Goal: Task Accomplishment & Management: Use online tool/utility

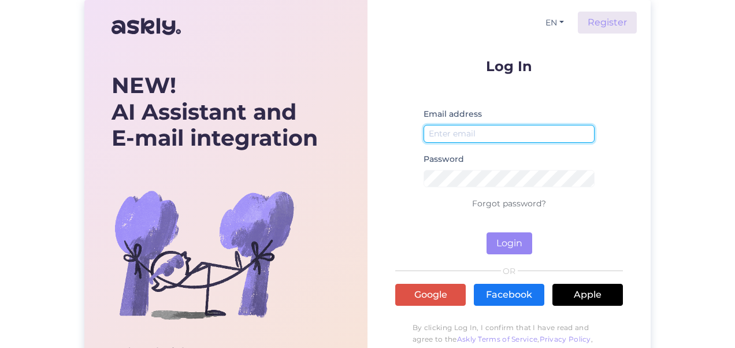
click at [461, 135] on input "email" at bounding box center [508, 134] width 171 height 18
type input "[PERSON_NAME][EMAIL_ADDRESS][DOMAIN_NAME]"
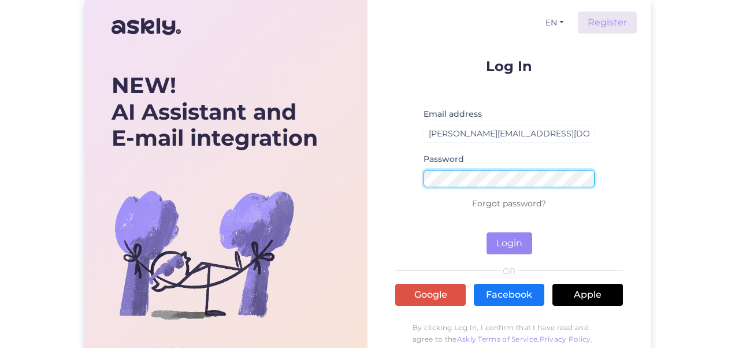
scroll to position [1, 0]
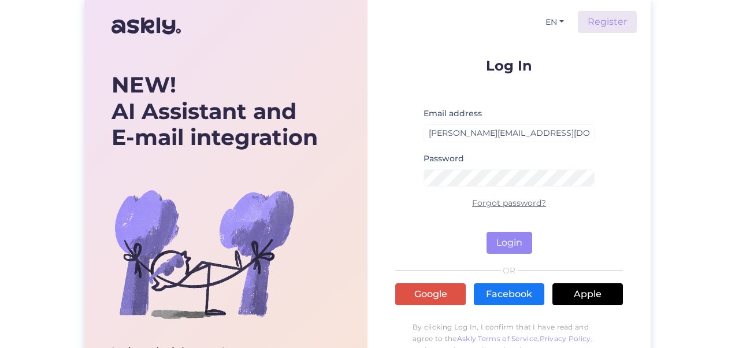
click at [488, 201] on link "Forgot password?" at bounding box center [509, 203] width 74 height 10
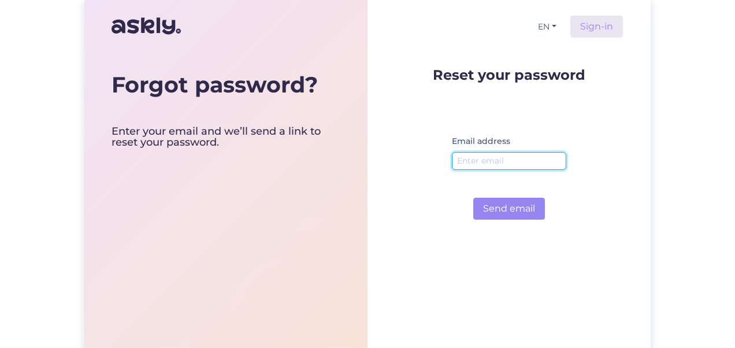
click at [460, 162] on input "email" at bounding box center [509, 161] width 114 height 18
type input "[PERSON_NAME][EMAIL_ADDRESS][DOMAIN_NAME]"
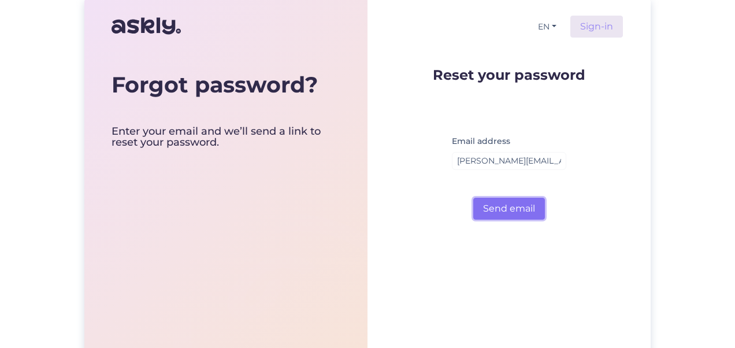
click at [507, 210] on button "Send email" at bounding box center [509, 209] width 72 height 22
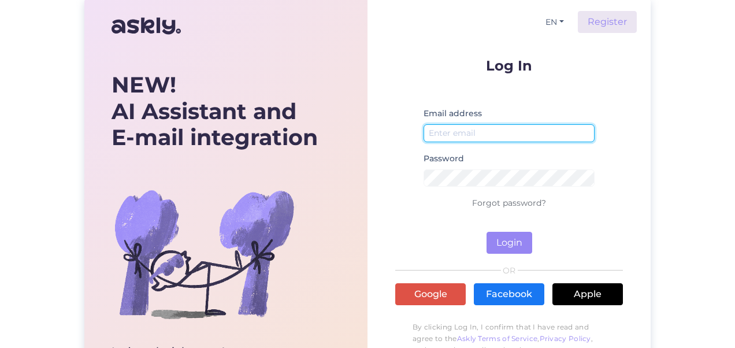
click at [459, 135] on input "email" at bounding box center [508, 133] width 171 height 18
type input "[PERSON_NAME][EMAIL_ADDRESS][DOMAIN_NAME]"
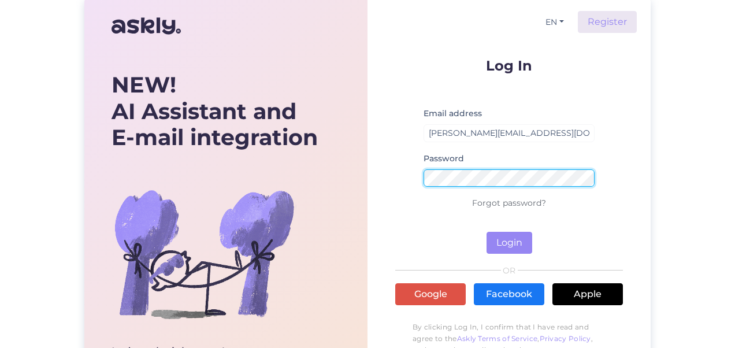
click at [486, 232] on button "Login" at bounding box center [509, 243] width 46 height 22
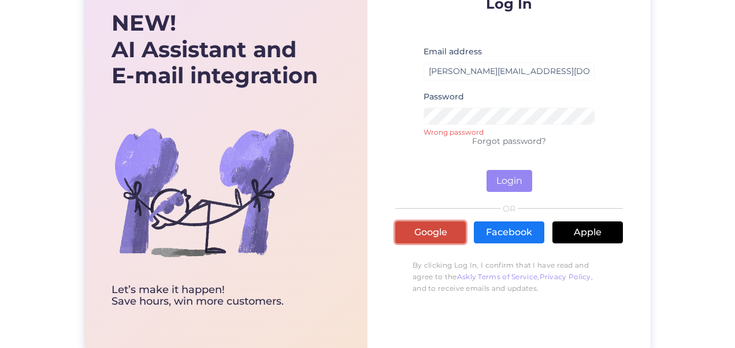
click at [423, 224] on link "Google" at bounding box center [430, 232] width 70 height 22
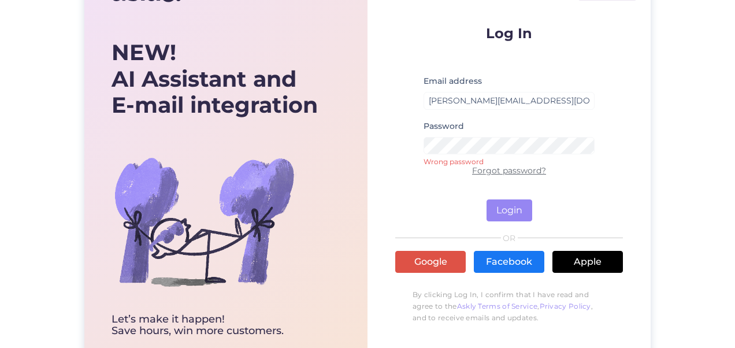
click at [512, 169] on link "Forgot password?" at bounding box center [509, 170] width 74 height 10
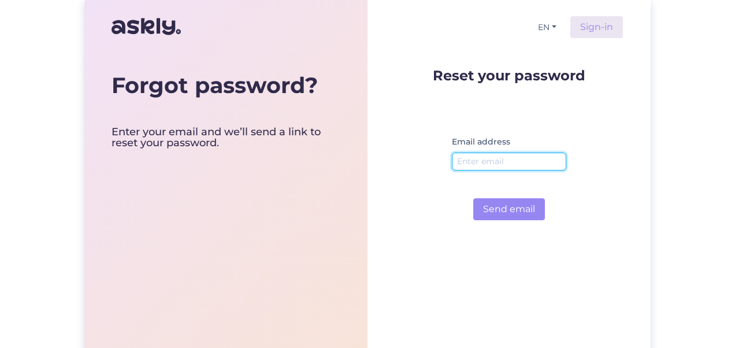
click at [493, 161] on input "email" at bounding box center [509, 162] width 114 height 18
type input "[PERSON_NAME][EMAIL_ADDRESS][DOMAIN_NAME]"
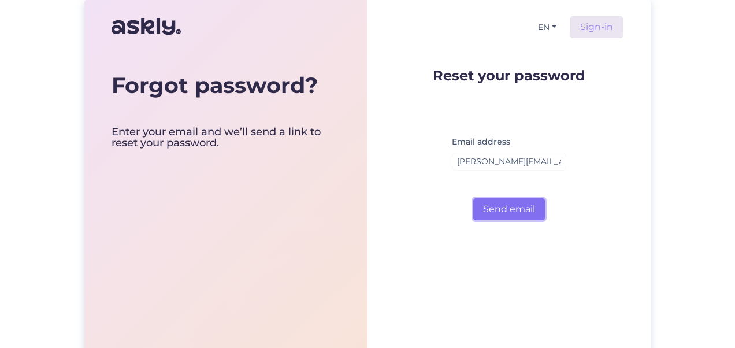
click at [520, 209] on button "Send email" at bounding box center [509, 209] width 72 height 22
click at [507, 206] on button "Send email" at bounding box center [509, 209] width 72 height 22
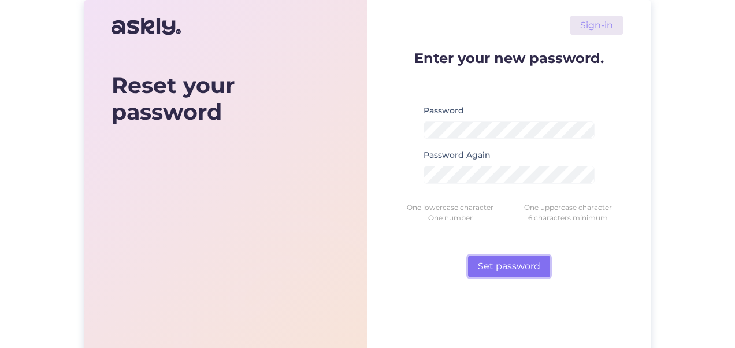
click at [512, 268] on button "Set password" at bounding box center [509, 266] width 82 height 22
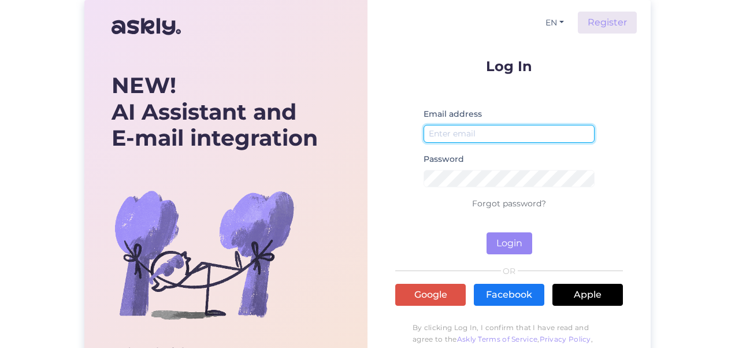
type input "[PERSON_NAME][EMAIL_ADDRESS][DOMAIN_NAME]"
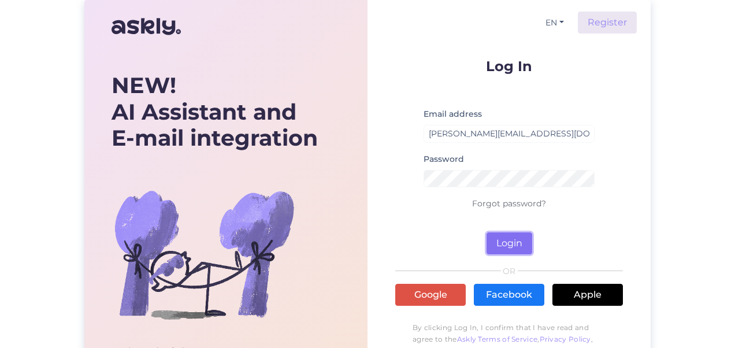
click at [506, 244] on button "Login" at bounding box center [509, 243] width 46 height 22
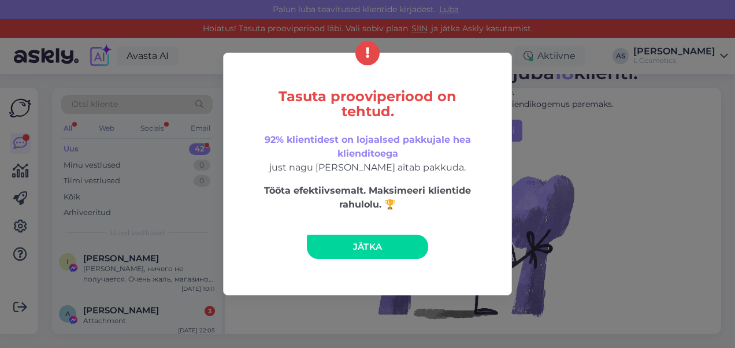
click at [372, 248] on span "Jätka" at bounding box center [367, 246] width 29 height 11
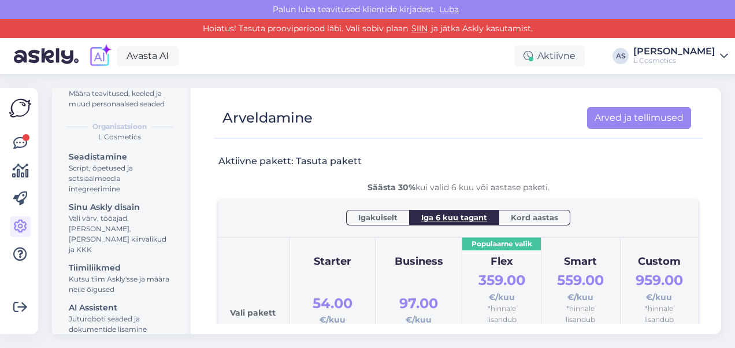
scroll to position [84, 0]
click at [33, 142] on div "Võimalused Veendu, et Askly loob sulle väärtust. Sulge Ühenda FB ja IG sõnumid …" at bounding box center [19, 211] width 38 height 246
click at [20, 143] on icon at bounding box center [20, 143] width 14 height 14
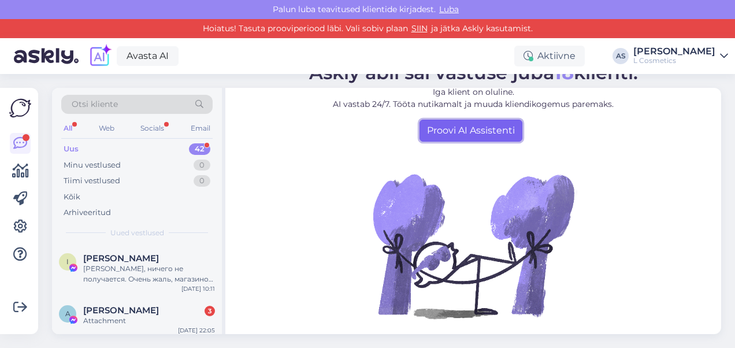
click at [443, 135] on link "Proovi AI Assistenti" at bounding box center [470, 131] width 103 height 22
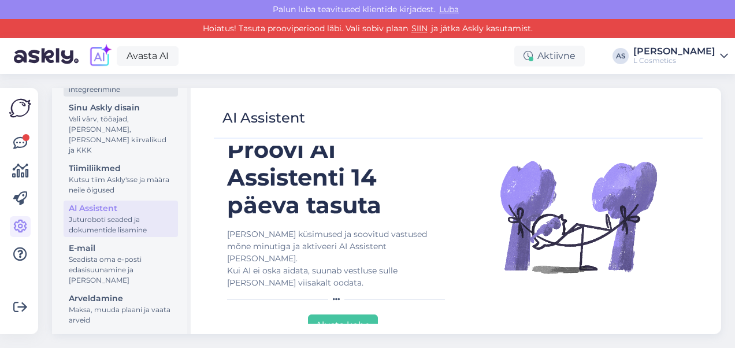
scroll to position [187, 0]
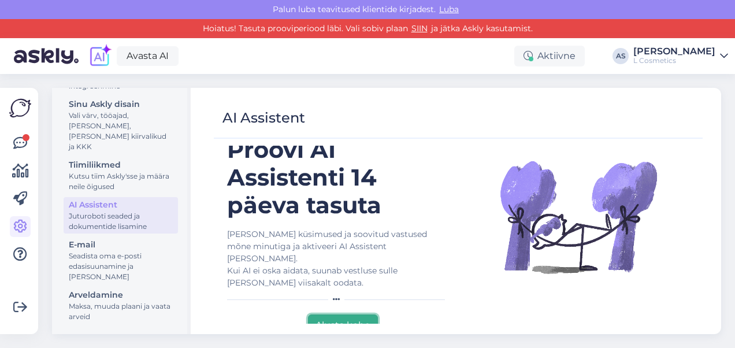
click at [345, 317] on button "Alusta kohe" at bounding box center [343, 325] width 70 height 22
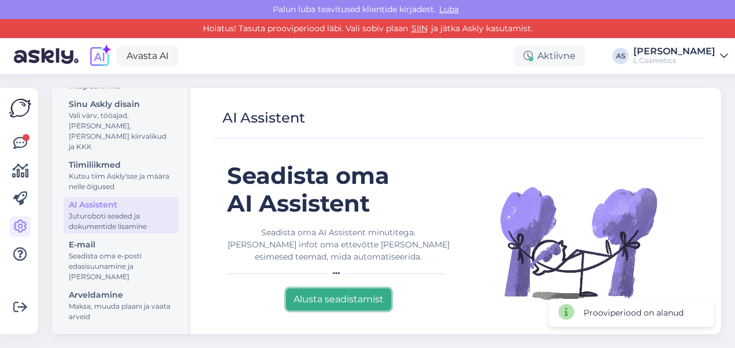
click at [326, 300] on button "Alusta seadistamist" at bounding box center [338, 299] width 105 height 22
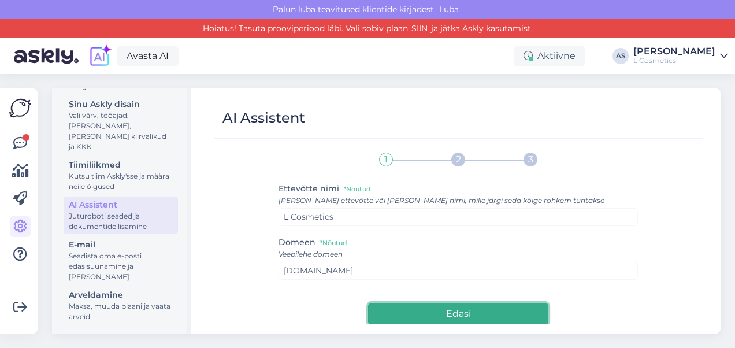
click at [432, 311] on button "Edasi" at bounding box center [458, 314] width 180 height 22
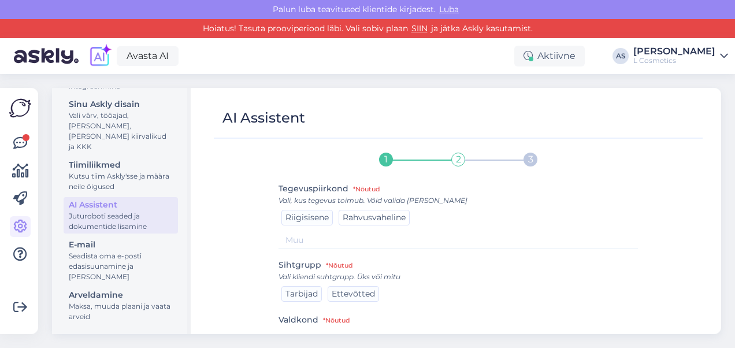
click at [357, 217] on span "Rahvusvaheline" at bounding box center [374, 217] width 63 height 10
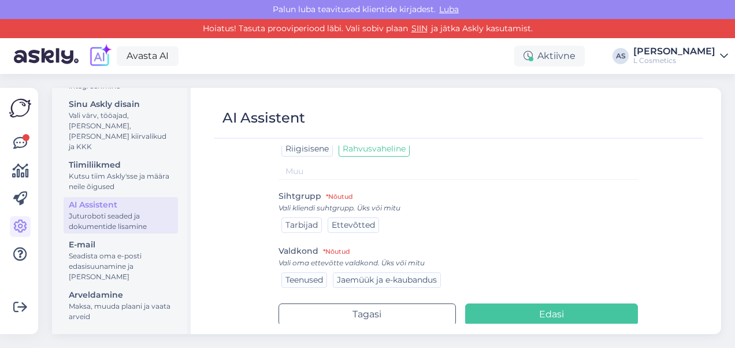
click at [304, 218] on div "Tarbijad" at bounding box center [301, 225] width 40 height 16
click at [356, 285] on div "Jaemüük ja e-kaubandus" at bounding box center [387, 280] width 108 height 16
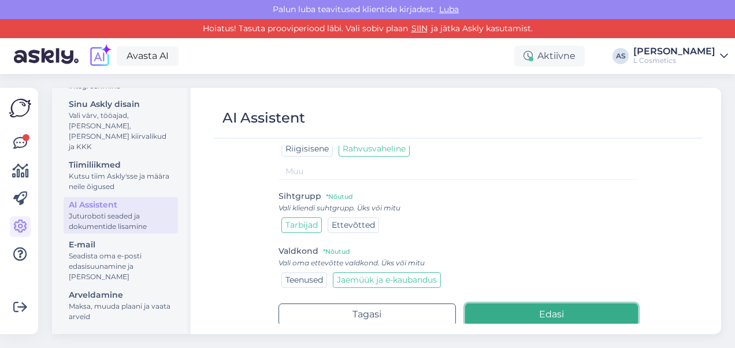
click at [508, 307] on button "Edasi" at bounding box center [551, 314] width 173 height 22
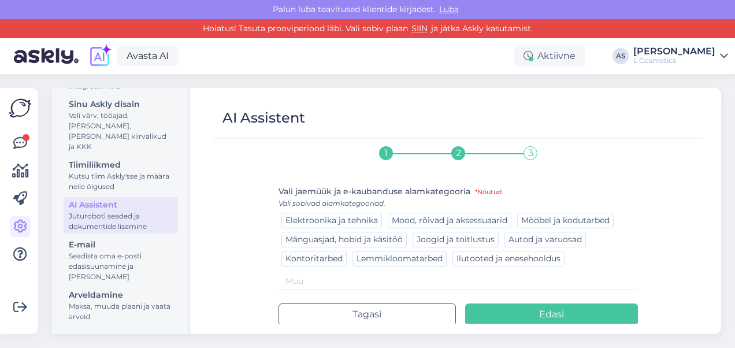
click at [476, 261] on span "Ilutooted ja enesehooldus" at bounding box center [508, 258] width 104 height 10
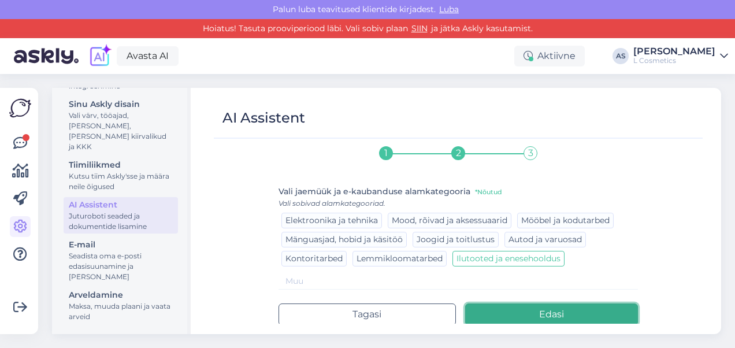
click at [521, 312] on button "Edasi" at bounding box center [551, 314] width 173 height 22
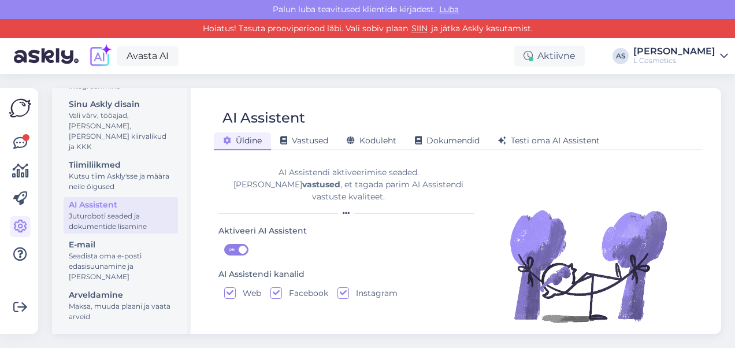
scroll to position [1, 0]
click at [307, 143] on span "Vastused" at bounding box center [304, 140] width 48 height 10
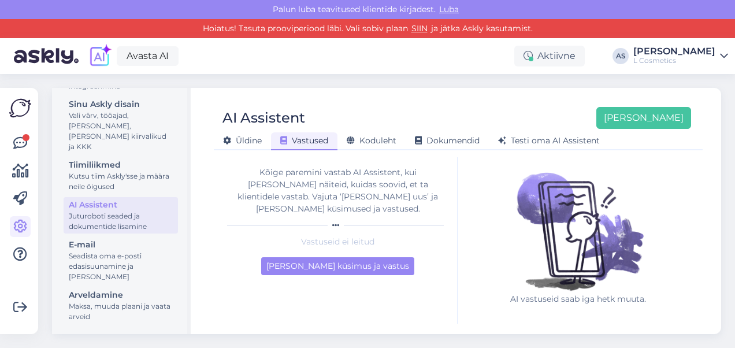
scroll to position [0, 0]
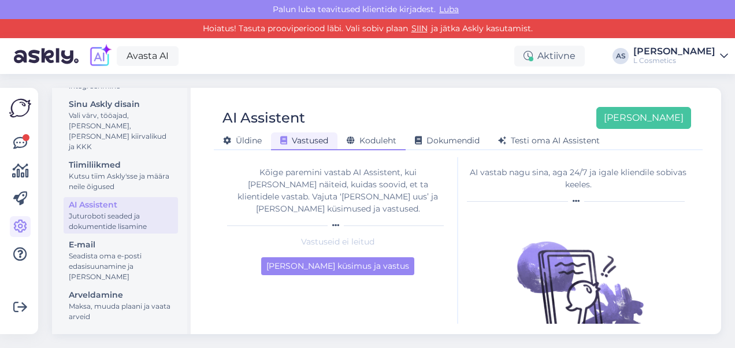
click at [367, 141] on span "Koduleht" at bounding box center [372, 140] width 50 height 10
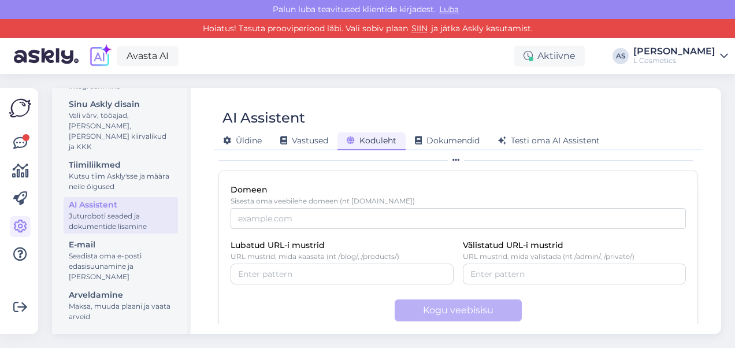
scroll to position [73, 0]
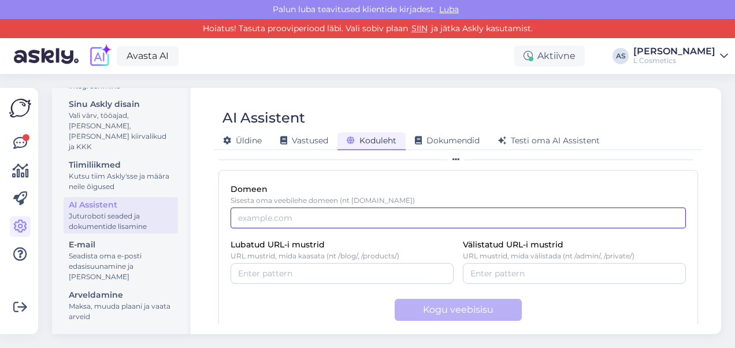
click at [414, 213] on input "Domeen" at bounding box center [457, 217] width 455 height 21
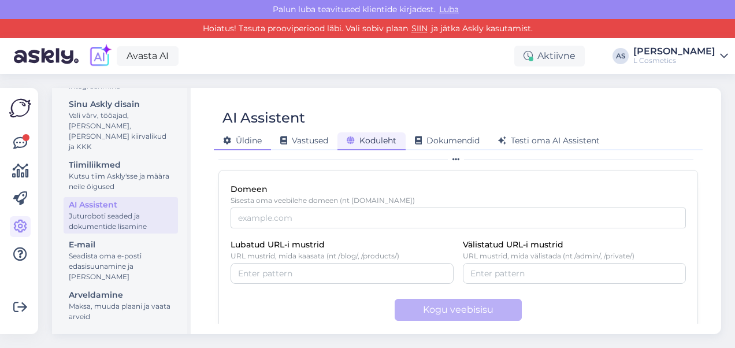
click at [251, 143] on span "Üldine" at bounding box center [242, 140] width 39 height 10
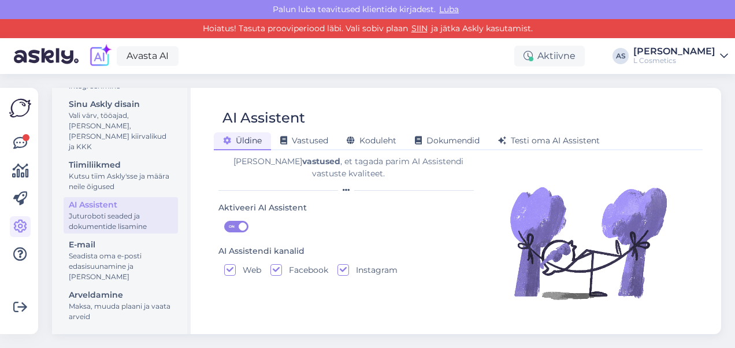
scroll to position [0, 0]
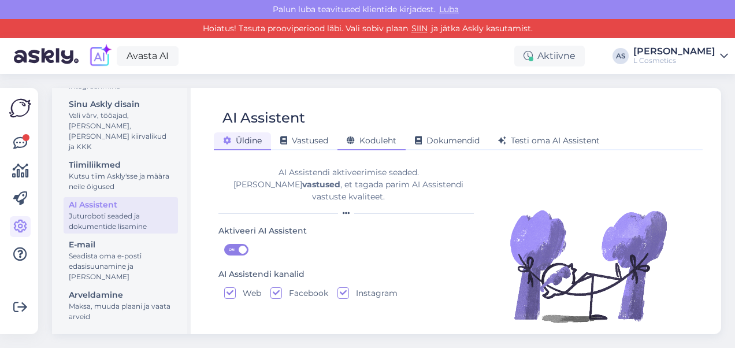
click at [395, 139] on span "Koduleht" at bounding box center [372, 140] width 50 height 10
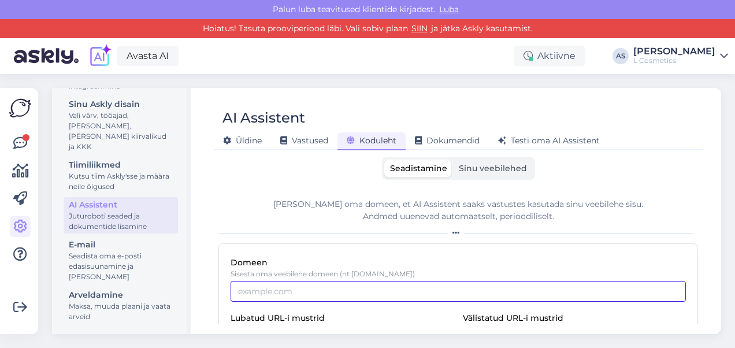
click at [253, 293] on input "Domeen" at bounding box center [457, 291] width 455 height 21
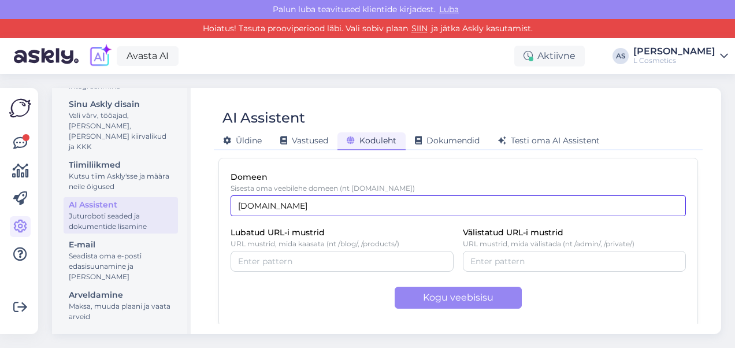
scroll to position [88, 0]
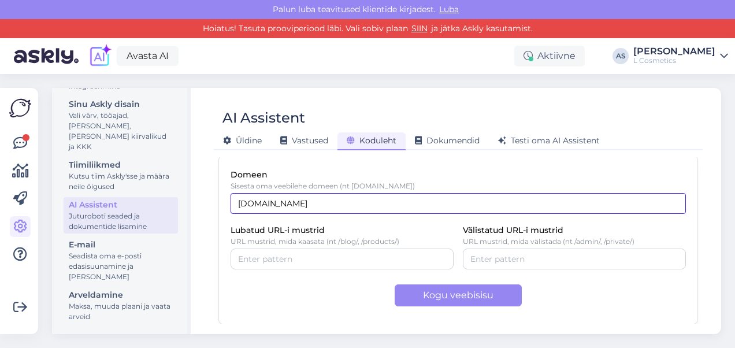
type input "lcosmetics.ee"
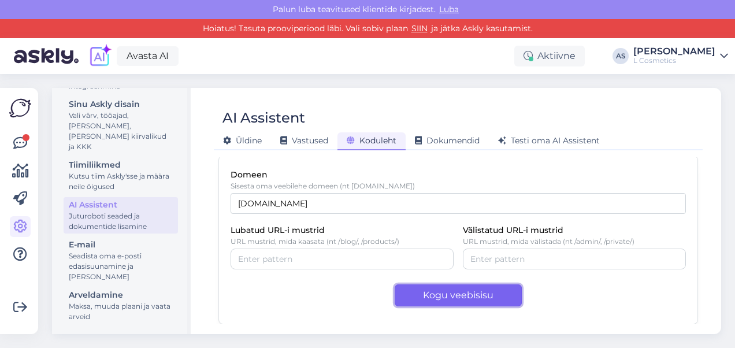
click at [436, 296] on button "Kogu veebisisu" at bounding box center [458, 295] width 127 height 22
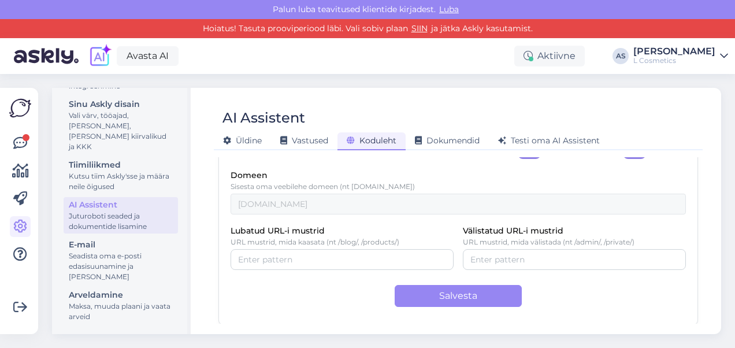
scroll to position [0, 0]
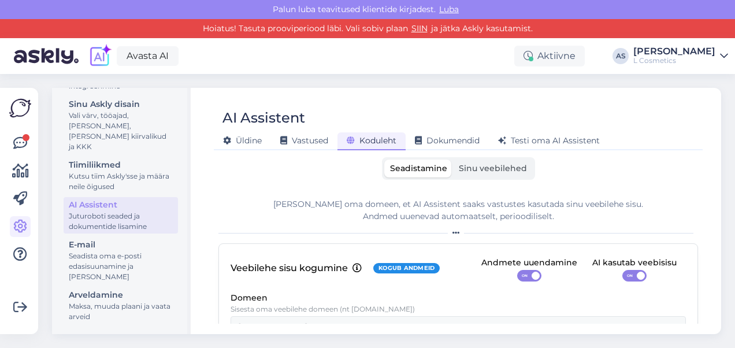
click at [501, 163] on span "Sinu veebilehed" at bounding box center [493, 168] width 68 height 10
click at [453, 159] on input "Sinu veebilehed" at bounding box center [453, 159] width 0 height 0
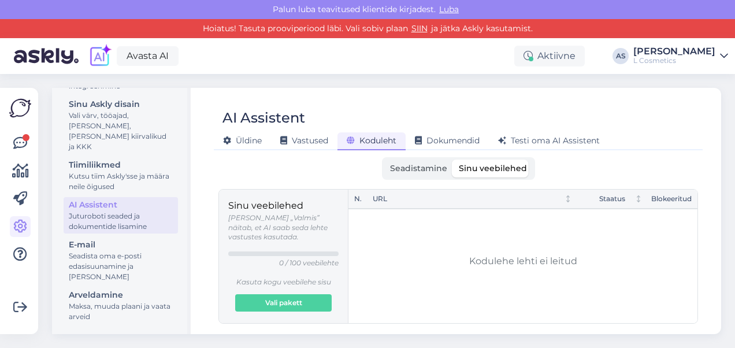
click at [405, 162] on label "Seadistamine" at bounding box center [418, 168] width 69 height 18
click at [384, 159] on input "Seadistamine" at bounding box center [384, 159] width 0 height 0
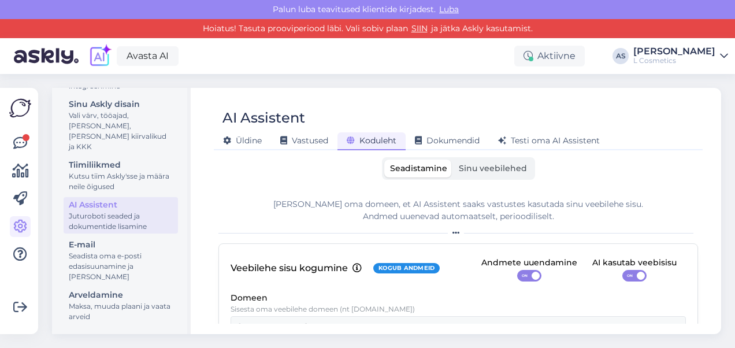
click at [468, 166] on span "Sinu veebilehed" at bounding box center [493, 168] width 68 height 10
click at [453, 159] on input "Sinu veebilehed" at bounding box center [453, 159] width 0 height 0
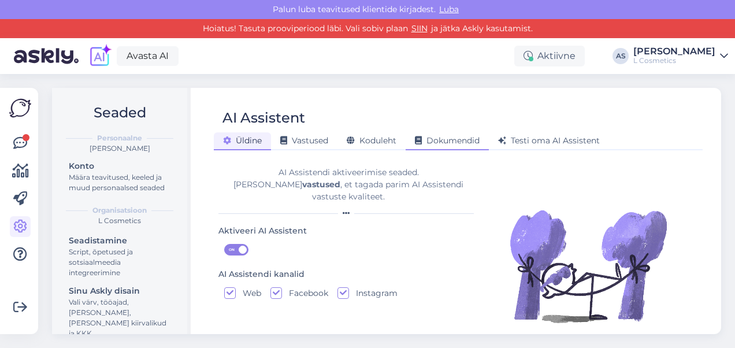
click at [434, 140] on span "Dokumendid" at bounding box center [447, 140] width 65 height 10
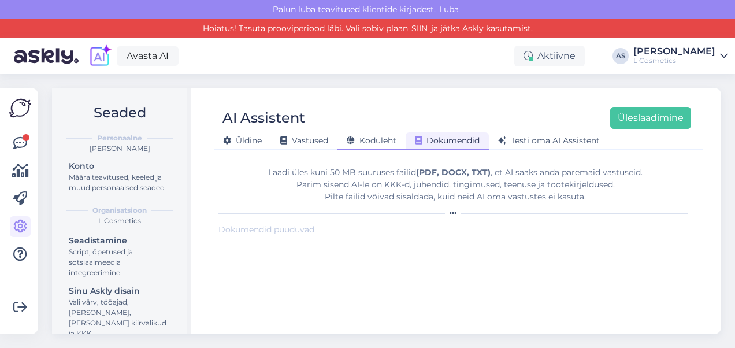
click at [398, 142] on div "Koduleht" at bounding box center [371, 141] width 68 height 18
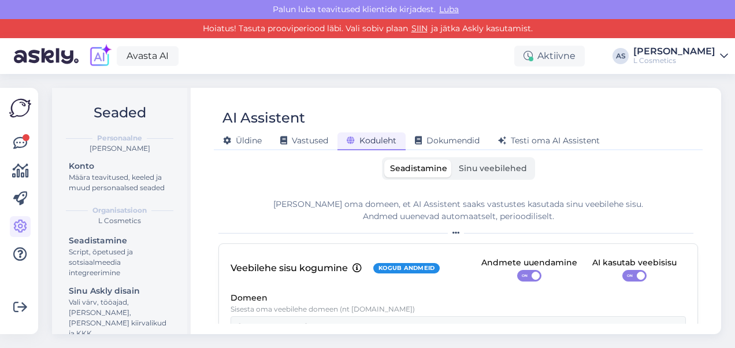
click at [470, 158] on div "Seadistamine Sinu veebilehed" at bounding box center [458, 168] width 153 height 23
click at [478, 168] on span "Sinu veebilehed" at bounding box center [493, 168] width 68 height 10
click at [453, 159] on input "Sinu veebilehed" at bounding box center [453, 159] width 0 height 0
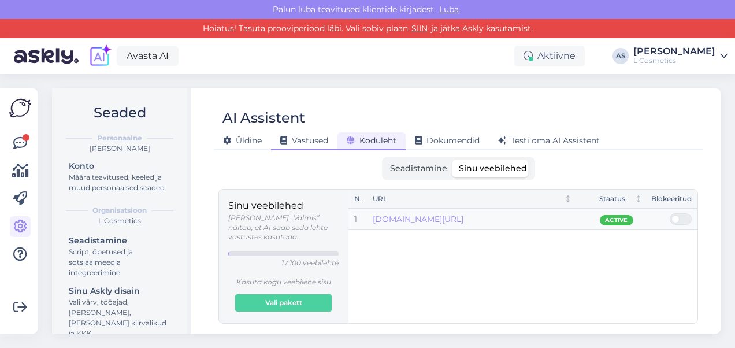
click at [315, 140] on span "Vastused" at bounding box center [304, 140] width 48 height 10
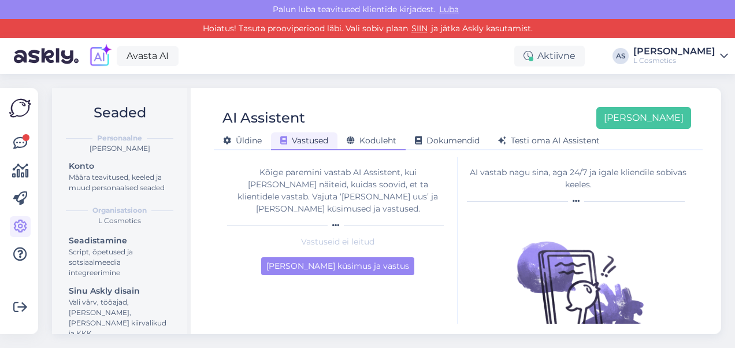
click at [392, 139] on span "Koduleht" at bounding box center [372, 140] width 50 height 10
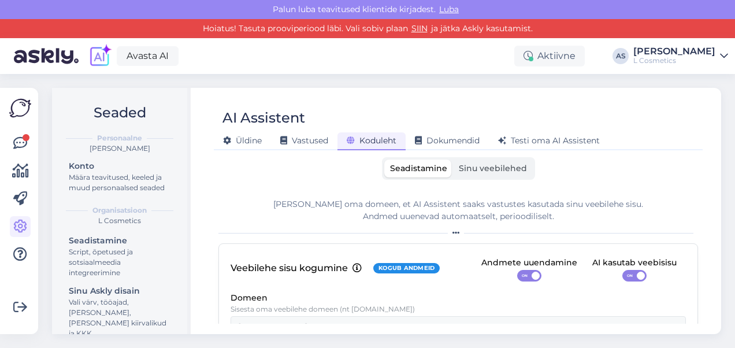
click at [481, 166] on span "Sinu veebilehed" at bounding box center [493, 168] width 68 height 10
click at [453, 159] on input "Sinu veebilehed" at bounding box center [453, 159] width 0 height 0
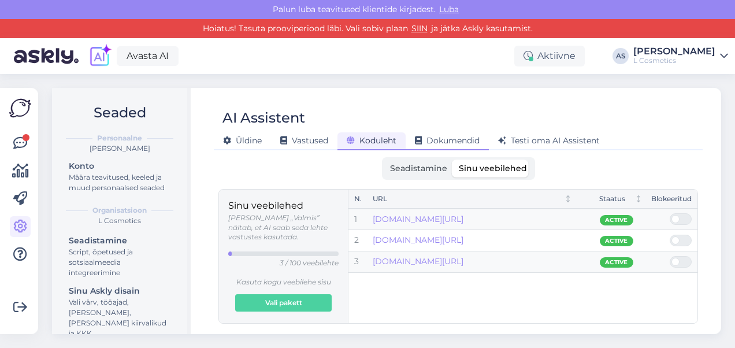
click at [454, 140] on span "Dokumendid" at bounding box center [447, 140] width 65 height 10
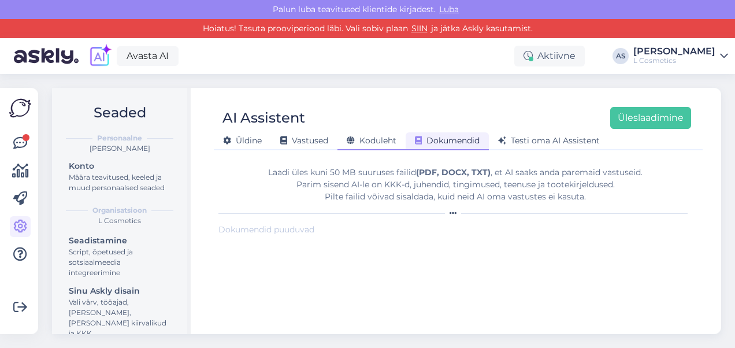
click at [376, 140] on span "Koduleht" at bounding box center [372, 140] width 50 height 10
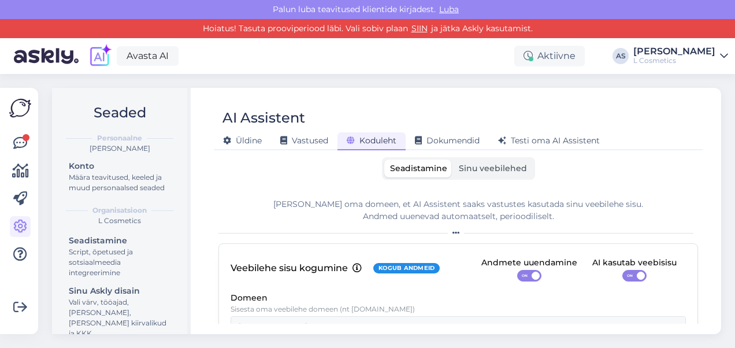
click at [495, 176] on label "Sinu veebilehed" at bounding box center [493, 168] width 80 height 18
click at [453, 159] on input "Sinu veebilehed" at bounding box center [453, 159] width 0 height 0
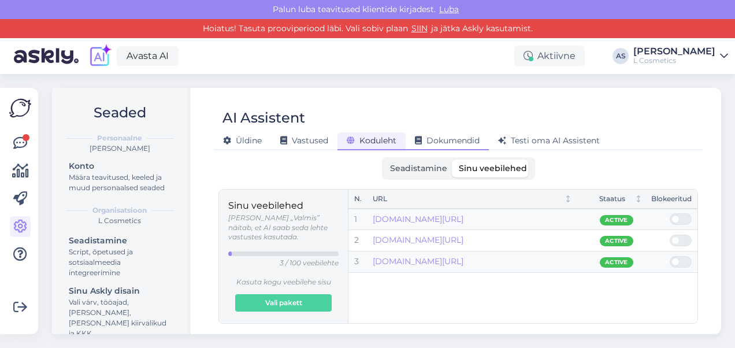
click at [455, 144] on span "Dokumendid" at bounding box center [447, 140] width 65 height 10
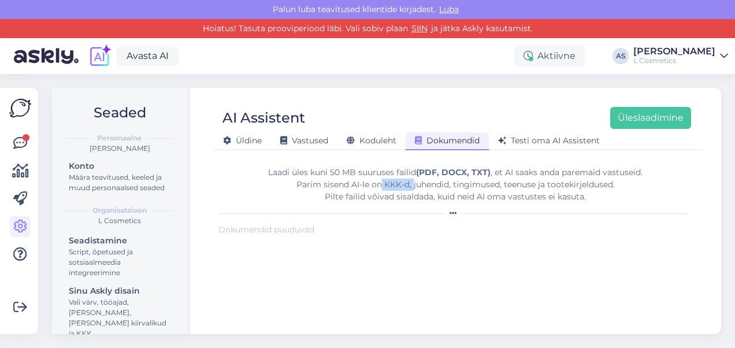
drag, startPoint x: 381, startPoint y: 182, endPoint x: 412, endPoint y: 181, distance: 30.6
click at [412, 181] on div "Laadi üles kuni 50 MB suuruses failid (PDF, DOCX, TXT) , et AI saaks anda parem…" at bounding box center [455, 184] width 474 height 36
click at [640, 117] on button "Üleslaadimine" at bounding box center [650, 118] width 81 height 22
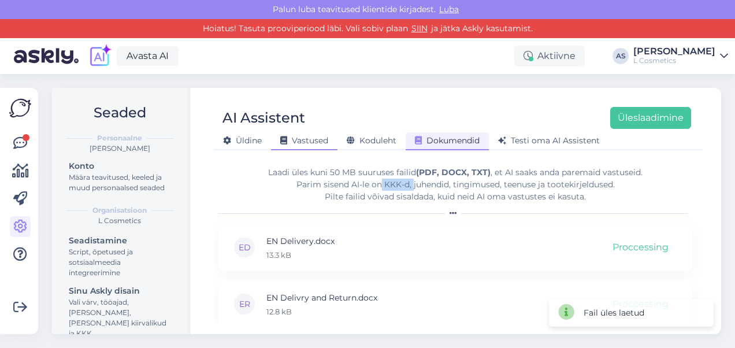
click at [314, 143] on span "Vastused" at bounding box center [304, 140] width 48 height 10
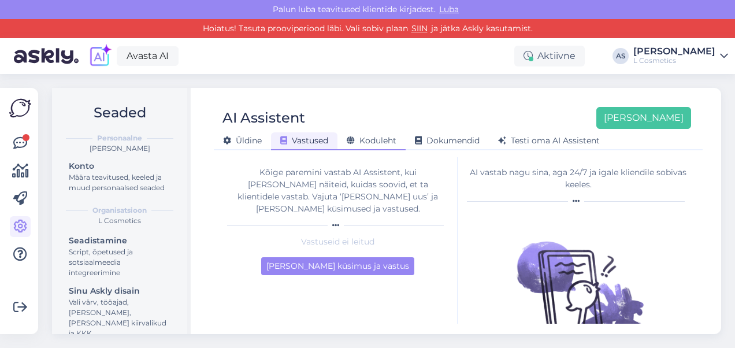
click at [375, 139] on span "Koduleht" at bounding box center [372, 140] width 50 height 10
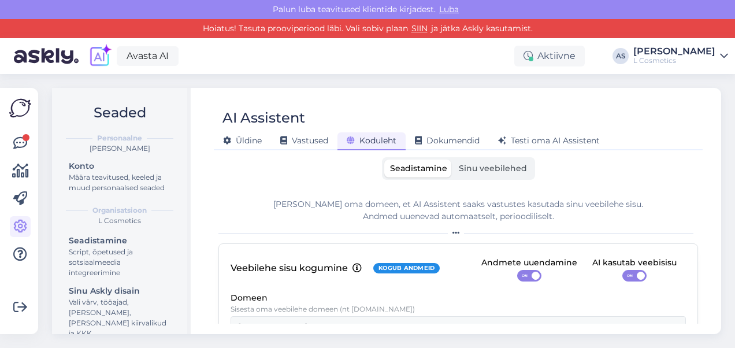
click at [521, 163] on label "Sinu veebilehed" at bounding box center [493, 168] width 80 height 18
click at [453, 159] on input "Sinu veebilehed" at bounding box center [453, 159] width 0 height 0
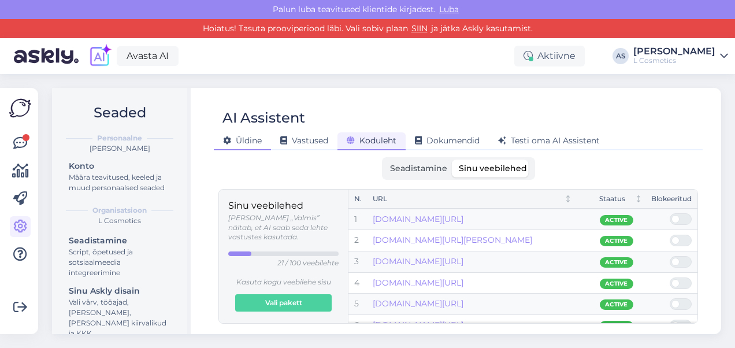
click at [256, 137] on span "Üldine" at bounding box center [242, 140] width 39 height 10
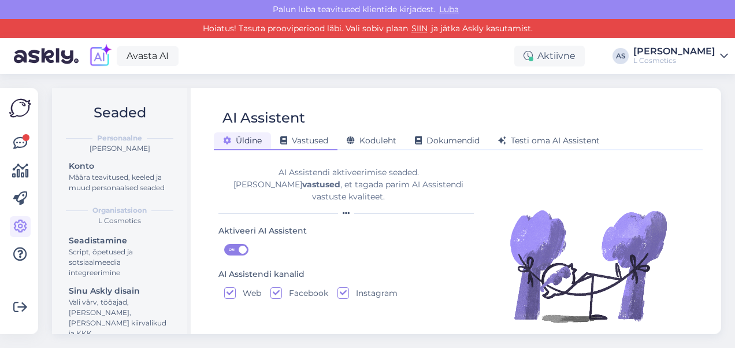
click at [312, 137] on span "Vastused" at bounding box center [304, 140] width 48 height 10
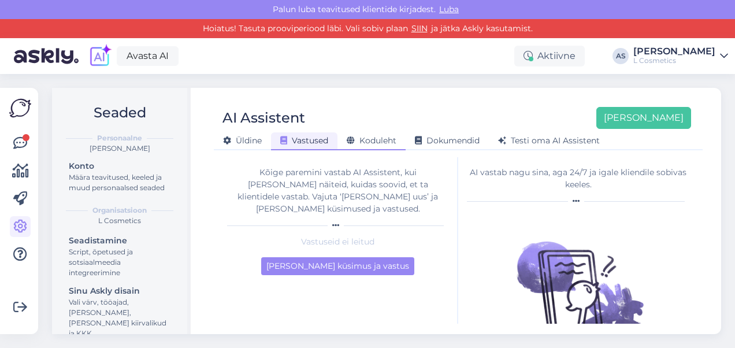
click at [381, 142] on span "Koduleht" at bounding box center [372, 140] width 50 height 10
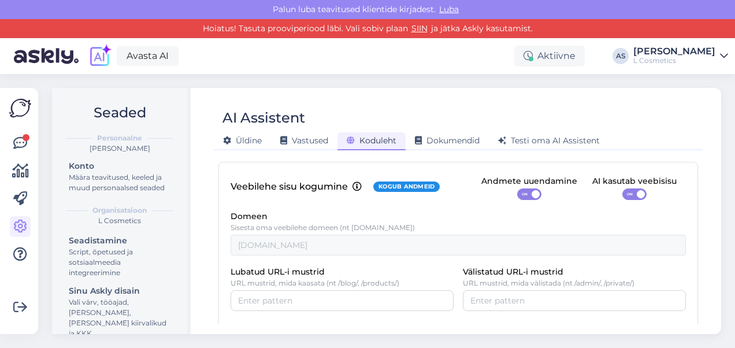
scroll to position [90, 0]
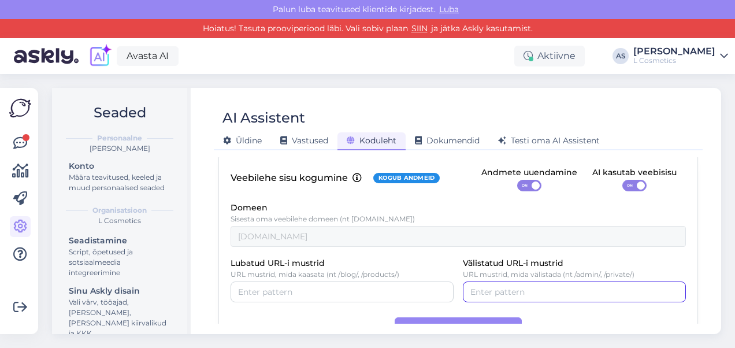
click at [498, 295] on input "Välistatud URL-i mustrid" at bounding box center [574, 291] width 208 height 13
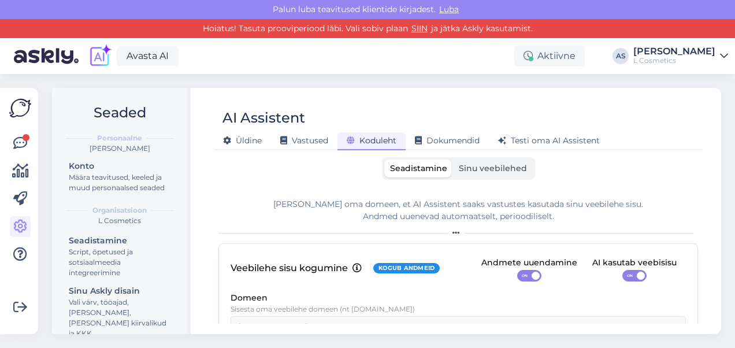
click at [482, 162] on label "Sinu veebilehed" at bounding box center [493, 168] width 80 height 18
click at [453, 159] on input "Sinu veebilehed" at bounding box center [453, 159] width 0 height 0
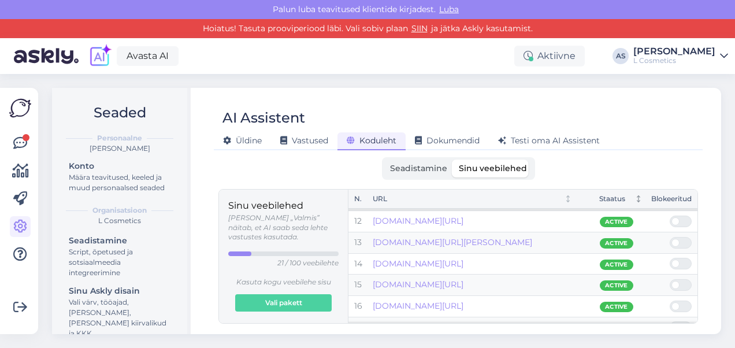
scroll to position [232, 0]
click at [470, 137] on span "Dokumendid" at bounding box center [447, 140] width 65 height 10
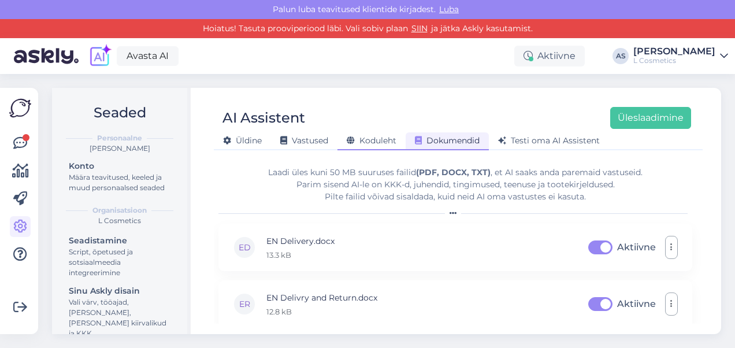
click at [374, 139] on span "Koduleht" at bounding box center [372, 140] width 50 height 10
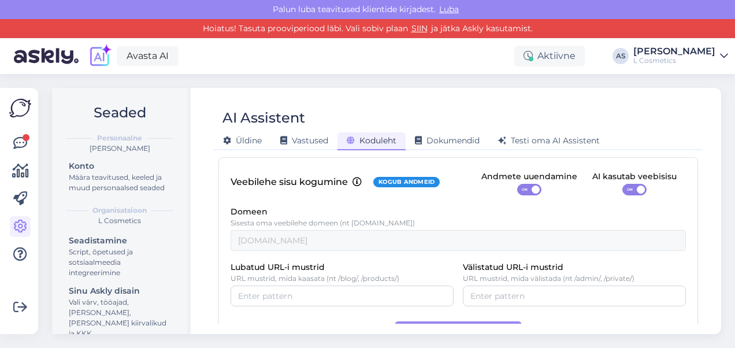
scroll to position [0, 0]
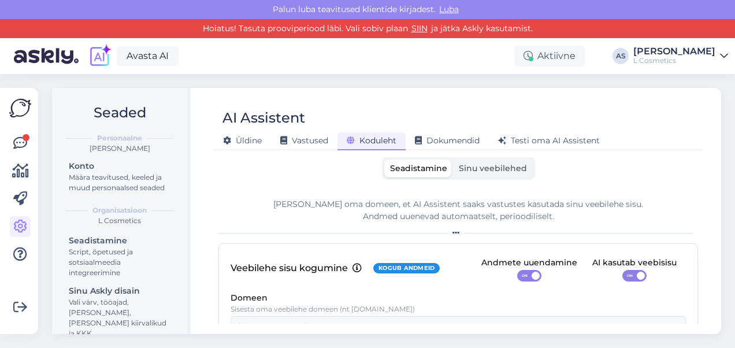
click at [508, 168] on span "Sinu veebilehed" at bounding box center [493, 168] width 68 height 10
click at [453, 159] on input "Sinu veebilehed" at bounding box center [453, 159] width 0 height 0
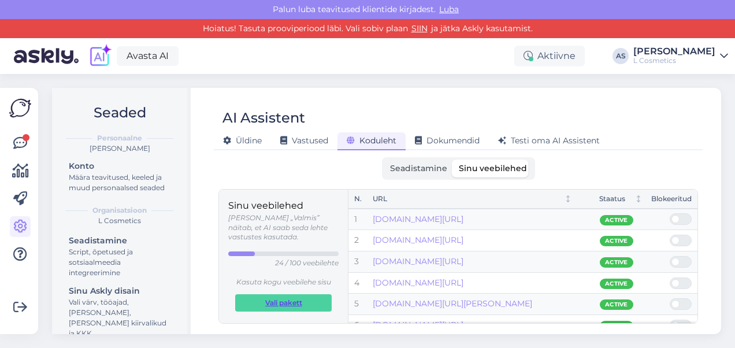
click at [302, 295] on span "Vali pakett" at bounding box center [283, 303] width 37 height 16
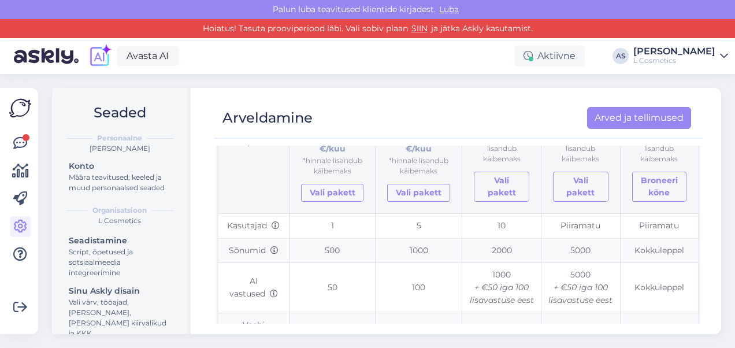
scroll to position [172, 0]
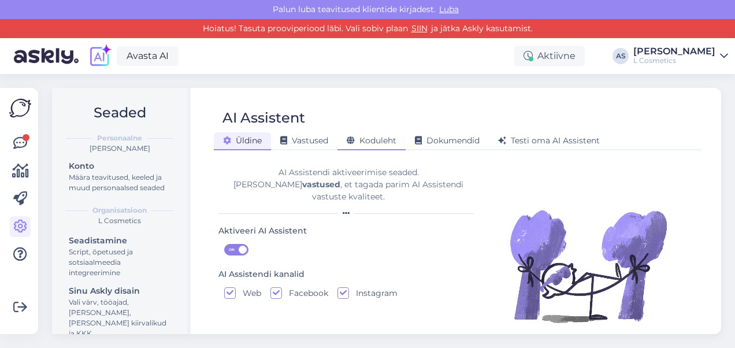
click at [395, 137] on span "Koduleht" at bounding box center [372, 140] width 50 height 10
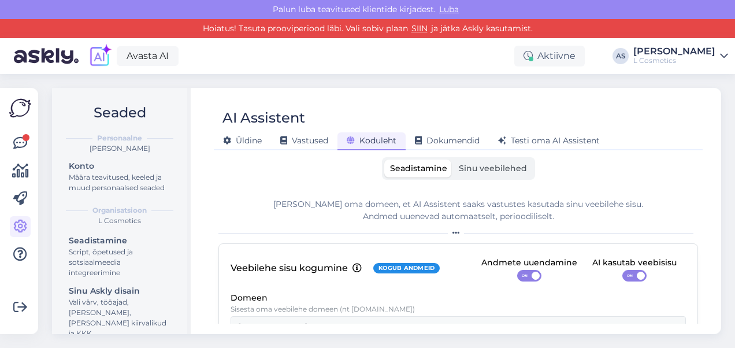
click at [483, 166] on span "Sinu veebilehed" at bounding box center [493, 168] width 68 height 10
click at [453, 159] on input "Sinu veebilehed" at bounding box center [453, 159] width 0 height 0
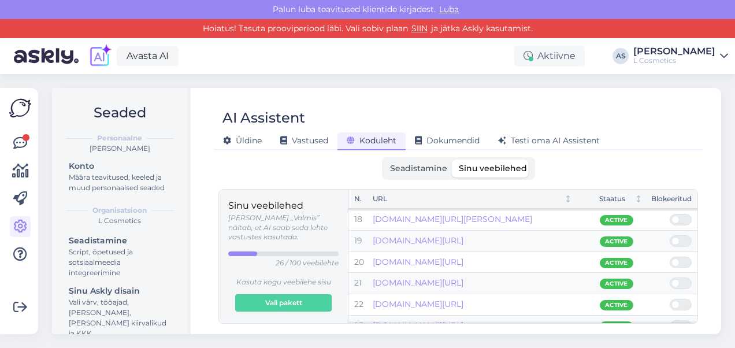
scroll to position [431, 0]
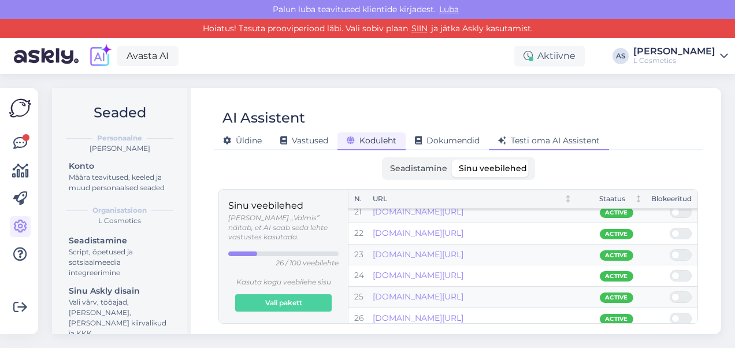
click at [549, 142] on span "Testi oma AI Assistent" at bounding box center [549, 140] width 102 height 10
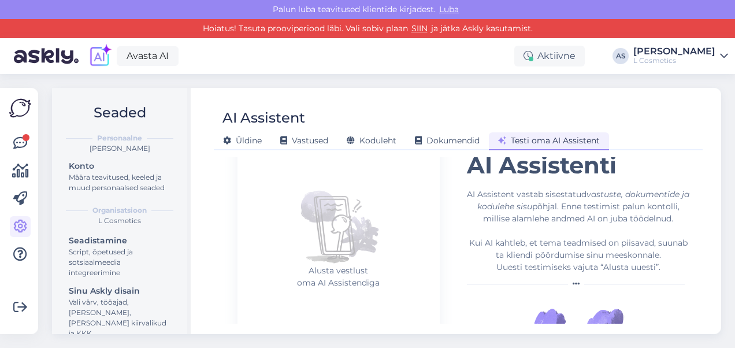
scroll to position [92, 0]
click at [305, 148] on div "Vastused" at bounding box center [304, 141] width 66 height 18
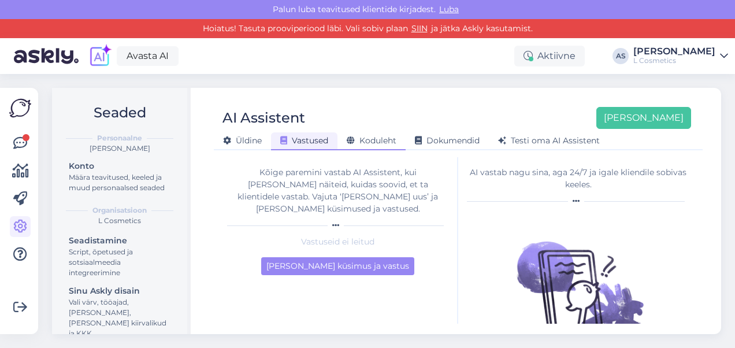
click at [379, 139] on span "Koduleht" at bounding box center [372, 140] width 50 height 10
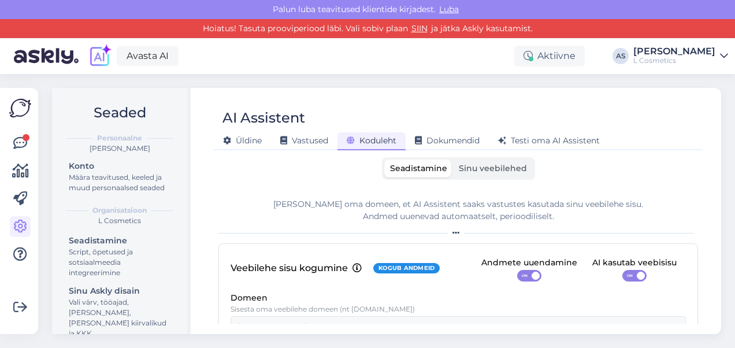
click at [482, 159] on label "Sinu veebilehed" at bounding box center [493, 168] width 80 height 18
click at [453, 159] on input "Sinu veebilehed" at bounding box center [453, 159] width 0 height 0
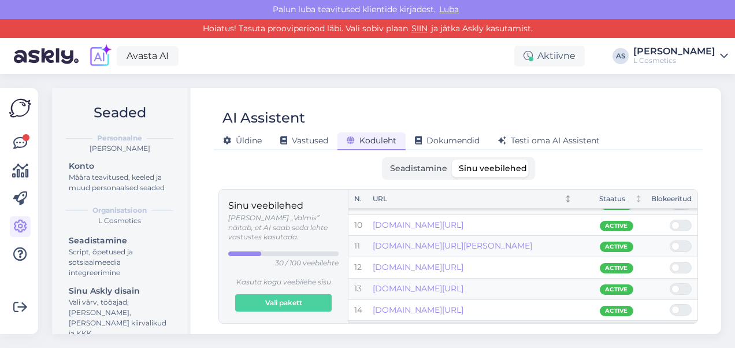
scroll to position [142, 0]
click at [538, 132] on div "Testi oma AI Assistent" at bounding box center [549, 141] width 120 height 18
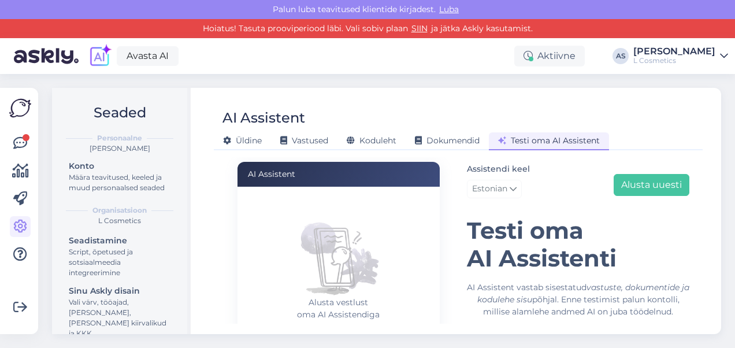
scroll to position [104, 0]
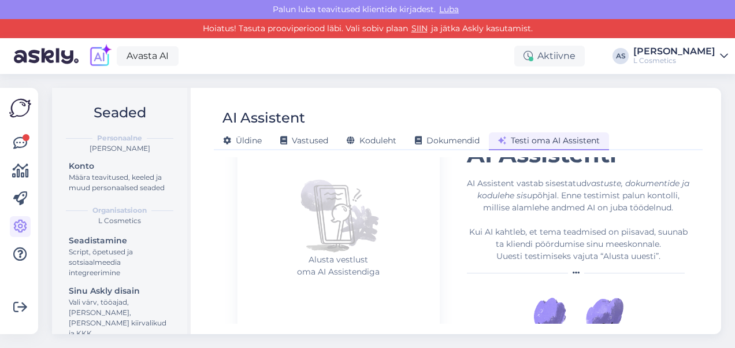
click at [276, 311] on div "Alusta vestlust oma AI Assistendiga" at bounding box center [341, 233] width 195 height 173
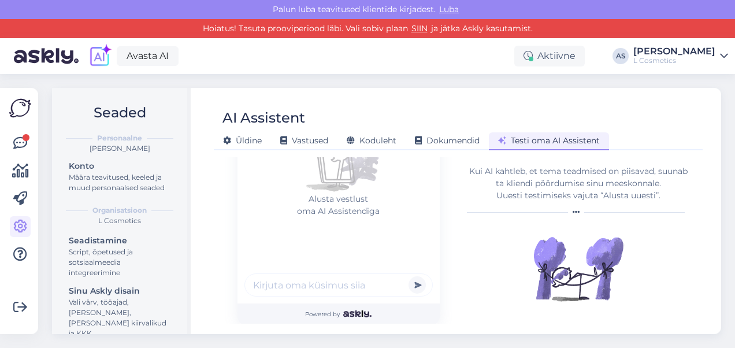
click at [296, 285] on input "text" at bounding box center [338, 284] width 188 height 23
type input "Ь"
type input "Е"
type input "Tere, millised niisutavad näokreemid teil on?"
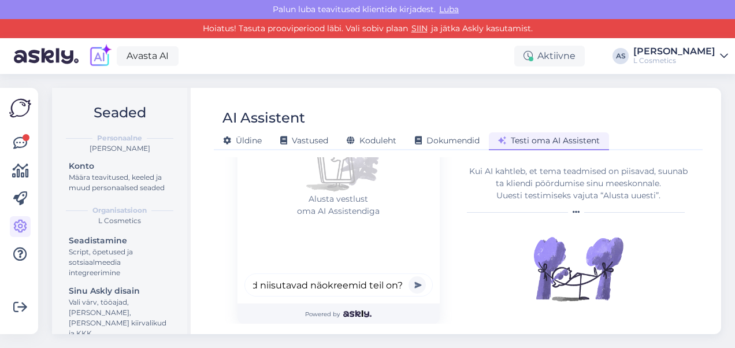
click at [408, 276] on button "submit" at bounding box center [416, 284] width 17 height 17
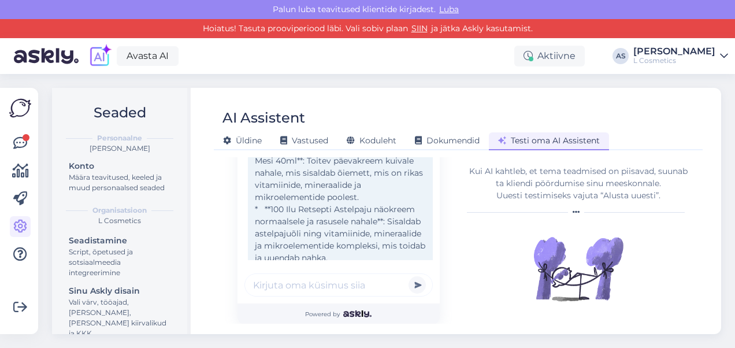
scroll to position [217, 0]
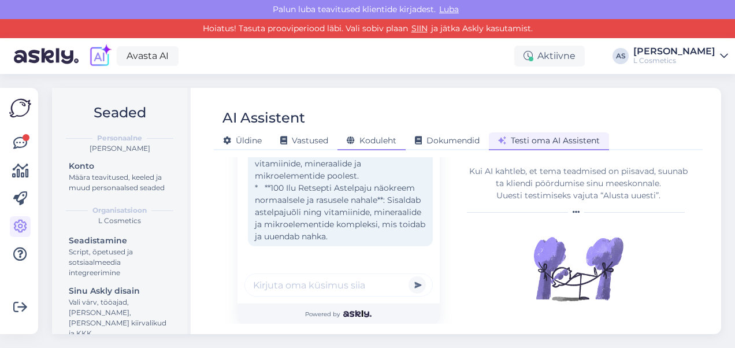
click at [366, 144] on span "Koduleht" at bounding box center [372, 140] width 50 height 10
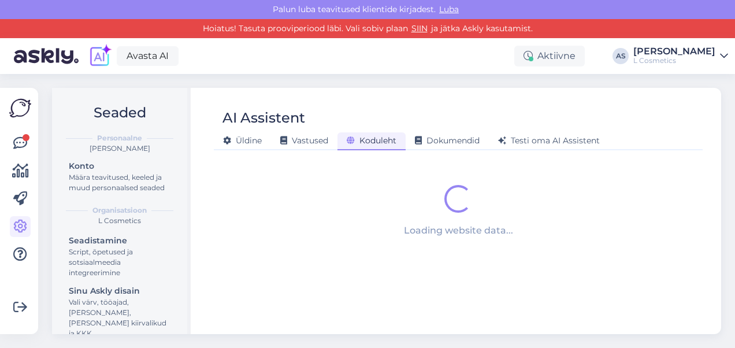
scroll to position [0, 0]
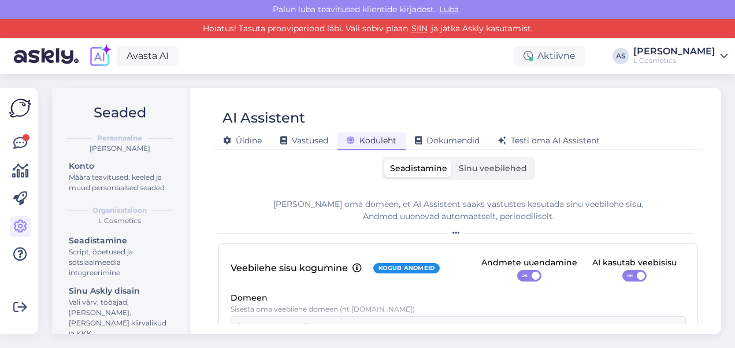
click at [477, 154] on div "AI Assistent Üldine Vastused Koduleht Dokumendid Testi oma AI Assistent Seadist…" at bounding box center [458, 211] width 526 height 246
click at [479, 166] on span "Sinu veebilehed" at bounding box center [493, 168] width 68 height 10
click at [453, 159] on input "Sinu veebilehed" at bounding box center [453, 159] width 0 height 0
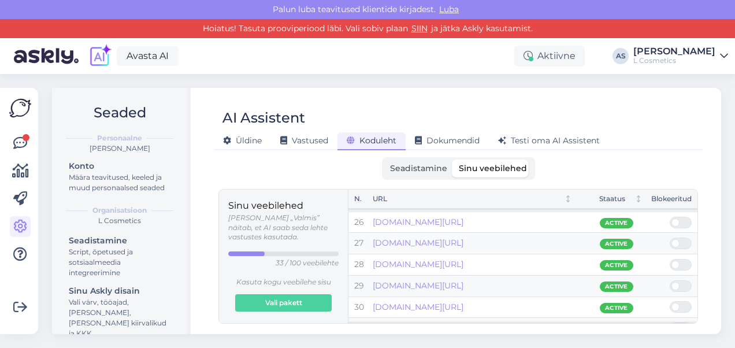
scroll to position [578, 0]
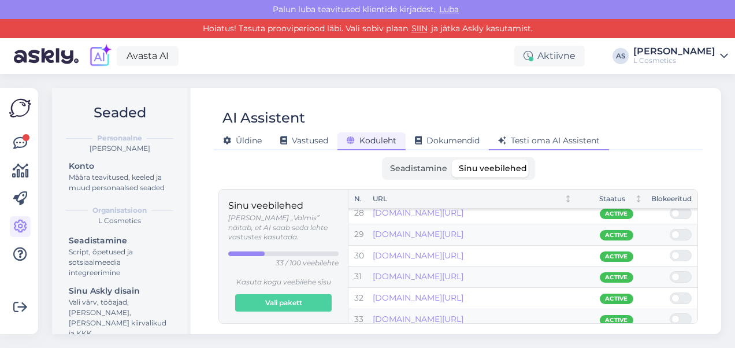
click at [545, 139] on span "Testi oma AI Assistent" at bounding box center [549, 140] width 102 height 10
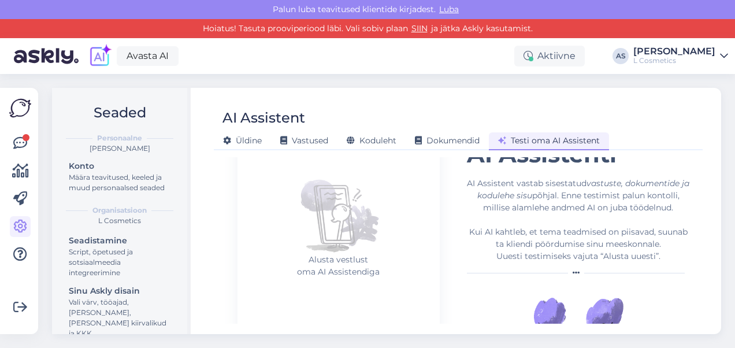
scroll to position [165, 0]
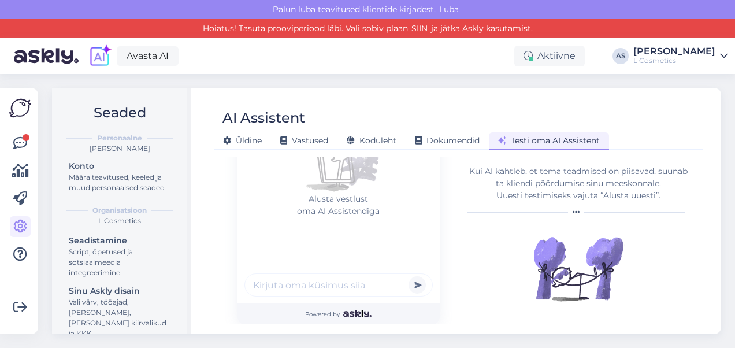
click at [326, 285] on input "text" at bounding box center [338, 284] width 188 height 23
type input "mis tarneviisid teil on?"
click at [408, 276] on button "submit" at bounding box center [416, 284] width 17 height 17
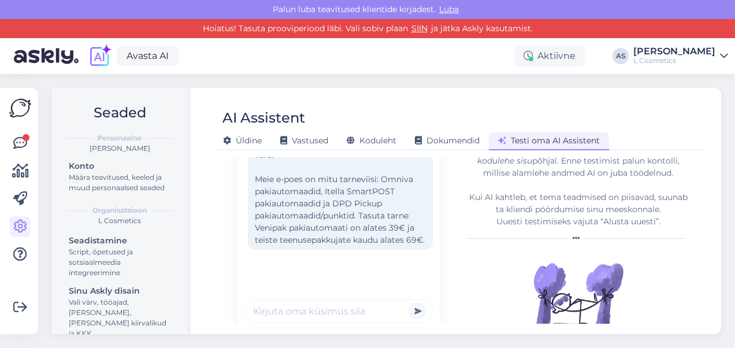
scroll to position [140, 0]
click at [381, 140] on span "Koduleht" at bounding box center [372, 140] width 50 height 10
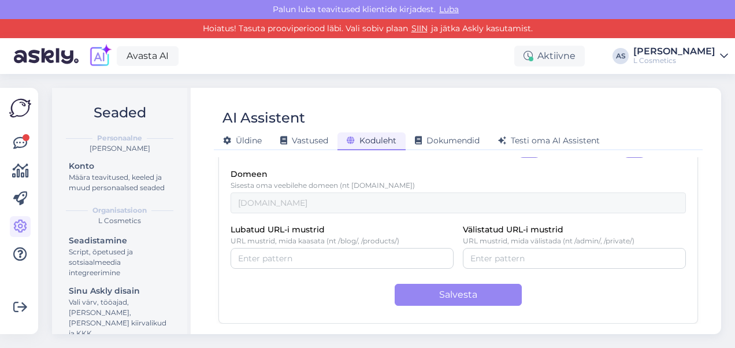
scroll to position [0, 0]
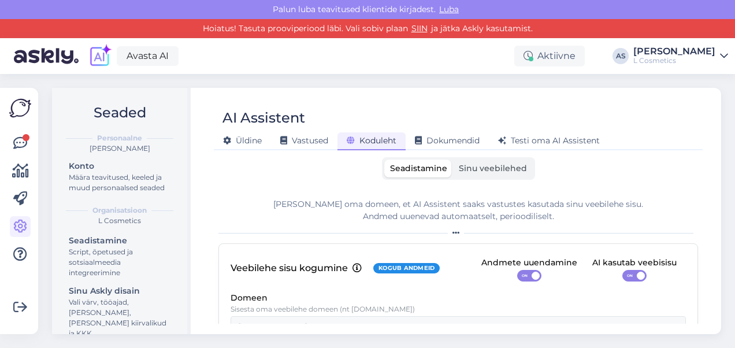
click at [482, 165] on span "Sinu veebilehed" at bounding box center [493, 168] width 68 height 10
click at [453, 159] on input "Sinu veebilehed" at bounding box center [453, 159] width 0 height 0
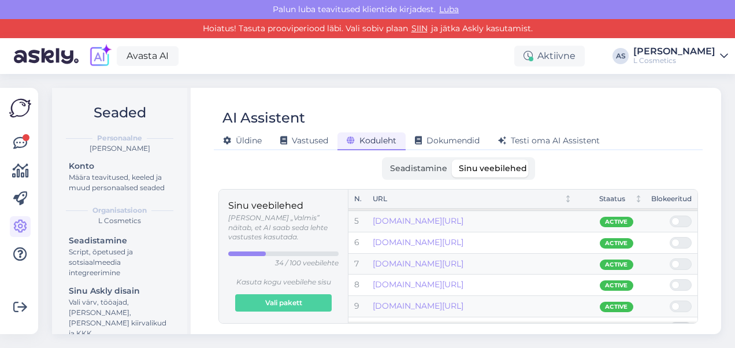
scroll to position [91, 0]
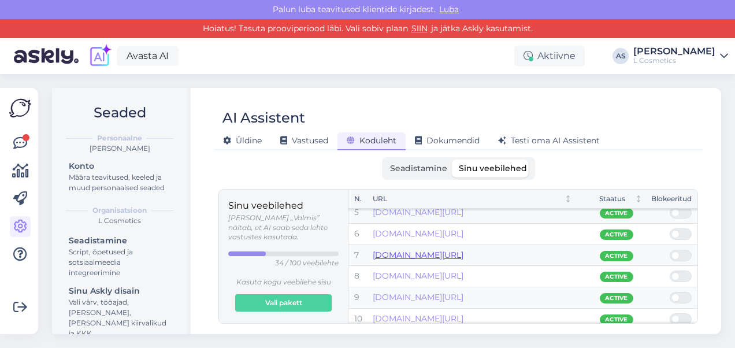
click at [444, 255] on link "lcosmetics.ee/100-ir-naovesi-sidrun-matistav-100ml-24tk-uni-r-34481476-67692676…" at bounding box center [418, 255] width 91 height 10
click at [551, 149] on div "Testi oma AI Assistent" at bounding box center [549, 141] width 120 height 18
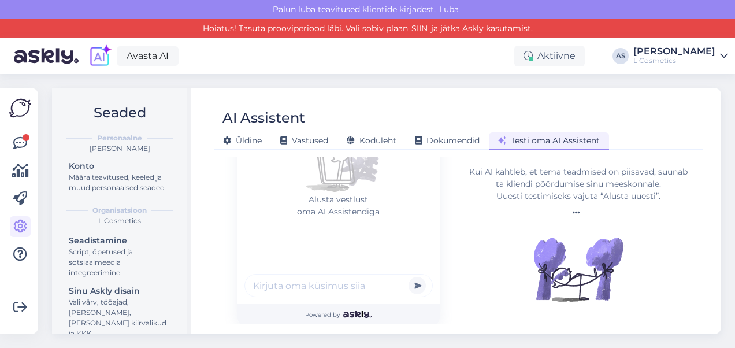
click at [295, 285] on input "text" at bounding box center [338, 285] width 188 height 23
type input "привет, что есть из шампуней?"
click at [408, 276] on button "submit" at bounding box center [416, 284] width 17 height 17
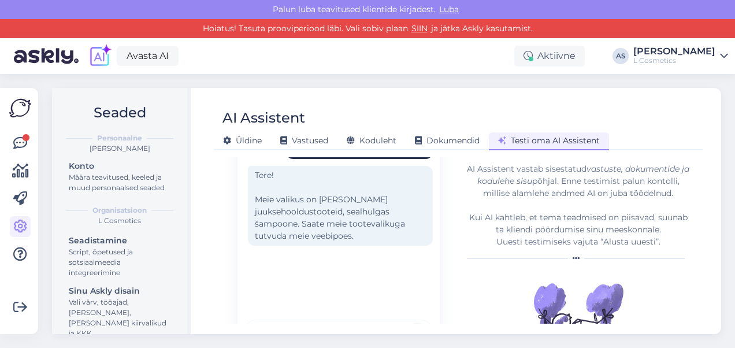
scroll to position [113, 0]
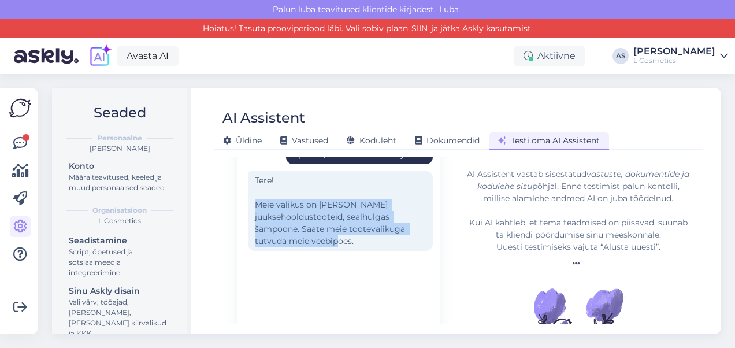
drag, startPoint x: 359, startPoint y: 246, endPoint x: 256, endPoint y: 203, distance: 111.4
click at [256, 203] on div "Tere! Meie valikus on lai valik juuksehooldustooteid, sealhulgas šampoone. Saat…" at bounding box center [340, 211] width 185 height 80
drag, startPoint x: 256, startPoint y: 203, endPoint x: 327, endPoint y: 246, distance: 82.9
click at [327, 246] on div "Tere! Meie valikus on lai valik juuksehooldustooteid, sealhulgas šampoone. Saat…" at bounding box center [340, 211] width 185 height 80
click at [341, 268] on div "привет, что есть из шампуней? Tere! Meie valikus on lai valik juuksehooldustoot…" at bounding box center [341, 224] width 195 height 173
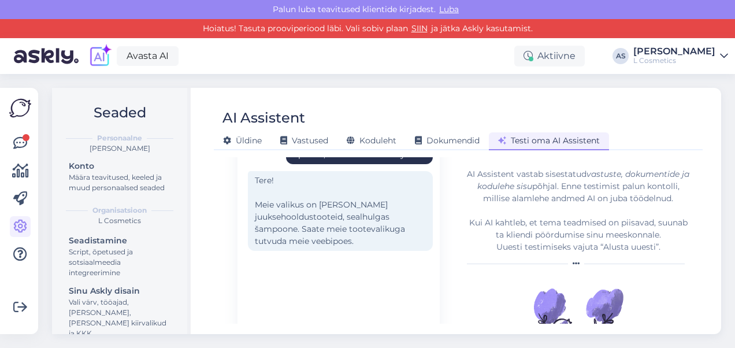
scroll to position [165, 0]
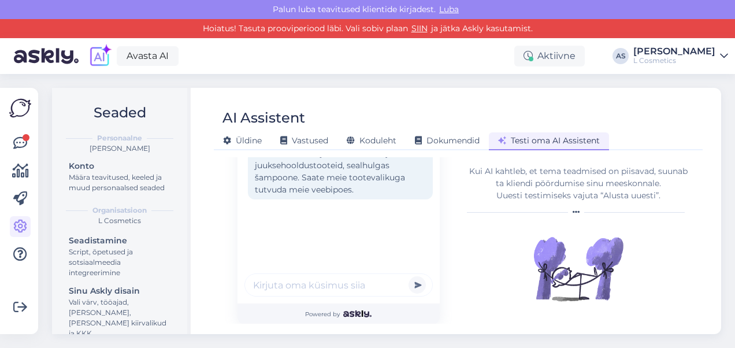
click at [300, 282] on input "text" at bounding box center [338, 284] width 188 height 23
type input "для окрашенных волос"
click at [408, 276] on button "submit" at bounding box center [416, 284] width 17 height 17
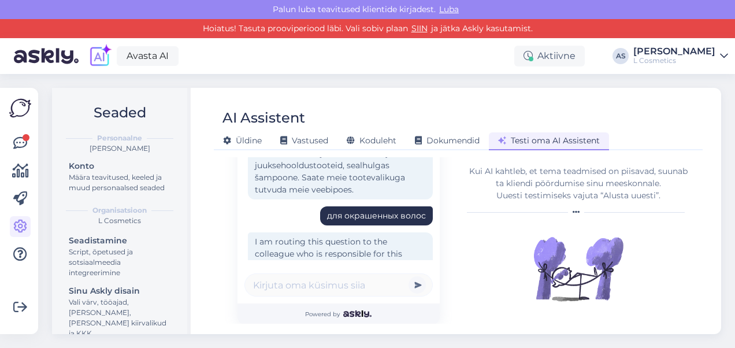
scroll to position [61, 0]
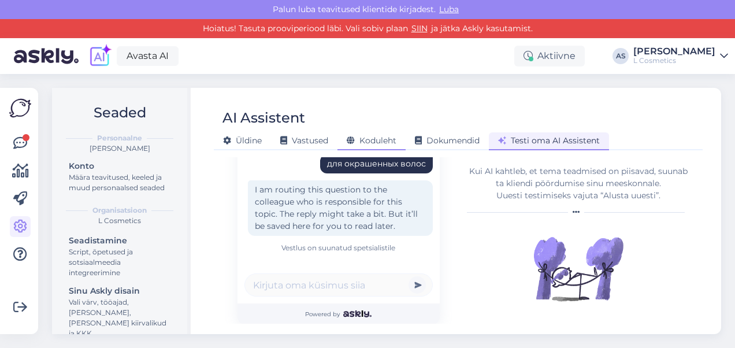
click at [370, 139] on span "Koduleht" at bounding box center [372, 140] width 50 height 10
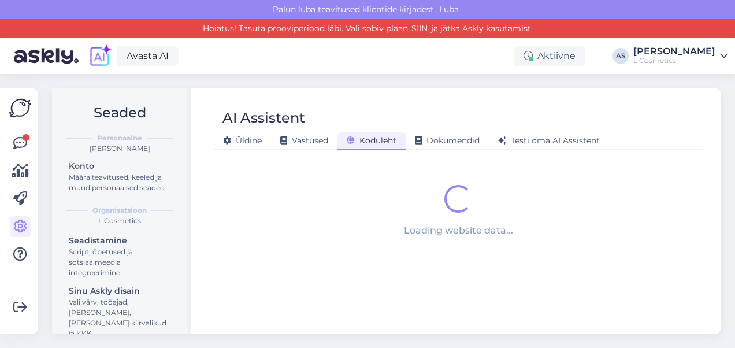
scroll to position [0, 0]
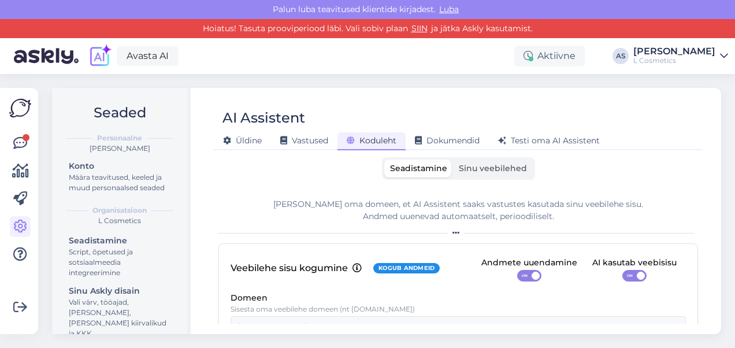
click at [453, 169] on label "Sinu veebilehed" at bounding box center [493, 168] width 80 height 18
click at [453, 159] on input "Sinu veebilehed" at bounding box center [453, 159] width 0 height 0
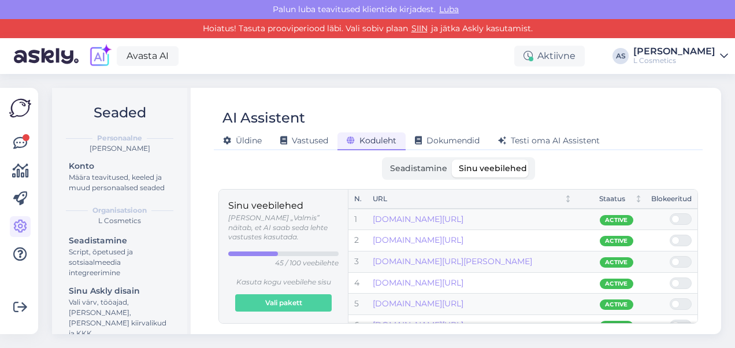
click at [461, 169] on span "Sinu veebilehed" at bounding box center [493, 168] width 68 height 10
click at [453, 159] on input "Sinu veebilehed" at bounding box center [453, 159] width 0 height 0
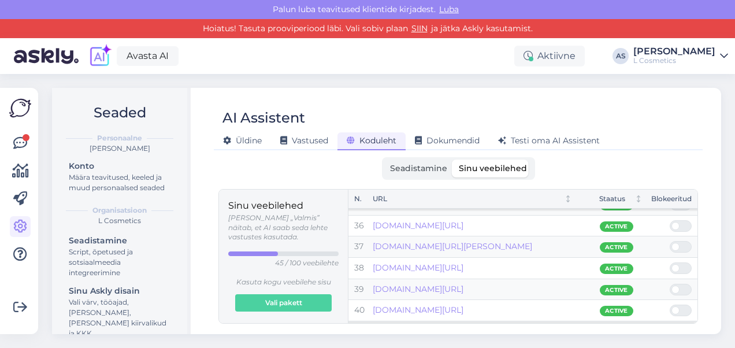
scroll to position [736, 0]
click at [679, 221] on span at bounding box center [686, 225] width 14 height 10
click at [670, 220] on input "checkbox" at bounding box center [670, 220] width 0 height 0
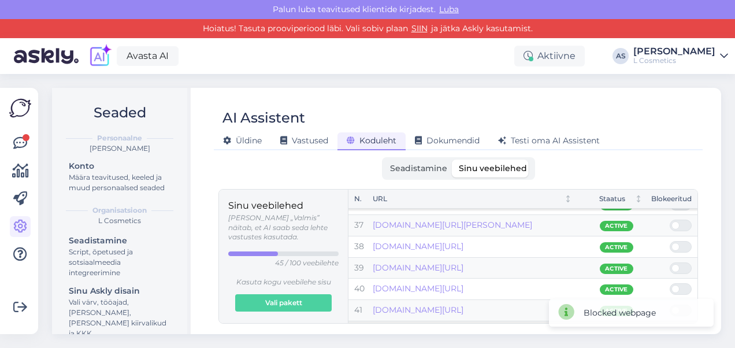
click at [679, 221] on span at bounding box center [686, 225] width 14 height 10
click at [670, 220] on input "checkbox" at bounding box center [670, 220] width 0 height 0
click at [679, 221] on span at bounding box center [686, 225] width 14 height 10
click at [670, 220] on input "checkbox" at bounding box center [670, 220] width 0 height 0
click at [679, 243] on span at bounding box center [686, 246] width 14 height 10
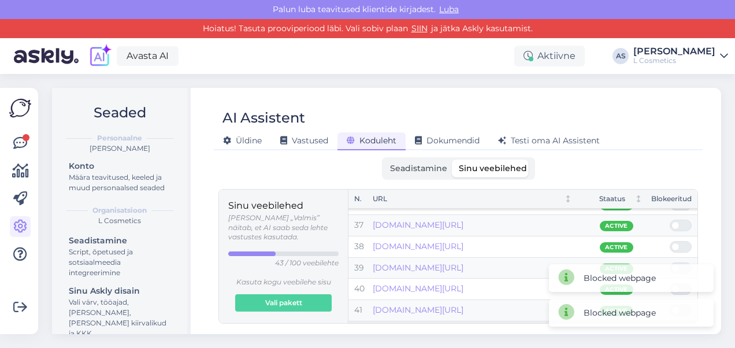
click at [670, 241] on input "checkbox" at bounding box center [670, 241] width 0 height 0
click at [679, 243] on span at bounding box center [686, 246] width 14 height 10
click at [670, 241] on input "checkbox" at bounding box center [670, 241] width 0 height 0
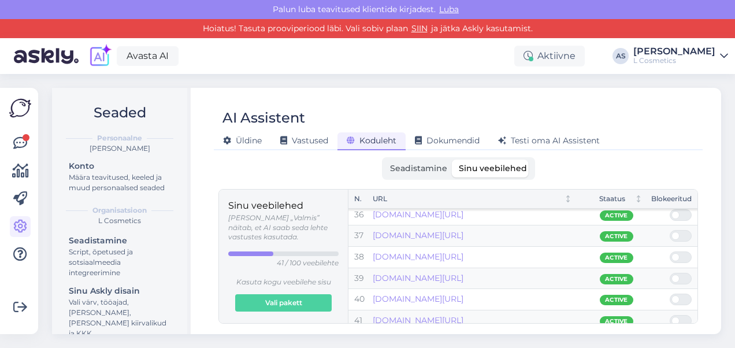
click at [686, 230] on span at bounding box center [686, 235] width 14 height 10
click at [670, 230] on input "checkbox" at bounding box center [670, 230] width 0 height 0
click at [679, 230] on span at bounding box center [686, 235] width 14 height 10
click at [670, 230] on input "checkbox" at bounding box center [670, 230] width 0 height 0
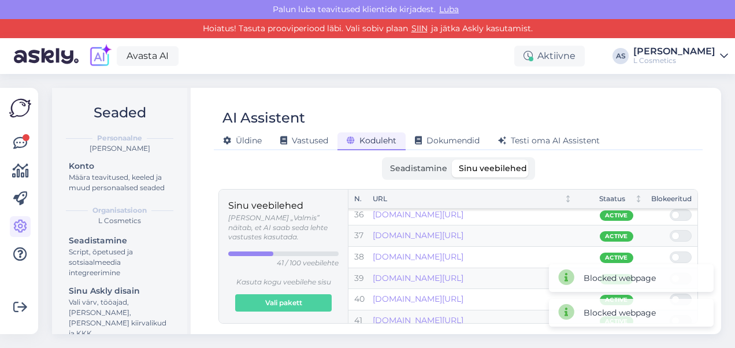
scroll to position [726, 0]
click at [679, 230] on span at bounding box center [686, 235] width 14 height 10
click at [670, 230] on input "checkbox" at bounding box center [670, 230] width 0 height 0
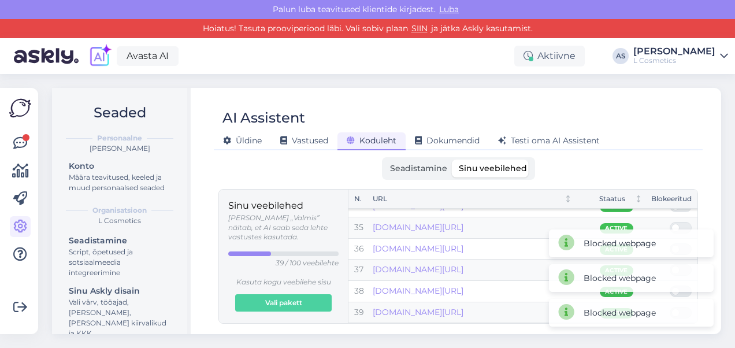
scroll to position [704, 0]
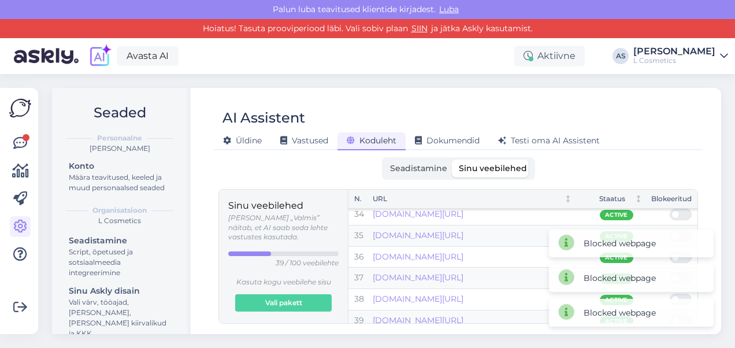
click at [679, 229] on div "Blocked webpage" at bounding box center [631, 243] width 165 height 28
click at [679, 230] on span at bounding box center [686, 235] width 14 height 10
click at [670, 230] on input "checkbox" at bounding box center [670, 230] width 0 height 0
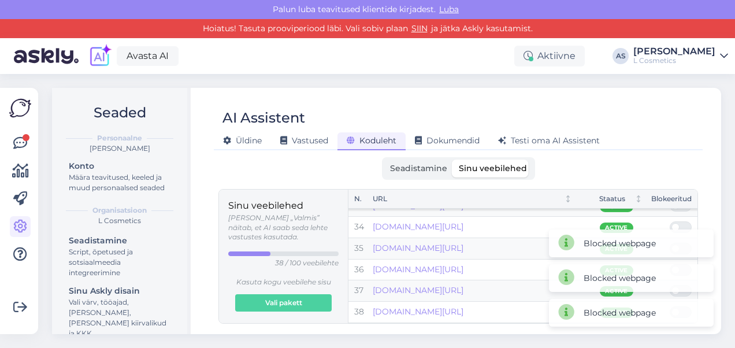
scroll to position [683, 0]
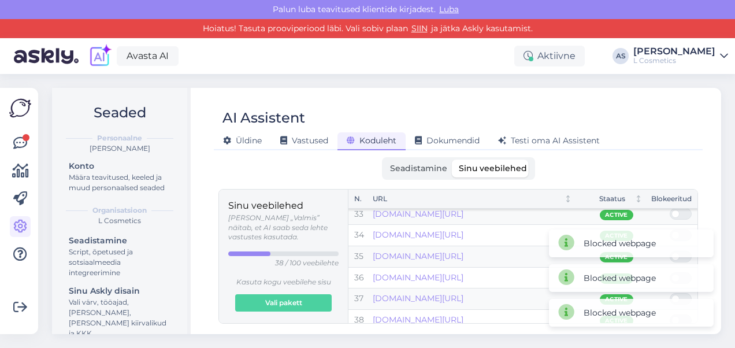
click at [679, 229] on div "Blocked webpage" at bounding box center [631, 243] width 165 height 28
click at [679, 230] on span at bounding box center [686, 235] width 14 height 10
click at [670, 229] on input "checkbox" at bounding box center [670, 229] width 0 height 0
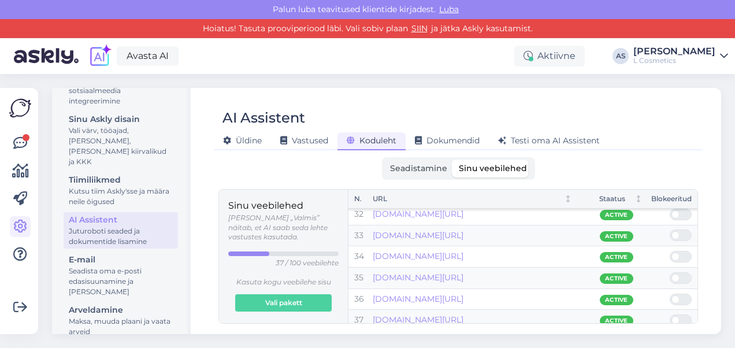
scroll to position [187, 0]
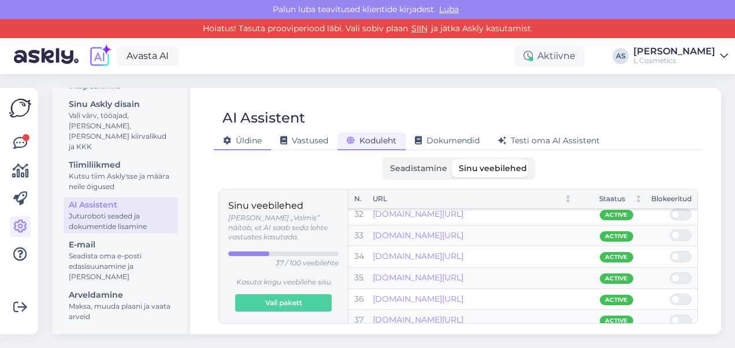
click at [253, 141] on span "Üldine" at bounding box center [242, 140] width 39 height 10
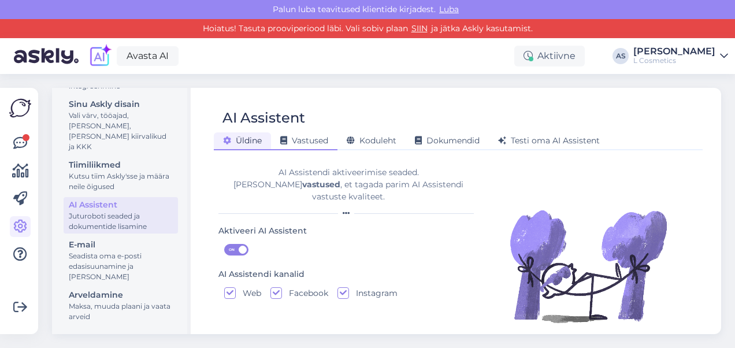
click at [298, 140] on span "Vastused" at bounding box center [304, 140] width 48 height 10
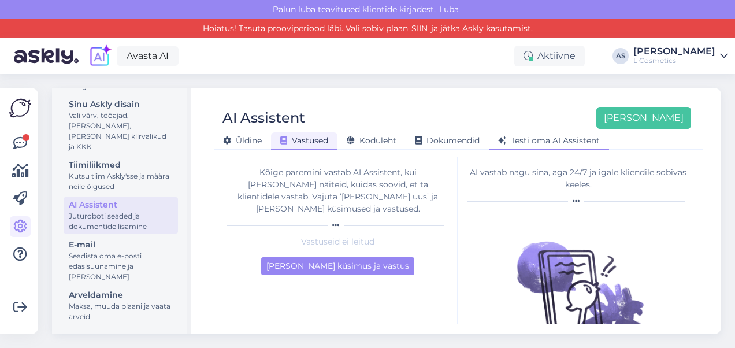
click at [531, 140] on span "Testi oma AI Assistent" at bounding box center [549, 140] width 102 height 10
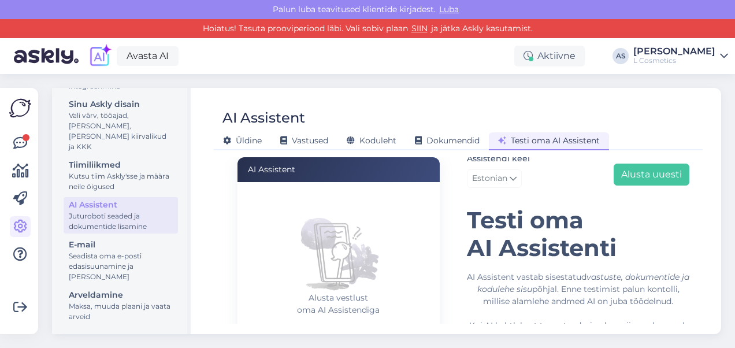
scroll to position [0, 0]
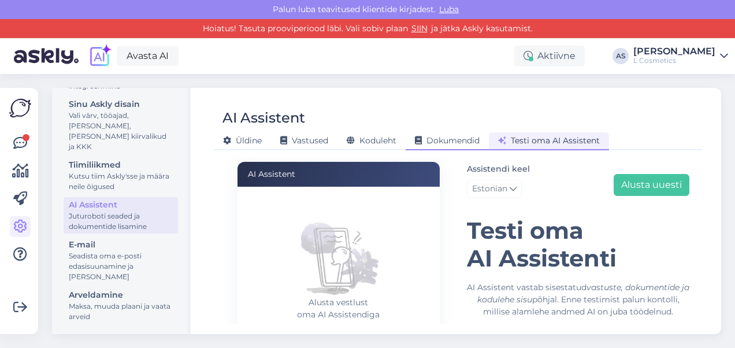
click at [462, 133] on div "Dokumendid" at bounding box center [447, 141] width 83 height 18
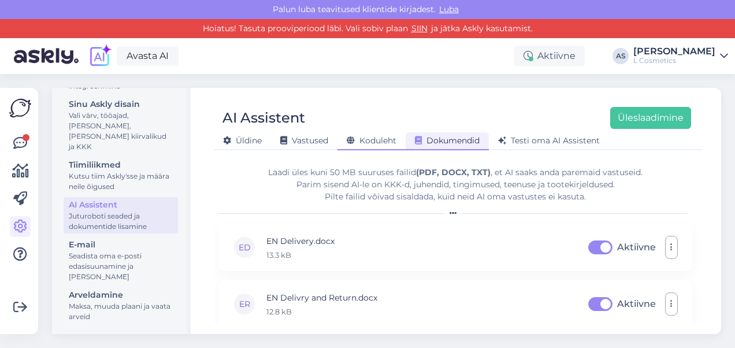
click at [381, 140] on span "Koduleht" at bounding box center [372, 140] width 50 height 10
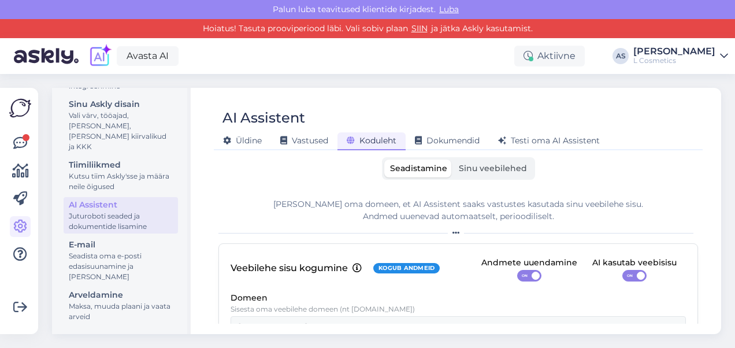
click at [501, 170] on span "Sinu veebilehed" at bounding box center [493, 168] width 68 height 10
click at [453, 159] on input "Sinu veebilehed" at bounding box center [453, 159] width 0 height 0
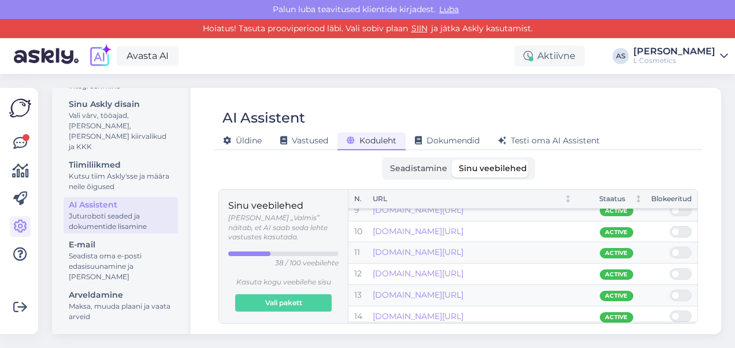
scroll to position [214, 0]
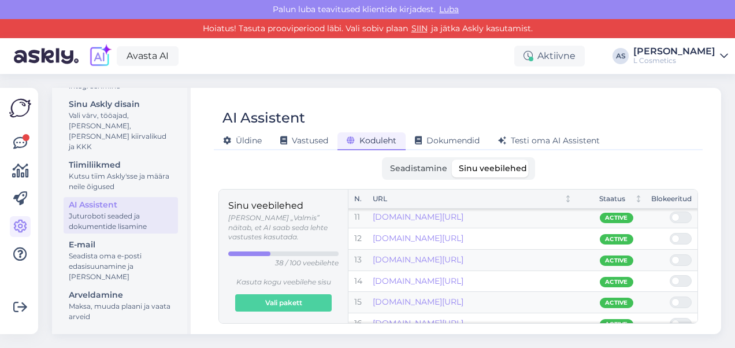
click at [686, 255] on span at bounding box center [686, 260] width 14 height 10
click at [670, 254] on input "checkbox" at bounding box center [670, 254] width 0 height 0
click at [686, 255] on span at bounding box center [686, 260] width 14 height 10
click at [670, 254] on input "checkbox" at bounding box center [670, 254] width 0 height 0
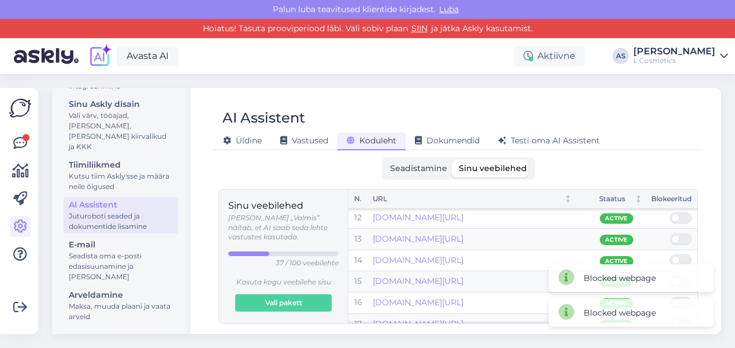
click at [686, 255] on span at bounding box center [686, 260] width 14 height 10
click at [670, 254] on input "checkbox" at bounding box center [670, 254] width 0 height 0
click at [686, 254] on div "Blocked webpage" at bounding box center [631, 243] width 165 height 28
click at [649, 130] on div "Üldine Vastused Koduleht Dokumendid Testi oma AI Assistent" at bounding box center [452, 139] width 477 height 20
click at [680, 215] on span at bounding box center [686, 218] width 14 height 10
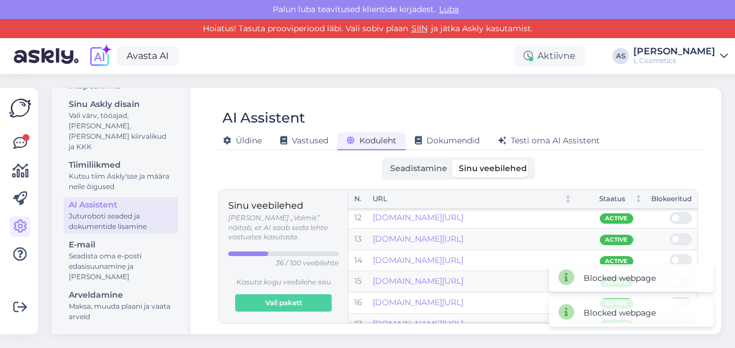
click at [670, 212] on input "checkbox" at bounding box center [670, 212] width 0 height 0
click at [680, 255] on span at bounding box center [686, 260] width 14 height 10
click at [670, 254] on input "checkbox" at bounding box center [670, 254] width 0 height 0
click at [680, 239] on span at bounding box center [686, 239] width 14 height 10
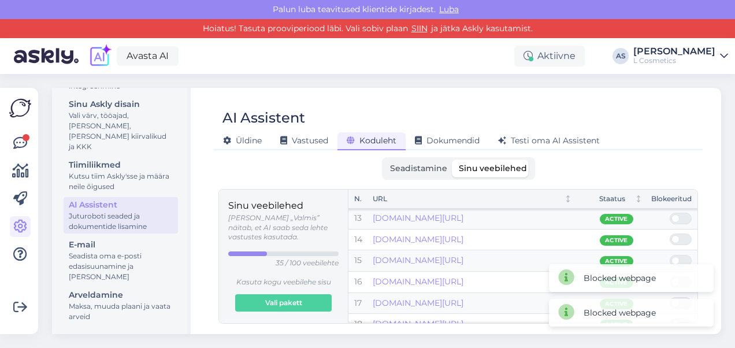
click at [670, 233] on input "checkbox" at bounding box center [670, 233] width 0 height 0
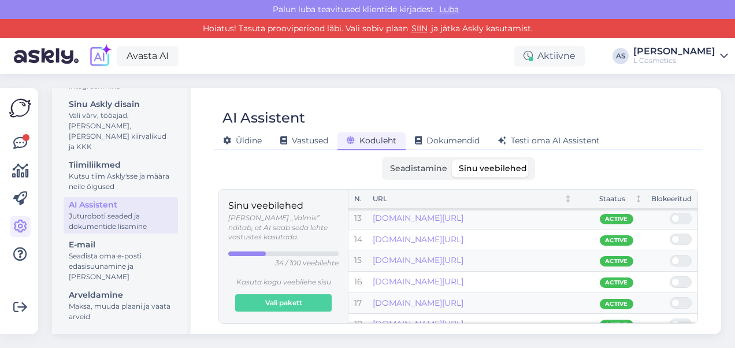
click at [676, 261] on span at bounding box center [675, 260] width 8 height 8
click at [670, 255] on input "checkbox" at bounding box center [670, 255] width 0 height 0
click at [681, 277] on span at bounding box center [686, 282] width 14 height 10
click at [670, 276] on input "checkbox" at bounding box center [670, 276] width 0 height 0
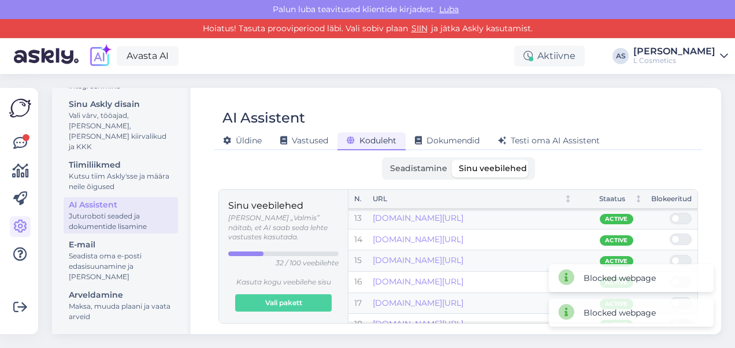
click at [679, 255] on span at bounding box center [686, 260] width 14 height 10
click at [670, 255] on input "checkbox" at bounding box center [670, 255] width 0 height 0
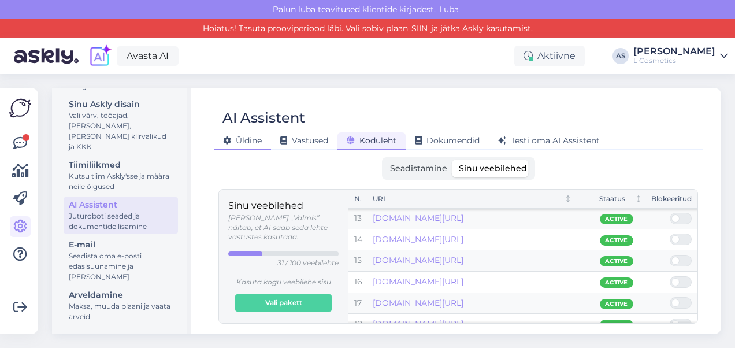
click at [256, 143] on span "Üldine" at bounding box center [242, 140] width 39 height 10
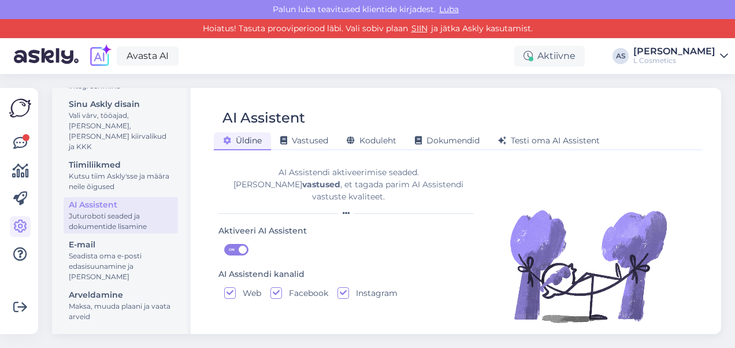
scroll to position [23, 0]
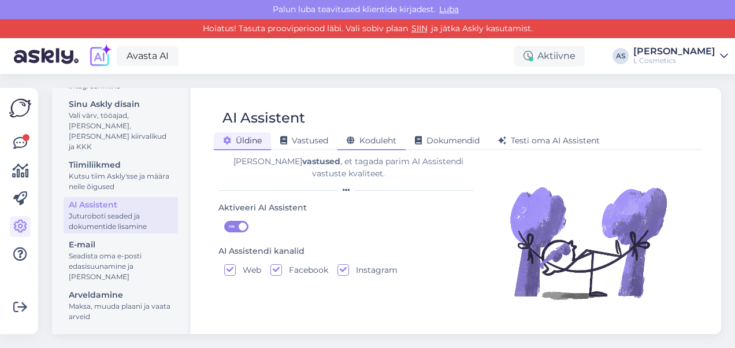
click at [386, 139] on span "Koduleht" at bounding box center [372, 140] width 50 height 10
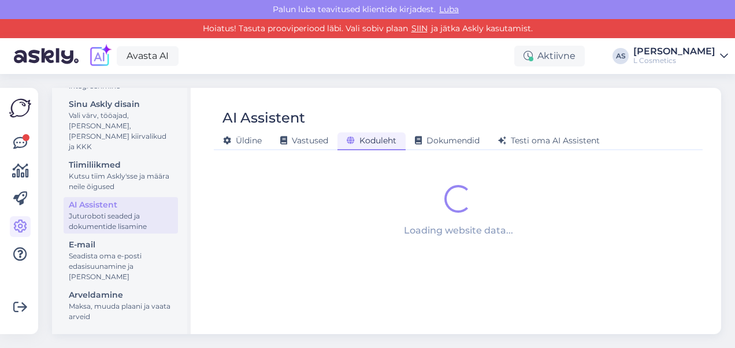
scroll to position [0, 0]
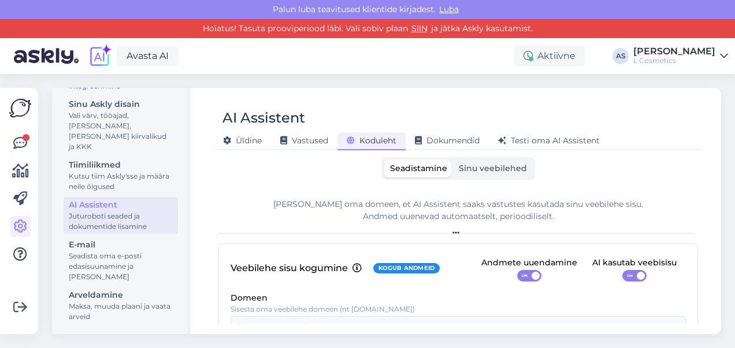
click at [479, 164] on span "Sinu veebilehed" at bounding box center [493, 168] width 68 height 10
click at [453, 159] on input "Sinu veebilehed" at bounding box center [453, 159] width 0 height 0
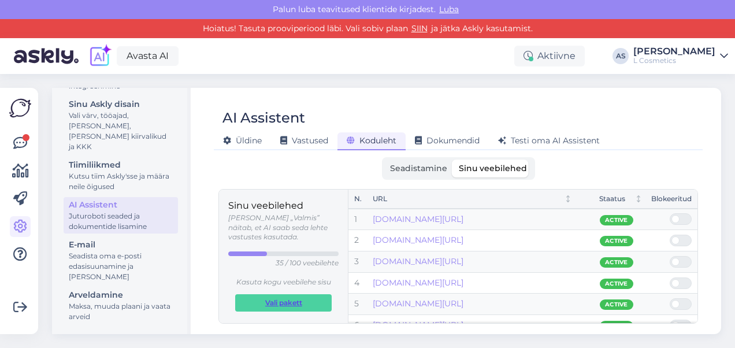
click at [290, 296] on span "Vali pakett" at bounding box center [283, 303] width 37 height 16
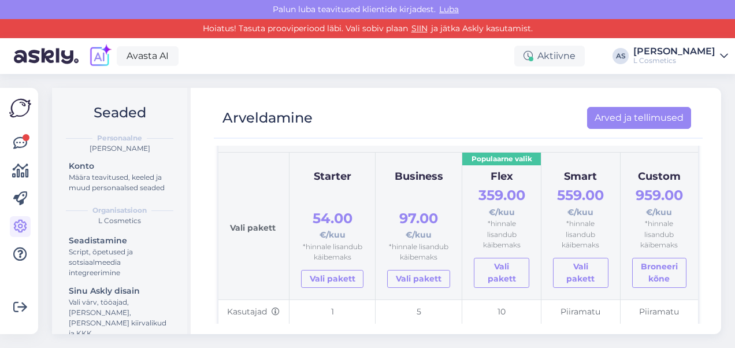
scroll to position [87, 0]
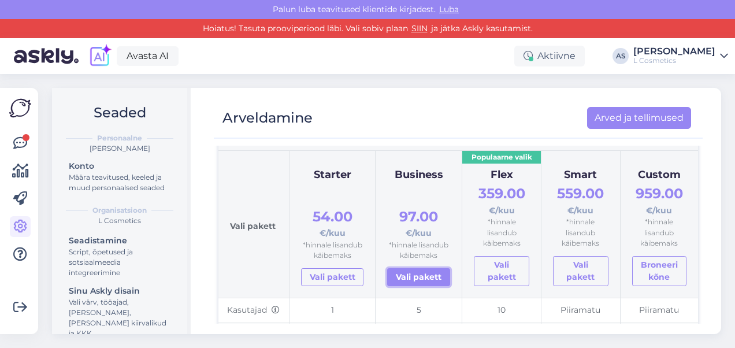
click at [413, 276] on link "Vali pakett" at bounding box center [418, 277] width 63 height 18
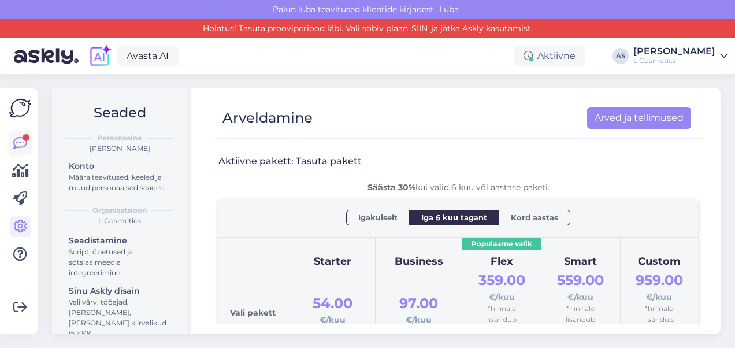
click at [23, 146] on icon at bounding box center [20, 143] width 14 height 14
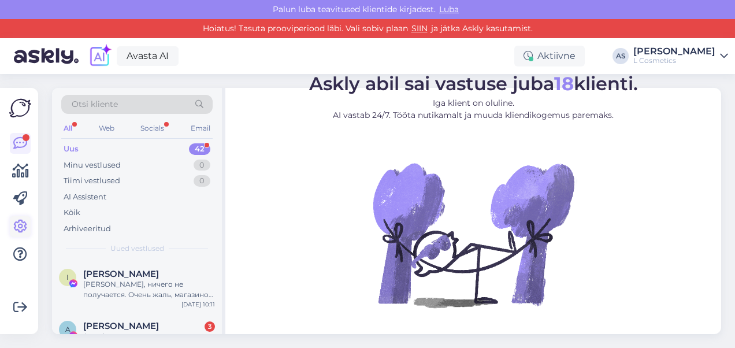
click at [10, 226] on link at bounding box center [20, 226] width 21 height 21
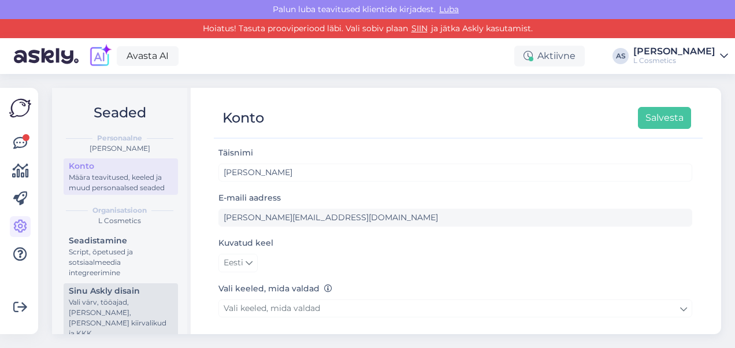
scroll to position [187, 0]
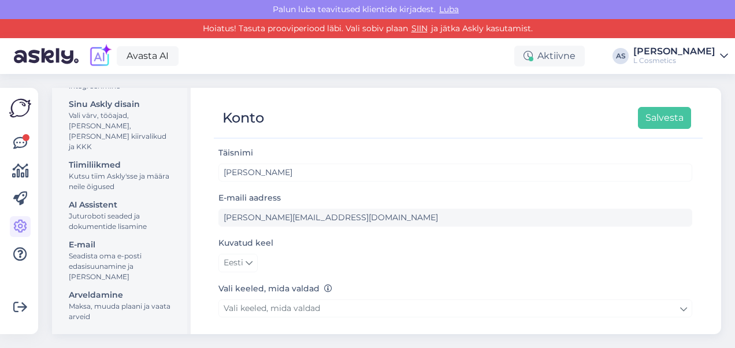
click at [103, 233] on div "Seadistamine Script, õpetused ja sotsiaalmeedia integreerimine Sinu Askly disai…" at bounding box center [121, 186] width 114 height 281
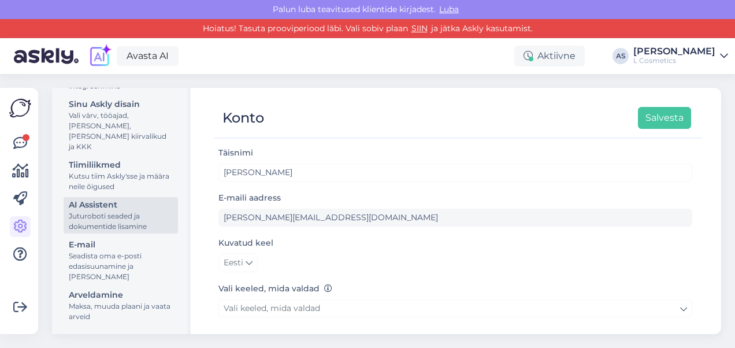
click at [103, 224] on div "Juturoboti seaded ja dokumentide lisamine" at bounding box center [121, 221] width 104 height 21
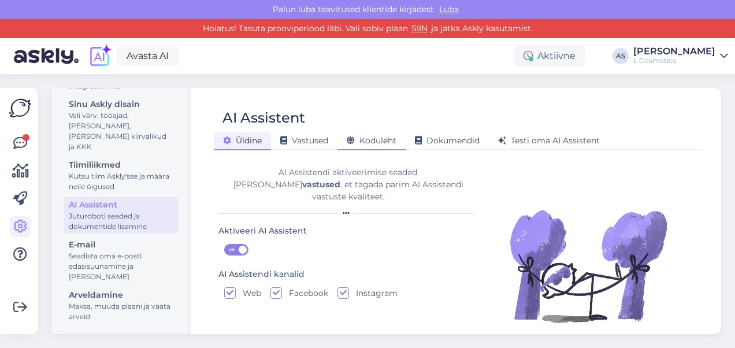
click at [378, 143] on span "Koduleht" at bounding box center [372, 140] width 50 height 10
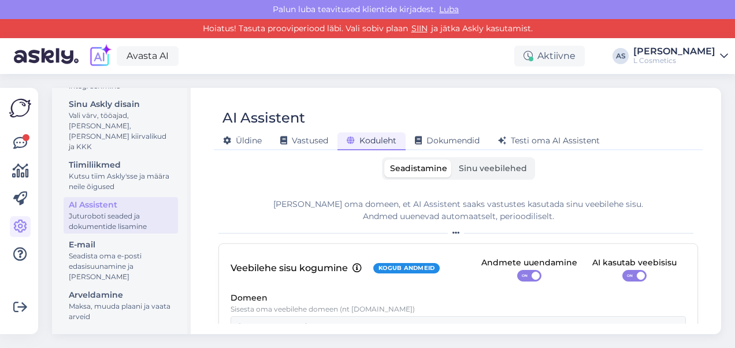
click at [475, 168] on span "Sinu veebilehed" at bounding box center [493, 168] width 68 height 10
click at [453, 159] on input "Sinu veebilehed" at bounding box center [453, 159] width 0 height 0
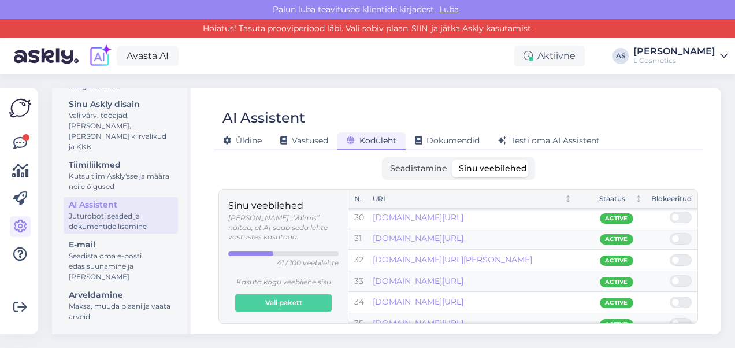
scroll to position [624, 0]
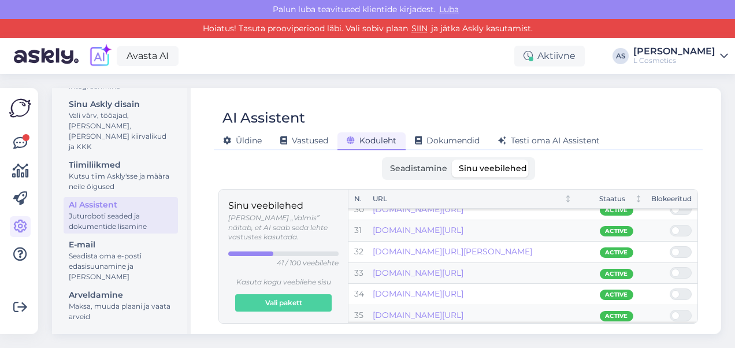
click at [684, 247] on span at bounding box center [686, 252] width 14 height 10
click at [670, 246] on input "checkbox" at bounding box center [670, 246] width 0 height 0
click at [683, 226] on span at bounding box center [686, 231] width 14 height 10
click at [670, 225] on input "checkbox" at bounding box center [670, 225] width 0 height 0
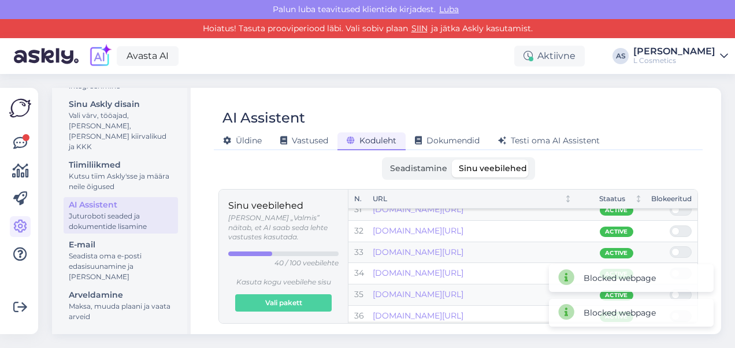
click at [680, 247] on span at bounding box center [686, 252] width 14 height 10
click at [670, 246] on input "checkbox" at bounding box center [670, 246] width 0 height 0
click at [682, 226] on span at bounding box center [686, 231] width 14 height 10
click at [670, 225] on input "checkbox" at bounding box center [670, 225] width 0 height 0
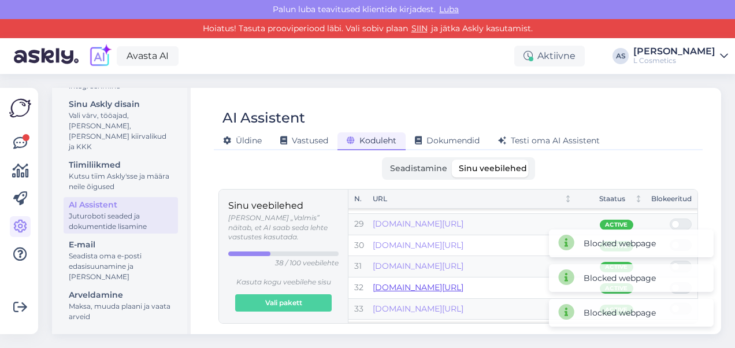
scroll to position [588, 0]
click at [680, 220] on span at bounding box center [686, 225] width 14 height 10
click at [670, 219] on input "checkbox" at bounding box center [670, 219] width 0 height 0
click at [683, 220] on span at bounding box center [686, 225] width 14 height 10
click at [670, 219] on input "checkbox" at bounding box center [670, 219] width 0 height 0
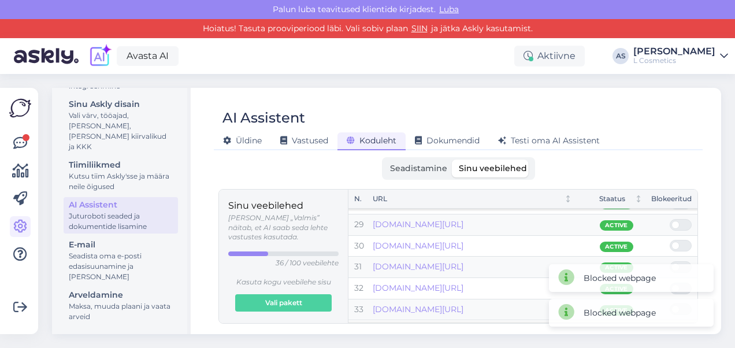
click at [683, 220] on span at bounding box center [686, 225] width 14 height 10
click at [670, 219] on input "checkbox" at bounding box center [670, 219] width 0 height 0
click at [683, 220] on span at bounding box center [686, 225] width 14 height 10
click at [670, 219] on input "checkbox" at bounding box center [670, 219] width 0 height 0
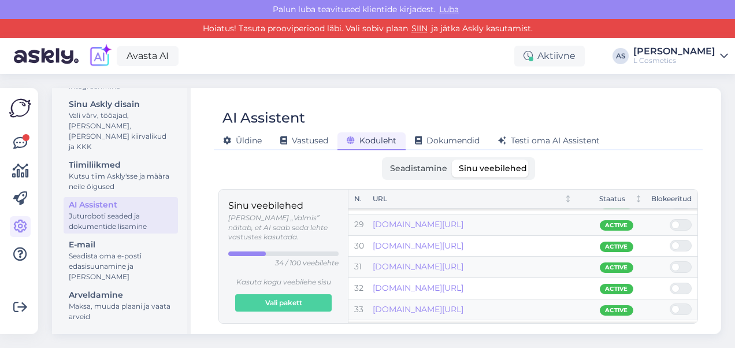
click at [674, 221] on span at bounding box center [675, 225] width 8 height 8
click at [670, 219] on input "checkbox" at bounding box center [670, 219] width 0 height 0
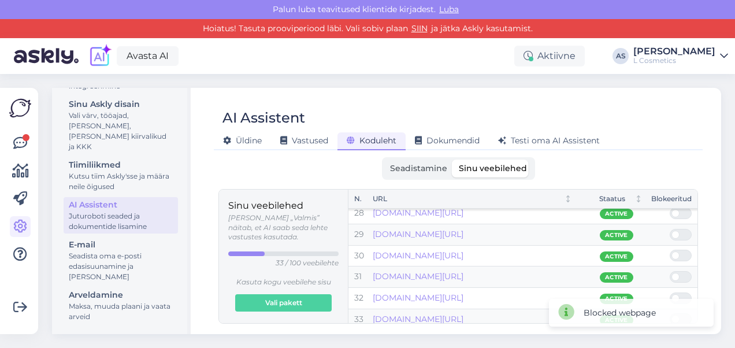
click at [677, 230] on span at bounding box center [675, 234] width 8 height 8
click at [670, 229] on input "checkbox" at bounding box center [670, 229] width 0 height 0
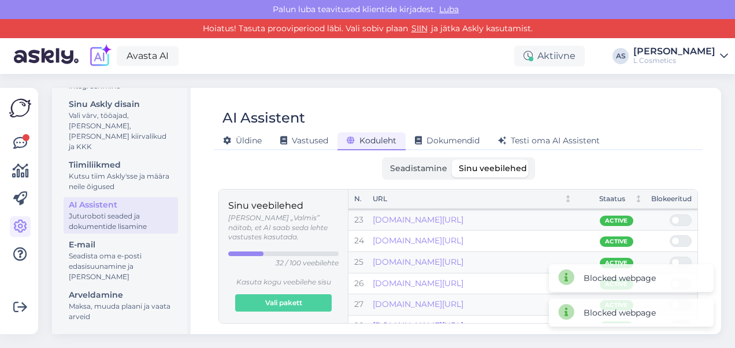
scroll to position [464, 0]
click at [677, 217] on span at bounding box center [675, 221] width 8 height 8
click at [670, 215] on input "checkbox" at bounding box center [670, 215] width 0 height 0
click at [677, 217] on span at bounding box center [675, 221] width 8 height 8
click at [670, 215] on input "checkbox" at bounding box center [670, 215] width 0 height 0
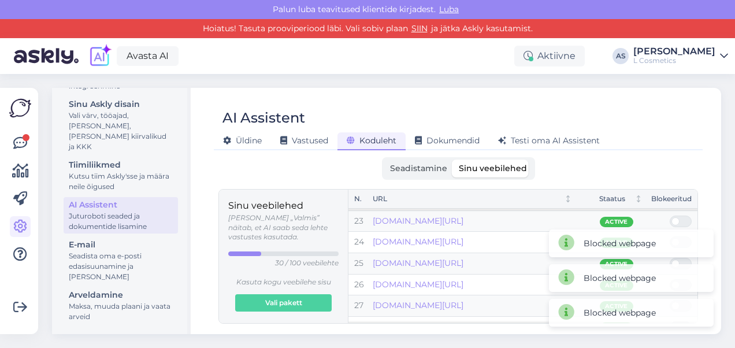
click at [677, 217] on span at bounding box center [675, 221] width 8 height 8
click at [670, 215] on input "checkbox" at bounding box center [670, 215] width 0 height 0
click at [678, 217] on span at bounding box center [675, 221] width 8 height 8
click at [670, 215] on input "checkbox" at bounding box center [670, 215] width 0 height 0
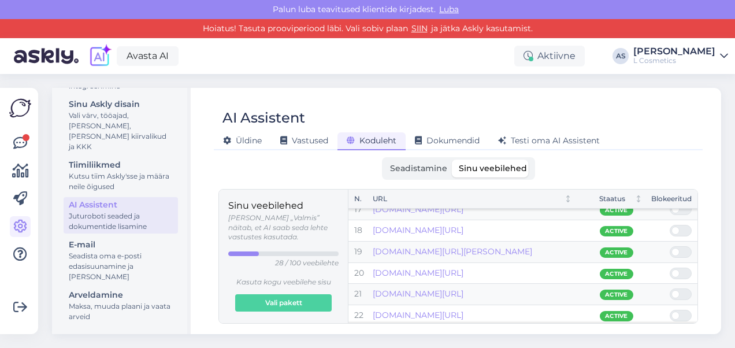
scroll to position [347, 0]
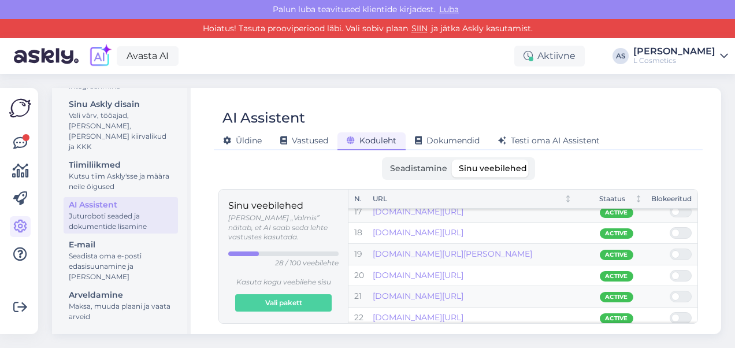
click at [679, 252] on span at bounding box center [686, 254] width 14 height 10
click at [670, 248] on input "checkbox" at bounding box center [670, 248] width 0 height 0
click at [679, 252] on span at bounding box center [686, 254] width 14 height 10
click at [670, 248] on input "checkbox" at bounding box center [670, 248] width 0 height 0
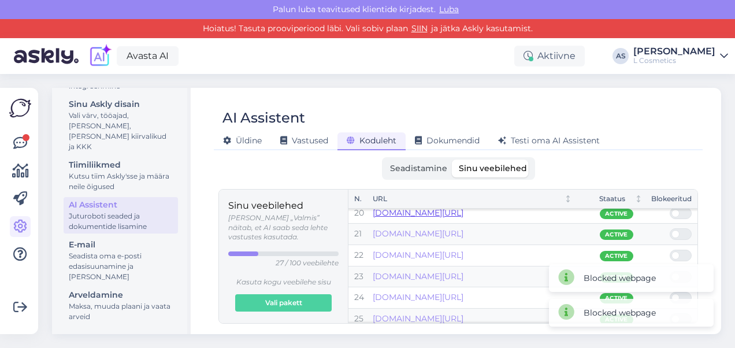
scroll to position [410, 0]
click at [686, 230] on span at bounding box center [686, 233] width 14 height 10
click at [670, 227] on input "checkbox" at bounding box center [670, 227] width 0 height 0
click at [684, 228] on span at bounding box center [686, 233] width 14 height 10
click at [670, 227] on input "checkbox" at bounding box center [670, 227] width 0 height 0
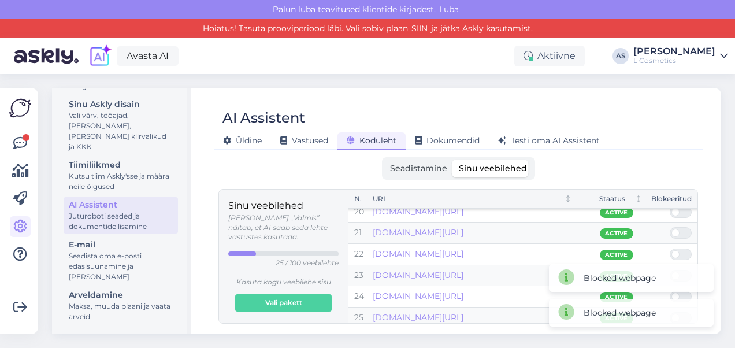
click at [684, 228] on span at bounding box center [686, 233] width 14 height 10
click at [670, 227] on input "checkbox" at bounding box center [670, 227] width 0 height 0
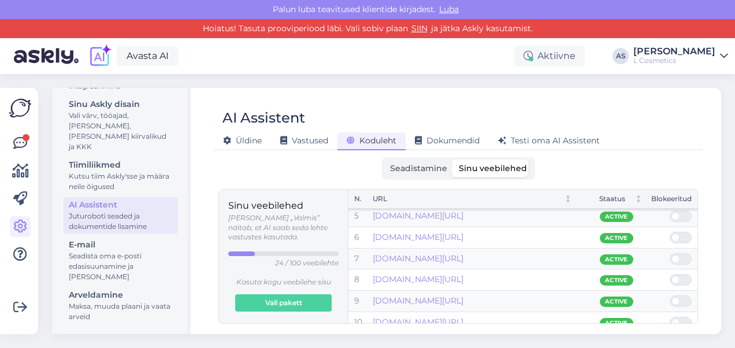
scroll to position [0, 0]
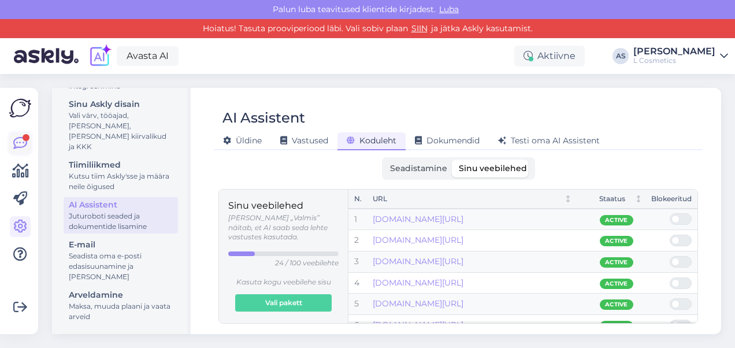
click at [23, 146] on icon at bounding box center [20, 143] width 14 height 14
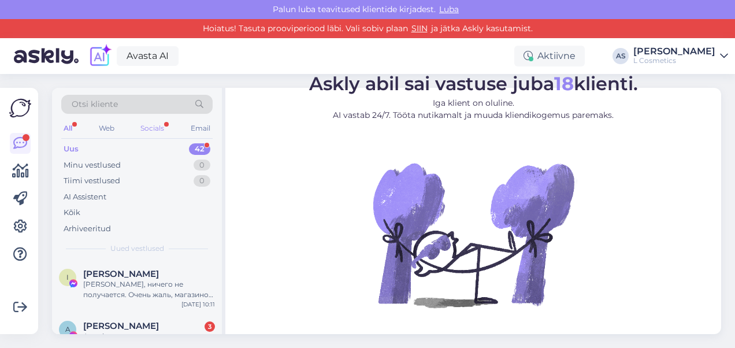
click at [149, 124] on div "Socials" at bounding box center [152, 128] width 28 height 15
click at [73, 127] on div "All" at bounding box center [67, 128] width 13 height 15
click at [148, 127] on div "Socials" at bounding box center [152, 128] width 28 height 15
click at [21, 230] on icon at bounding box center [20, 227] width 14 height 14
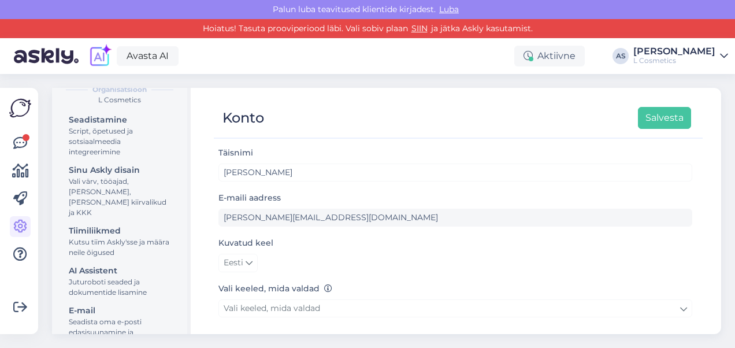
scroll to position [121, 0]
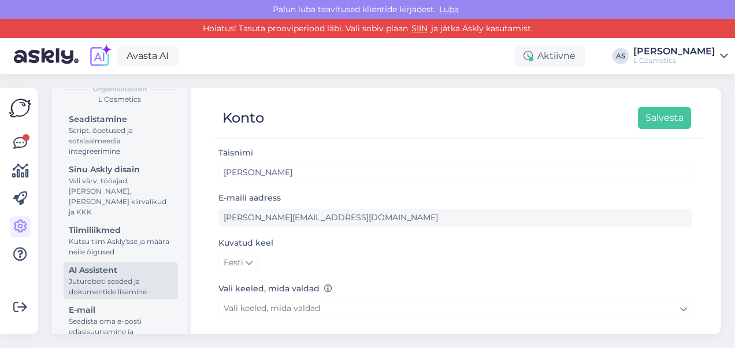
click at [91, 280] on div "Juturoboti seaded ja dokumentide lisamine" at bounding box center [121, 286] width 104 height 21
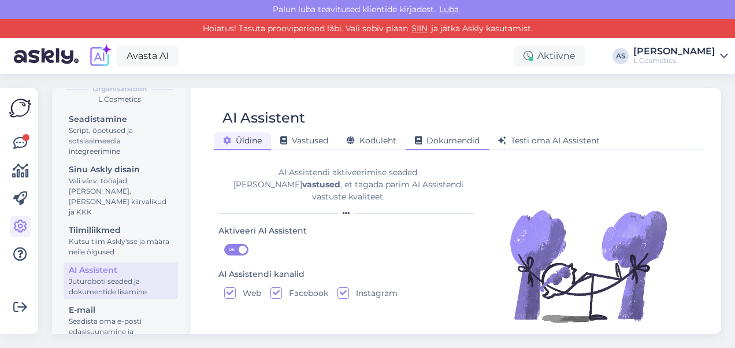
click at [475, 140] on span "Dokumendid" at bounding box center [447, 140] width 65 height 10
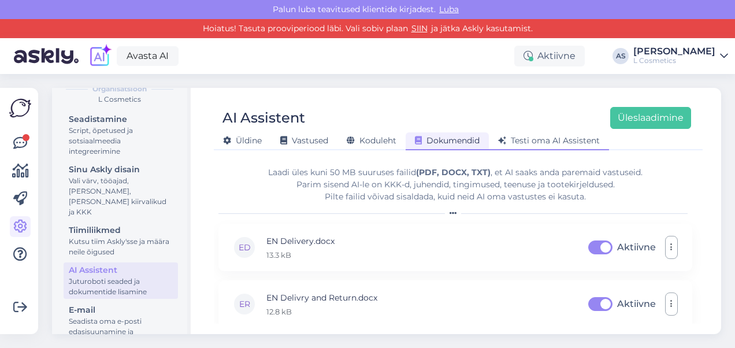
click at [547, 144] on span "Testi oma AI Assistent" at bounding box center [549, 140] width 102 height 10
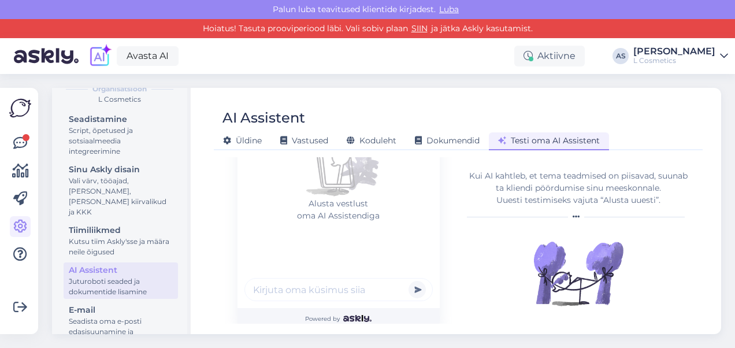
scroll to position [165, 0]
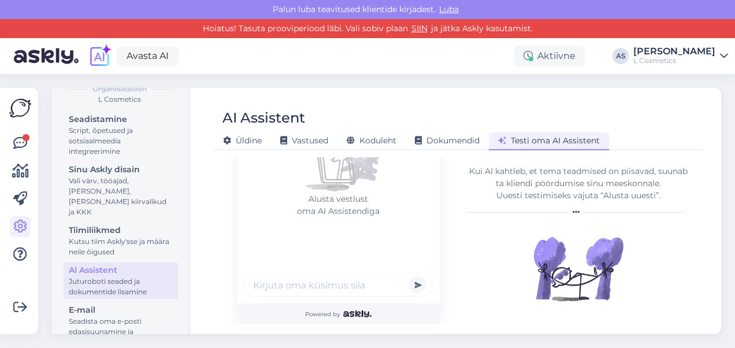
click at [304, 287] on input "text" at bounding box center [338, 284] width 188 height 23
type input "л"
type input "kus asuvad teie kauplused"
click at [408, 276] on button "submit" at bounding box center [416, 284] width 17 height 17
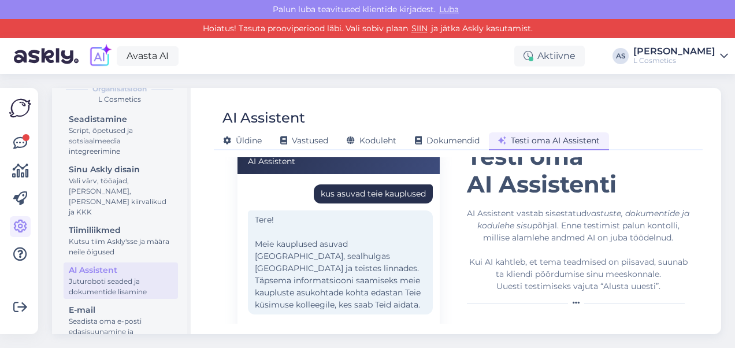
scroll to position [72, 0]
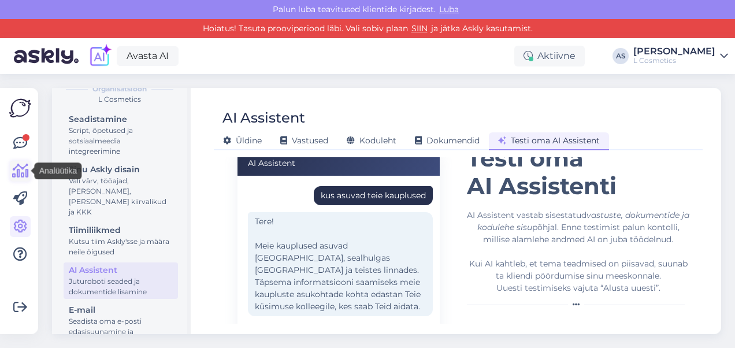
click at [20, 175] on icon at bounding box center [20, 171] width 17 height 14
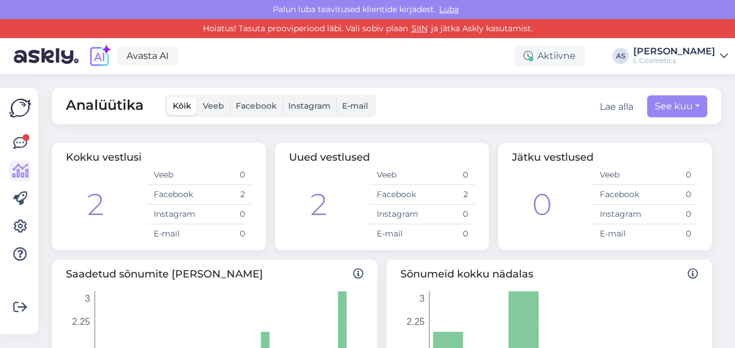
scroll to position [20, 0]
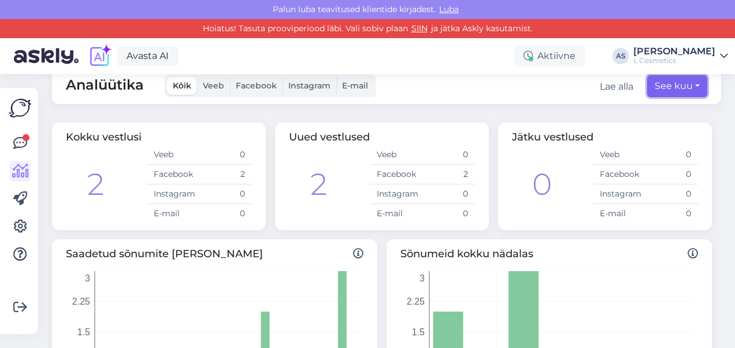
click at [666, 80] on button "See kuu" at bounding box center [677, 86] width 60 height 22
select select "9"
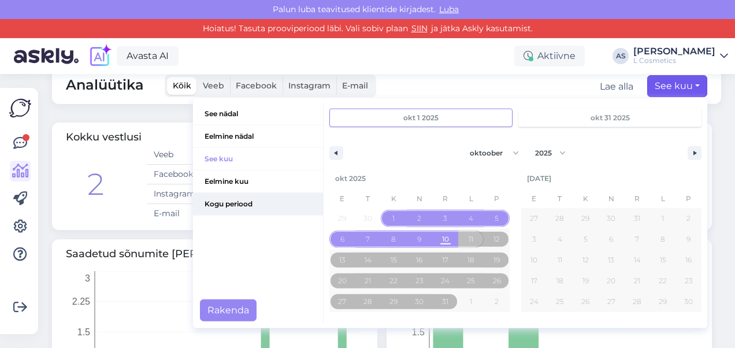
click at [234, 202] on span "Kogu periood" at bounding box center [258, 204] width 130 height 22
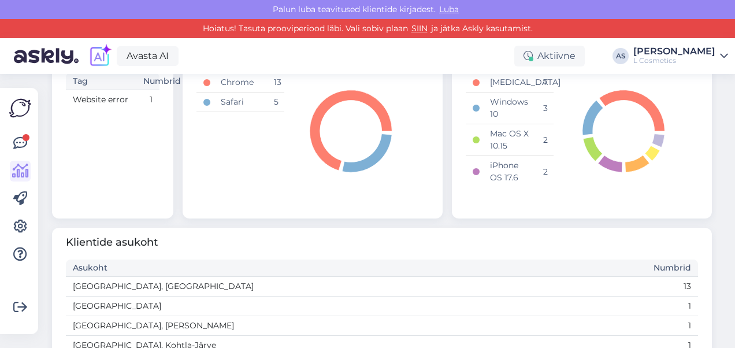
scroll to position [584, 0]
click at [14, 223] on icon at bounding box center [20, 227] width 14 height 14
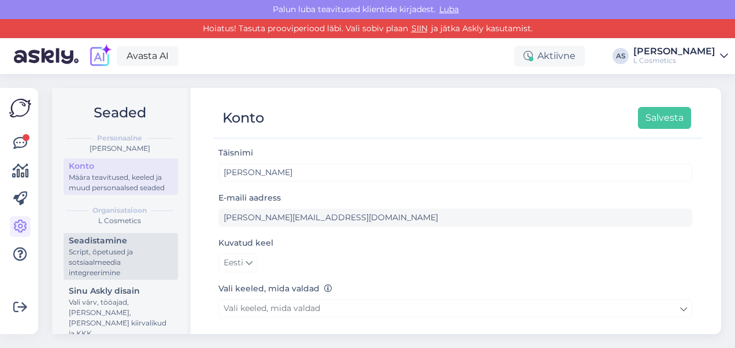
click at [99, 258] on div "Script, õpetused ja sotsiaalmeedia integreerimine" at bounding box center [121, 262] width 104 height 31
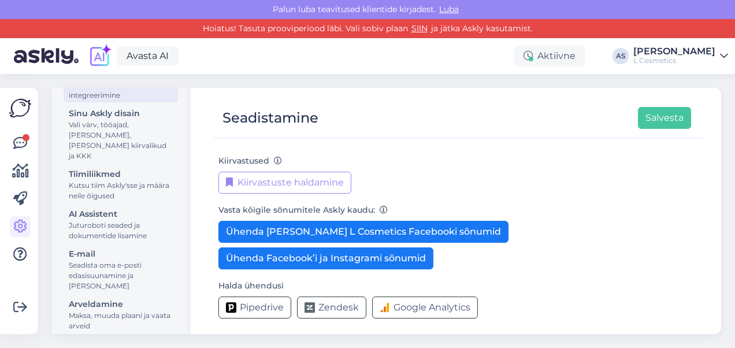
scroll to position [187, 0]
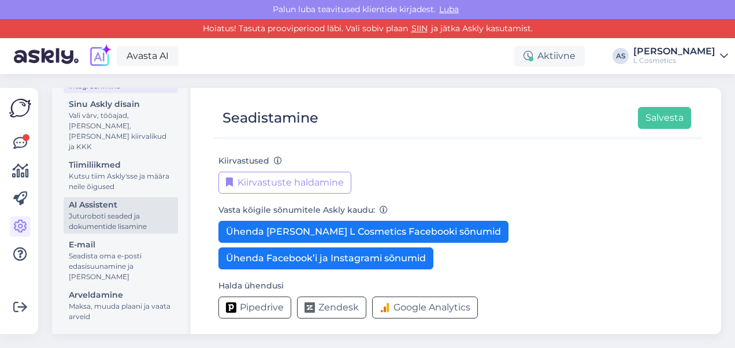
click at [101, 208] on div "AI Assistent" at bounding box center [121, 205] width 104 height 12
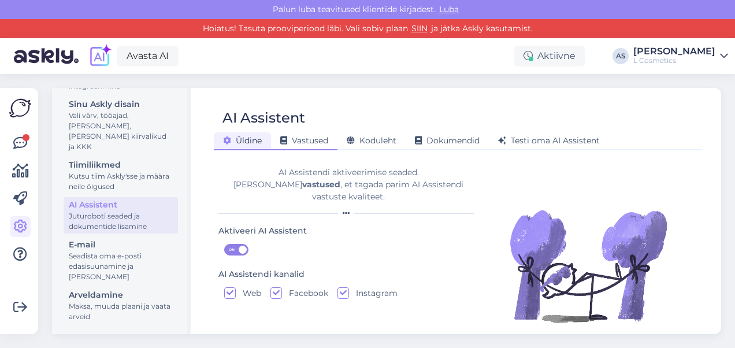
click at [297, 141] on span "Vastused" at bounding box center [304, 140] width 48 height 10
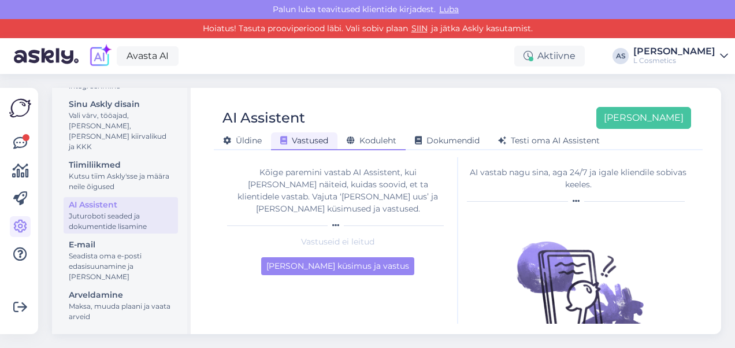
click at [371, 146] on div "Koduleht" at bounding box center [371, 141] width 68 height 18
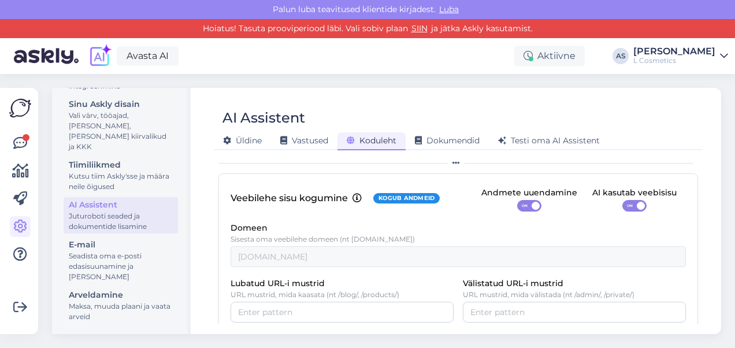
scroll to position [70, 0]
click at [456, 150] on div "AI Assistent Üldine Vastused Koduleht Dokumendid Testi oma AI Assistent Seadist…" at bounding box center [458, 211] width 526 height 246
click at [455, 146] on div "Dokumendid" at bounding box center [447, 141] width 83 height 18
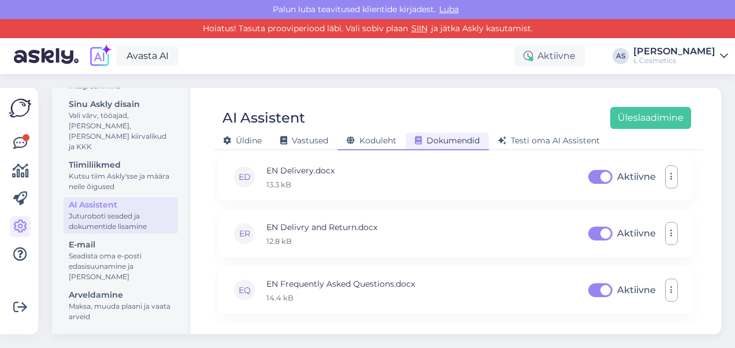
click at [374, 140] on span "Koduleht" at bounding box center [372, 140] width 50 height 10
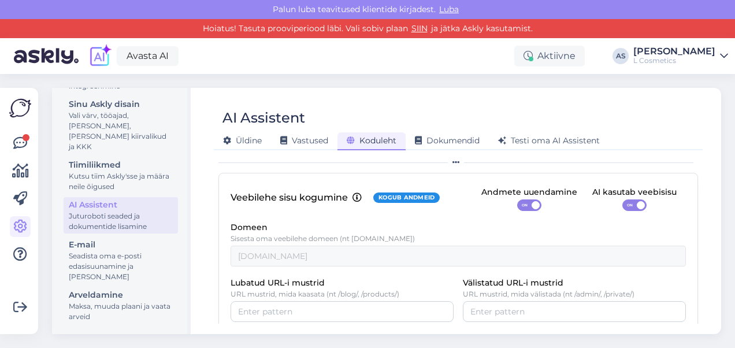
scroll to position [0, 0]
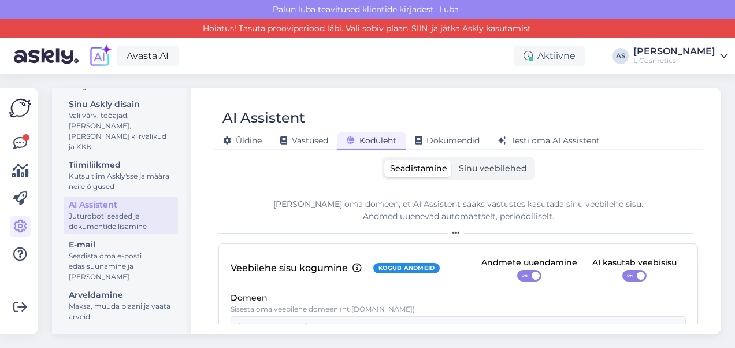
click at [236, 131] on div "Üldine Vastused Koduleht Dokumendid Testi oma AI Assistent" at bounding box center [452, 139] width 477 height 20
click at [248, 142] on span "Üldine" at bounding box center [242, 140] width 39 height 10
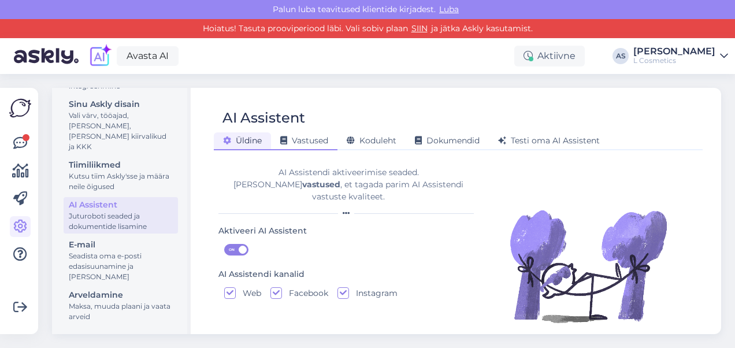
click at [299, 137] on span "Vastused" at bounding box center [304, 140] width 48 height 10
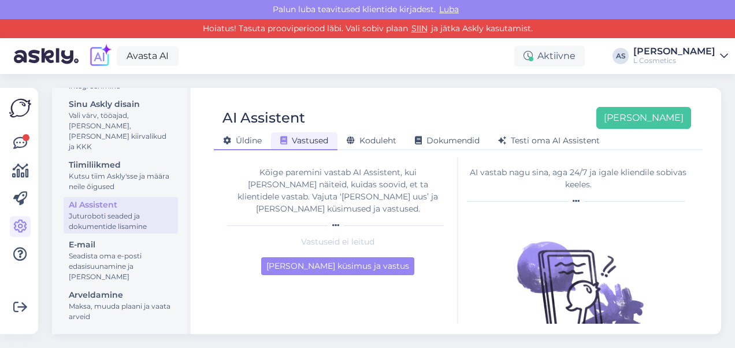
click at [266, 147] on div "Üldine" at bounding box center [242, 141] width 57 height 18
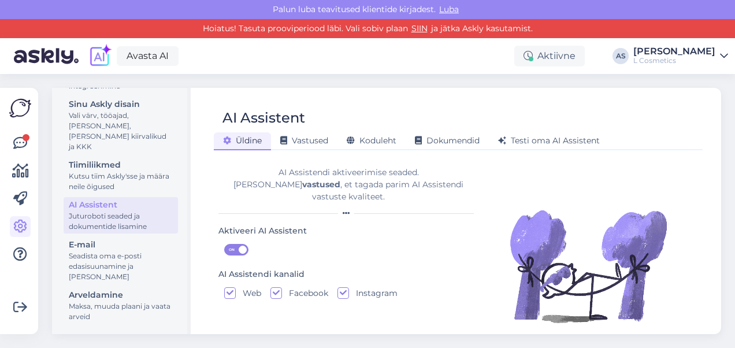
scroll to position [23, 0]
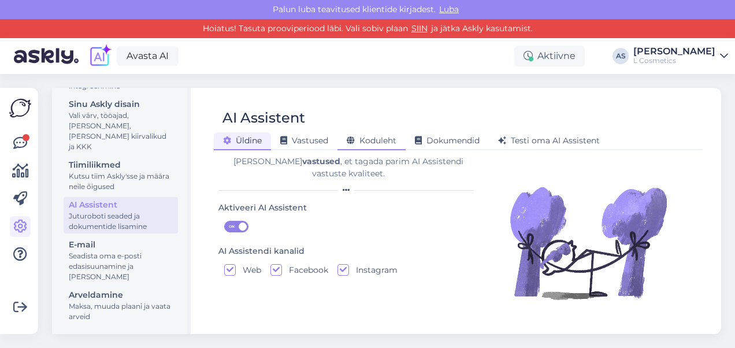
click at [367, 139] on span "Koduleht" at bounding box center [372, 140] width 50 height 10
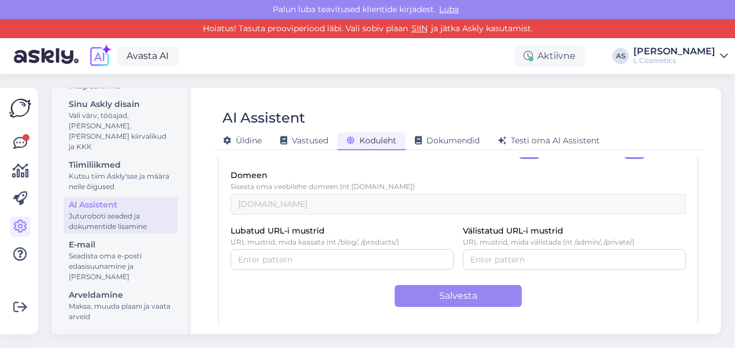
scroll to position [0, 0]
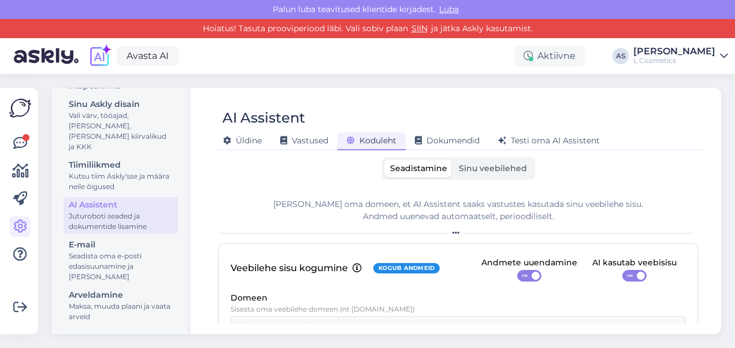
click at [485, 174] on label "Sinu veebilehed" at bounding box center [493, 168] width 80 height 18
click at [453, 159] on input "Sinu veebilehed" at bounding box center [453, 159] width 0 height 0
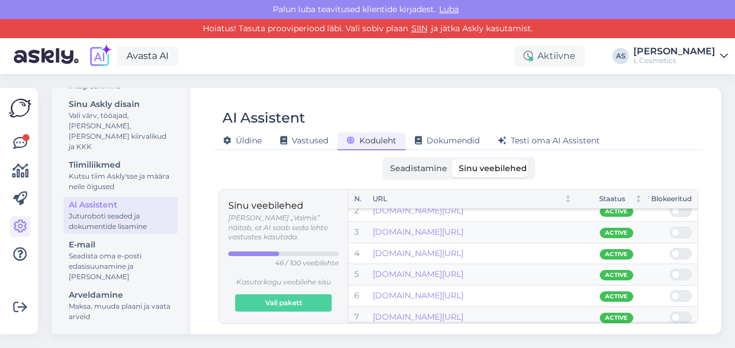
scroll to position [31, 0]
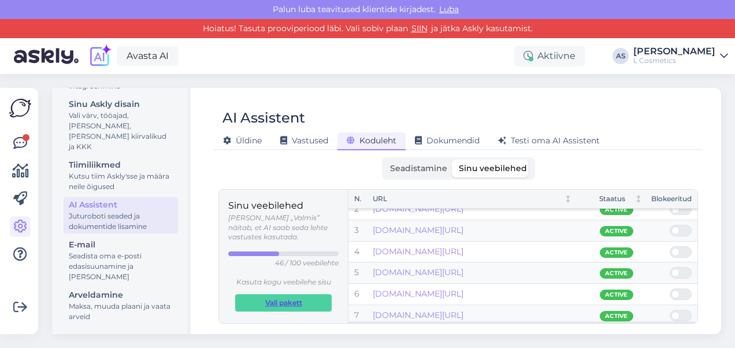
click at [277, 295] on span "Vali pakett" at bounding box center [283, 303] width 37 height 16
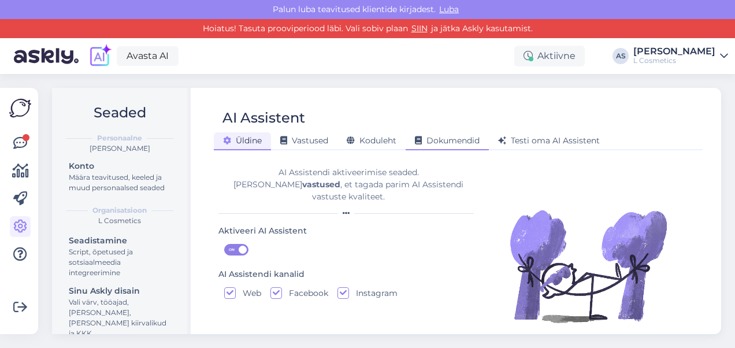
click at [447, 141] on span "Dokumendid" at bounding box center [447, 140] width 65 height 10
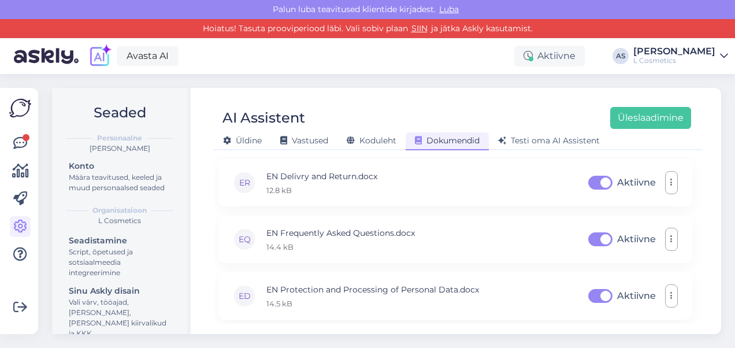
scroll to position [134, 0]
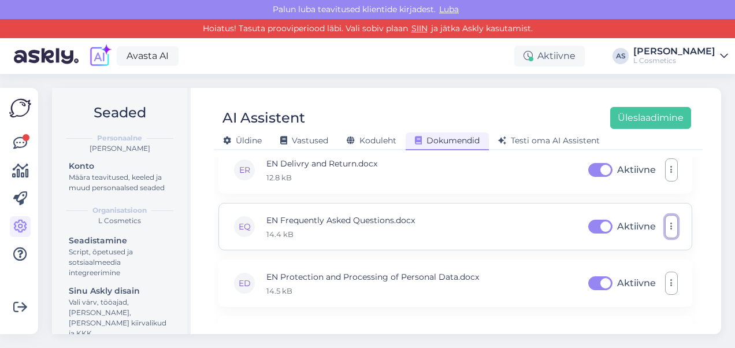
click at [670, 226] on button "button" at bounding box center [671, 226] width 13 height 23
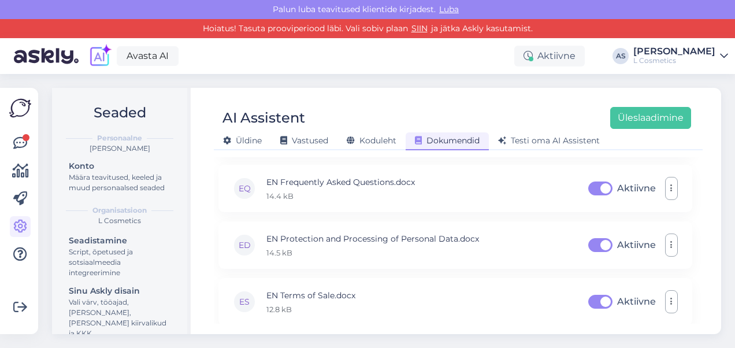
click at [633, 143] on div "Üldine Vastused Koduleht Dokumendid Testi oma AI Assistent" at bounding box center [452, 139] width 477 height 20
click at [382, 143] on span "Koduleht" at bounding box center [372, 140] width 50 height 10
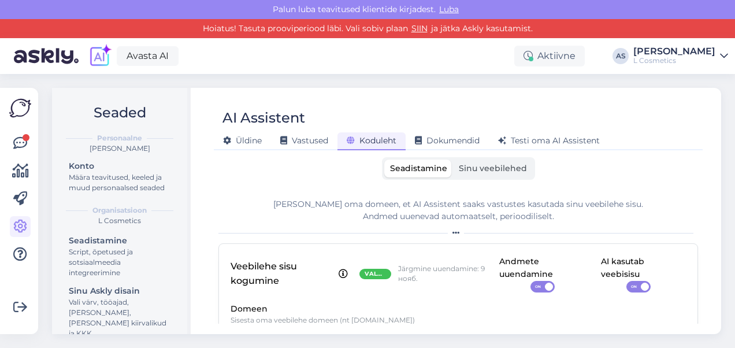
click at [471, 169] on span "Sinu veebilehed" at bounding box center [493, 168] width 68 height 10
click at [453, 159] on input "Sinu veebilehed" at bounding box center [453, 159] width 0 height 0
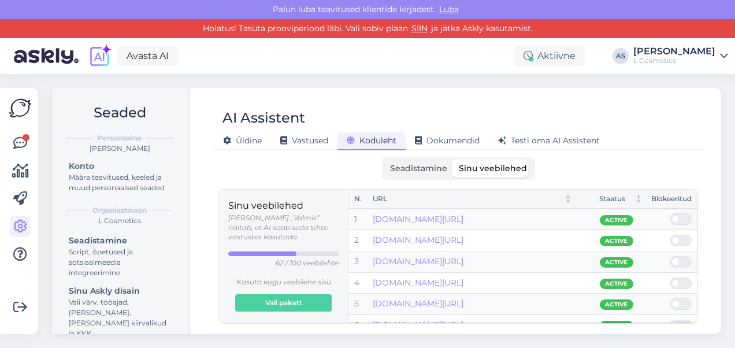
click at [406, 172] on span "Seadistamine" at bounding box center [418, 168] width 57 height 10
click at [384, 159] on input "Seadistamine" at bounding box center [384, 159] width 0 height 0
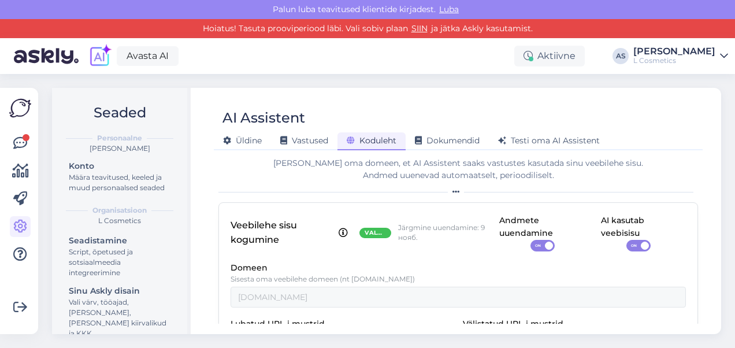
scroll to position [39, 0]
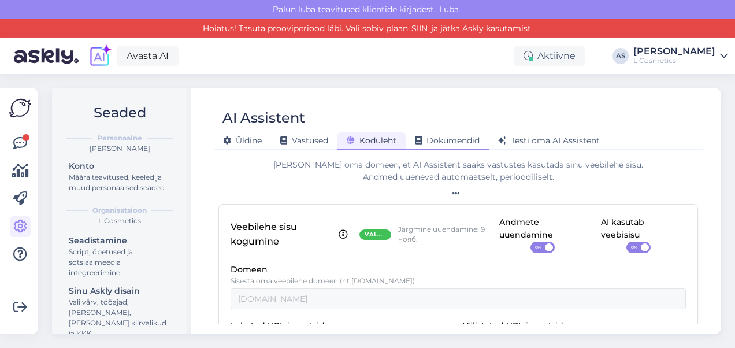
click at [441, 140] on span "Dokumendid" at bounding box center [447, 140] width 65 height 10
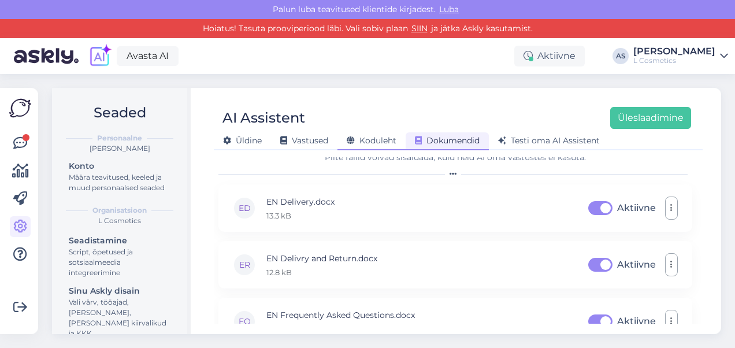
click at [393, 140] on span "Koduleht" at bounding box center [372, 140] width 50 height 10
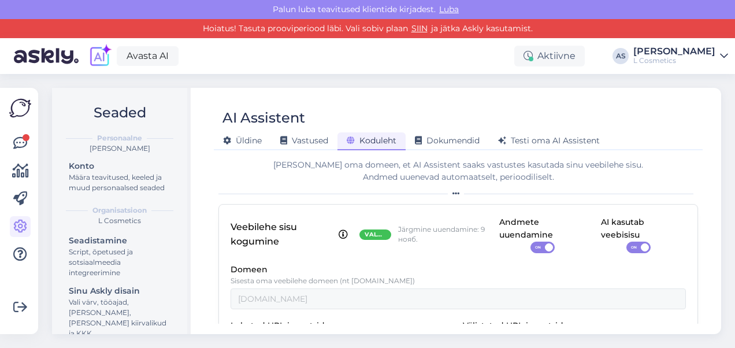
scroll to position [0, 0]
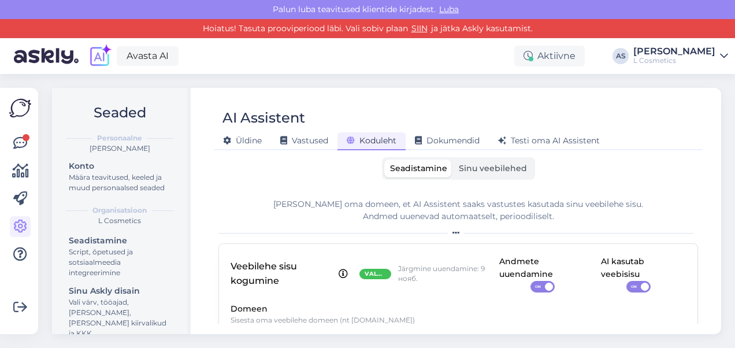
click at [479, 174] on label "Sinu veebilehed" at bounding box center [493, 168] width 80 height 18
click at [453, 159] on input "Sinu veebilehed" at bounding box center [453, 159] width 0 height 0
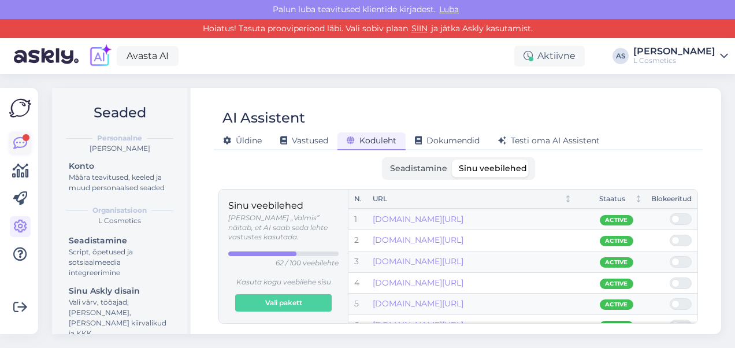
click at [20, 134] on link at bounding box center [20, 143] width 21 height 21
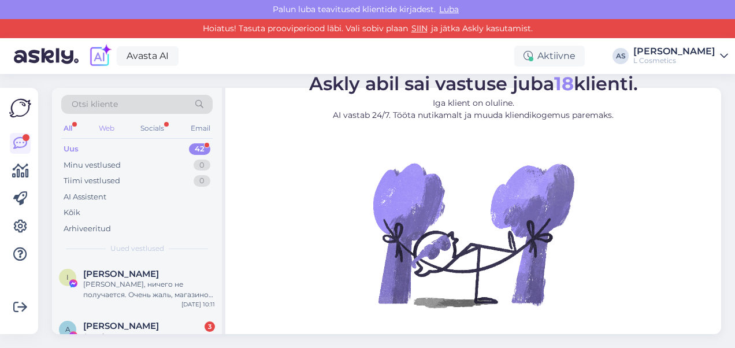
click at [109, 127] on div "Web" at bounding box center [106, 128] width 20 height 15
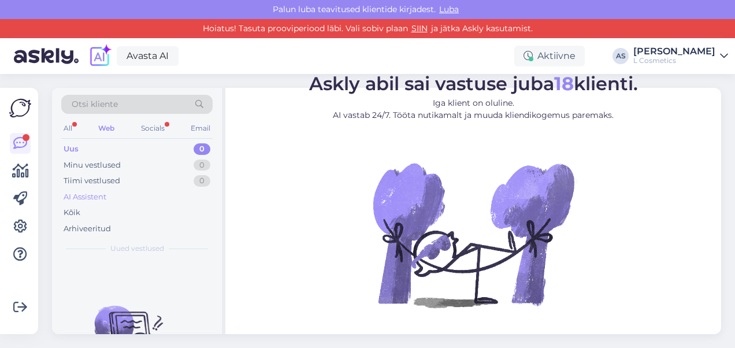
click at [168, 196] on div "AI Assistent" at bounding box center [136, 197] width 151 height 16
click at [67, 128] on div "All" at bounding box center [67, 128] width 13 height 15
click at [20, 220] on icon at bounding box center [20, 227] width 14 height 14
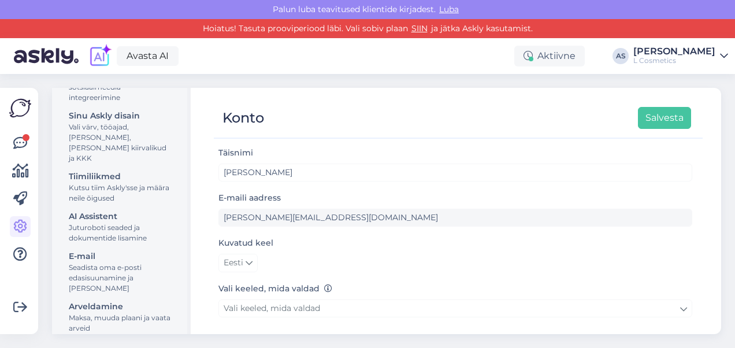
scroll to position [177, 0]
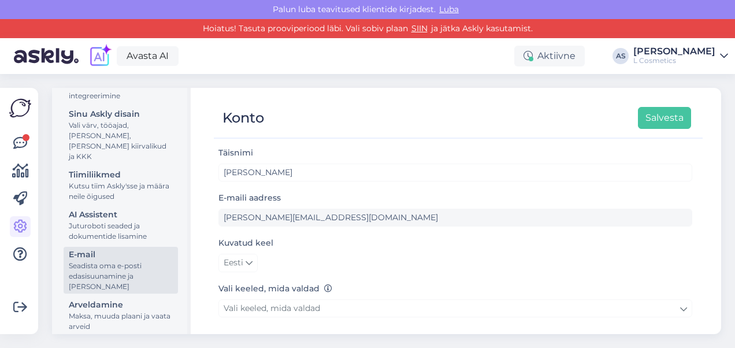
click at [102, 267] on div "Seadista oma e-posti edasisuunamine ja [PERSON_NAME]" at bounding box center [121, 276] width 104 height 31
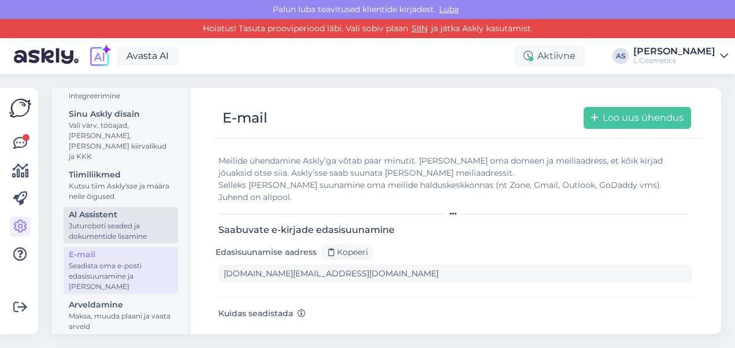
click at [103, 225] on div "Juturoboti seaded ja dokumentide lisamine" at bounding box center [121, 231] width 104 height 21
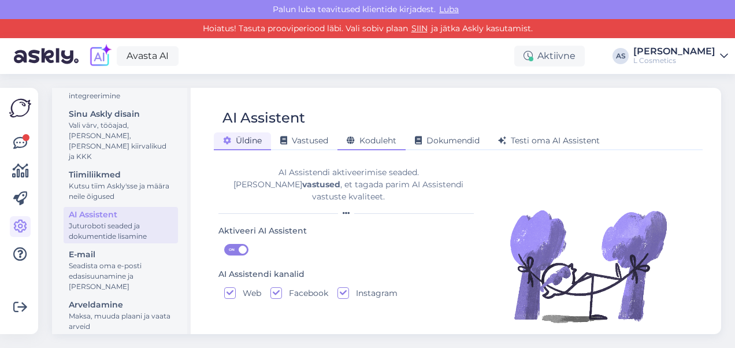
click at [363, 141] on span "Koduleht" at bounding box center [372, 140] width 50 height 10
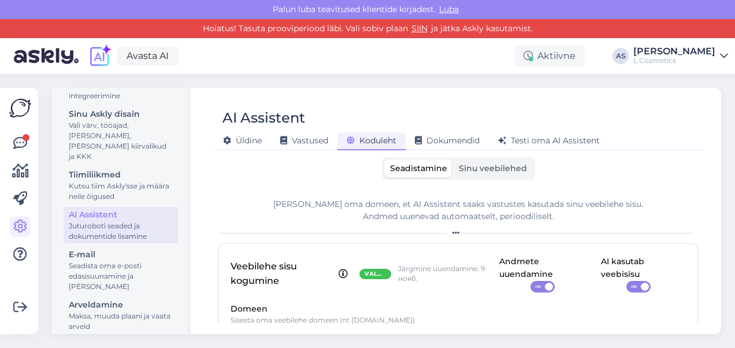
click at [496, 172] on span "Sinu veebilehed" at bounding box center [493, 168] width 68 height 10
click at [453, 159] on input "Sinu veebilehed" at bounding box center [453, 159] width 0 height 0
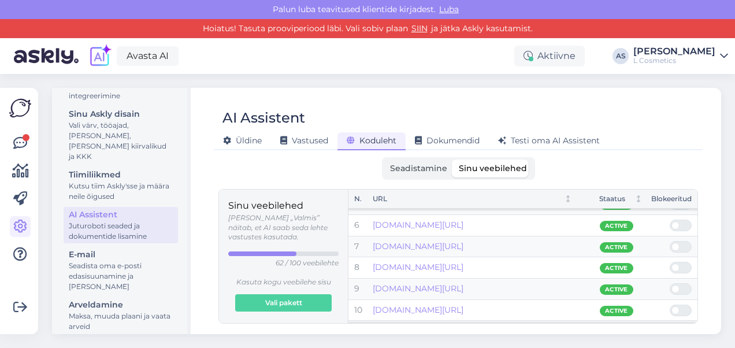
scroll to position [99, 0]
drag, startPoint x: 436, startPoint y: 163, endPoint x: 452, endPoint y: 185, distance: 26.8
click at [436, 163] on span "Seadistamine" at bounding box center [418, 168] width 57 height 10
click at [384, 159] on input "Seadistamine" at bounding box center [384, 159] width 0 height 0
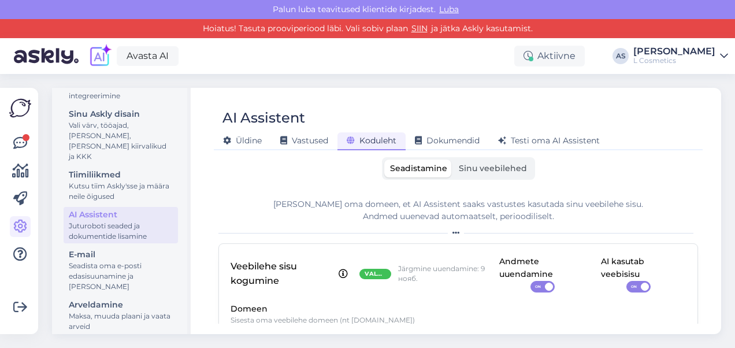
scroll to position [134, 0]
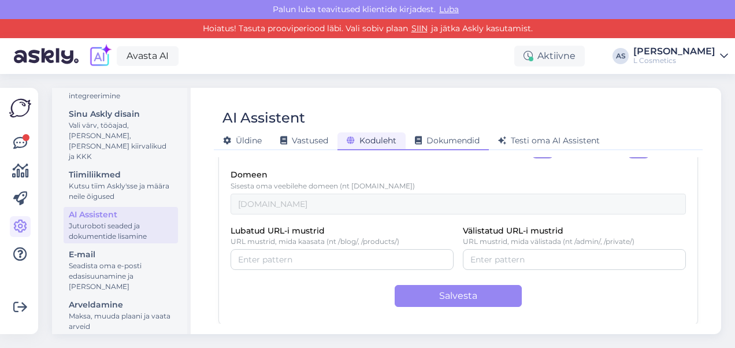
click at [443, 143] on span "Dokumendid" at bounding box center [447, 140] width 65 height 10
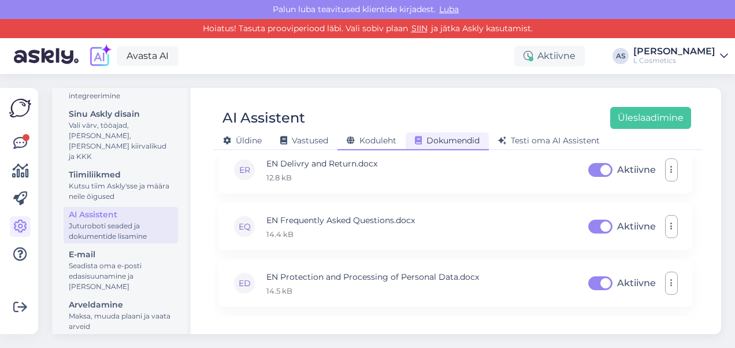
click at [366, 144] on span "Koduleht" at bounding box center [372, 140] width 50 height 10
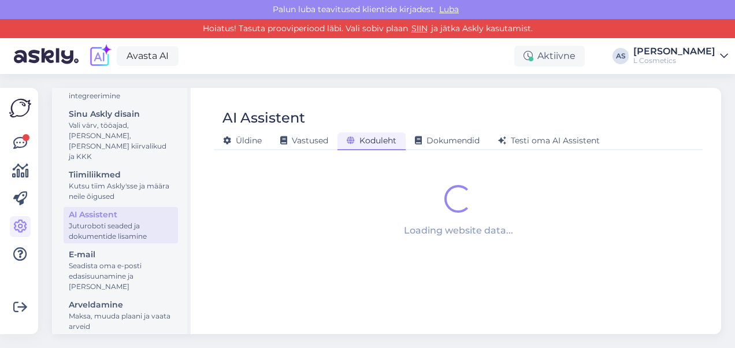
scroll to position [0, 0]
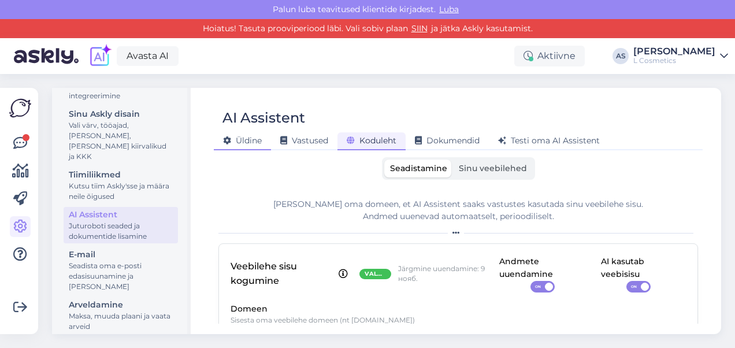
click at [246, 144] on span "Üldine" at bounding box center [242, 140] width 39 height 10
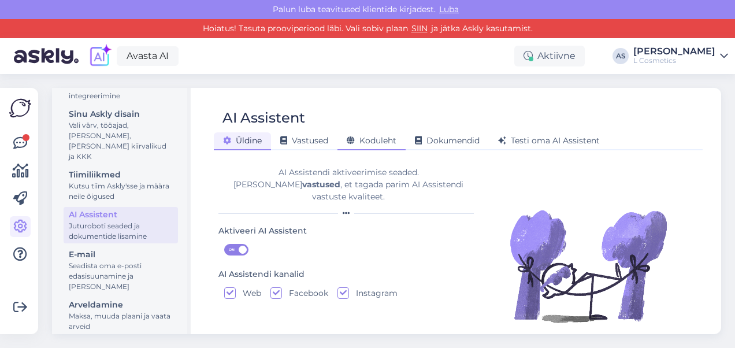
click at [395, 135] on div "Koduleht" at bounding box center [371, 141] width 68 height 18
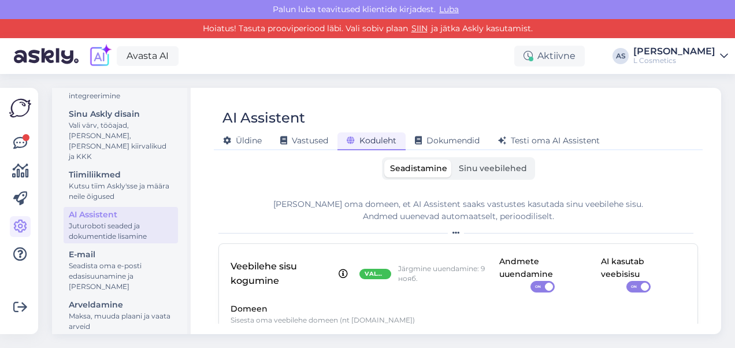
click at [471, 176] on label "Sinu veebilehed" at bounding box center [493, 168] width 80 height 18
click at [453, 159] on input "Sinu veebilehed" at bounding box center [453, 159] width 0 height 0
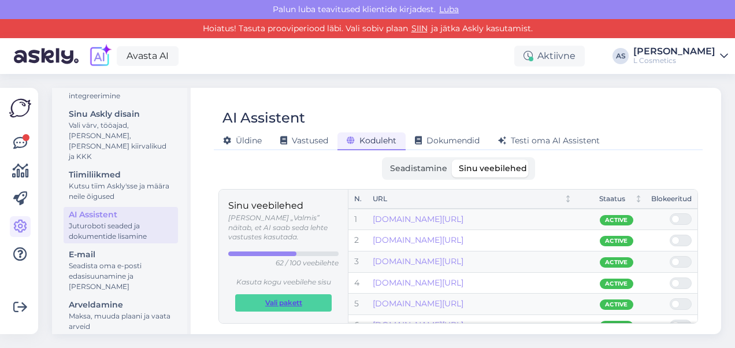
click at [272, 295] on span "Vali pakett" at bounding box center [283, 303] width 37 height 16
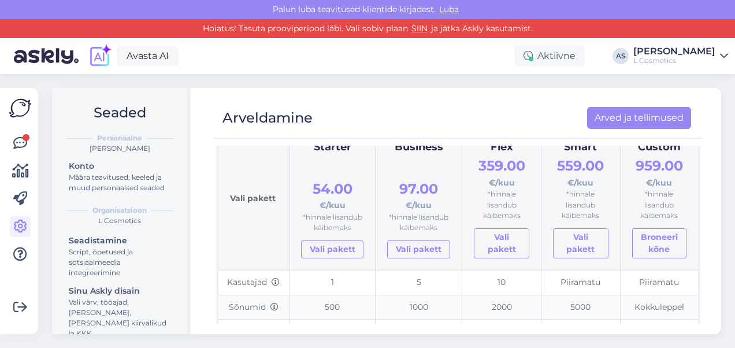
scroll to position [113, 0]
click at [17, 176] on icon at bounding box center [20, 171] width 17 height 14
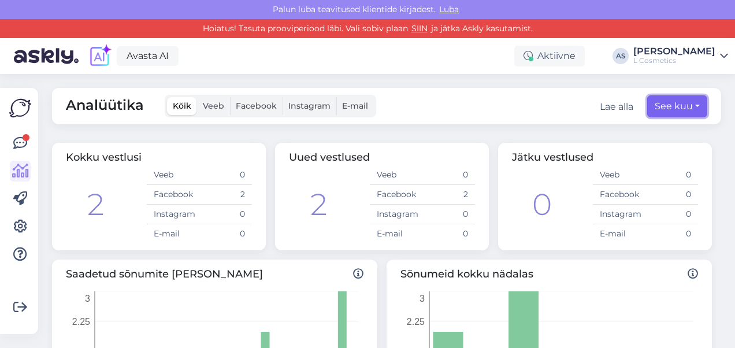
click at [664, 105] on button "See kuu" at bounding box center [677, 106] width 60 height 22
select select "9"
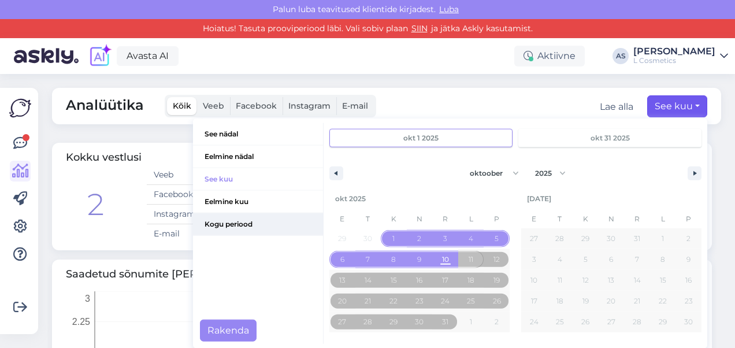
click at [221, 228] on span "Kogu periood" at bounding box center [258, 224] width 130 height 22
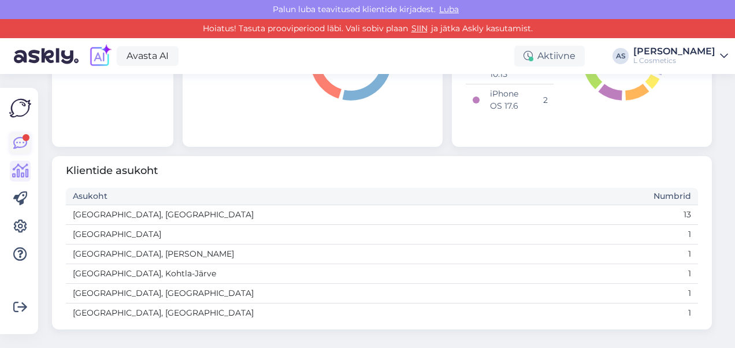
click at [29, 139] on link at bounding box center [20, 143] width 21 height 21
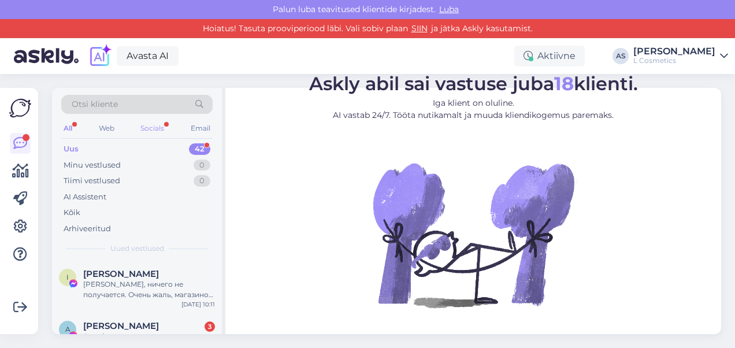
click at [159, 128] on div "Socials" at bounding box center [152, 128] width 28 height 15
click at [202, 127] on div "Email" at bounding box center [200, 128] width 24 height 15
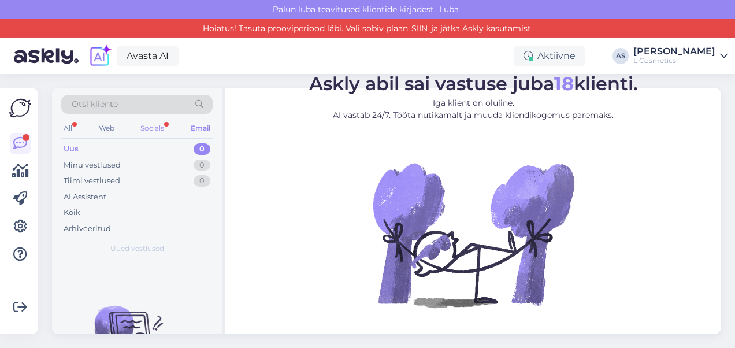
click at [153, 121] on div "Socials" at bounding box center [152, 128] width 28 height 15
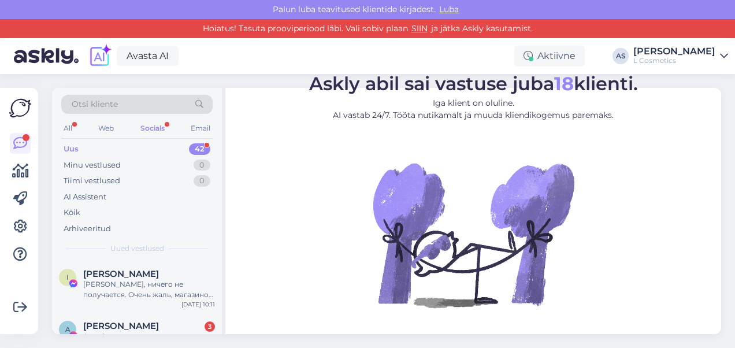
click at [115, 122] on div "All Web Socials Email" at bounding box center [136, 130] width 151 height 18
click at [109, 123] on div "Web" at bounding box center [106, 128] width 20 height 15
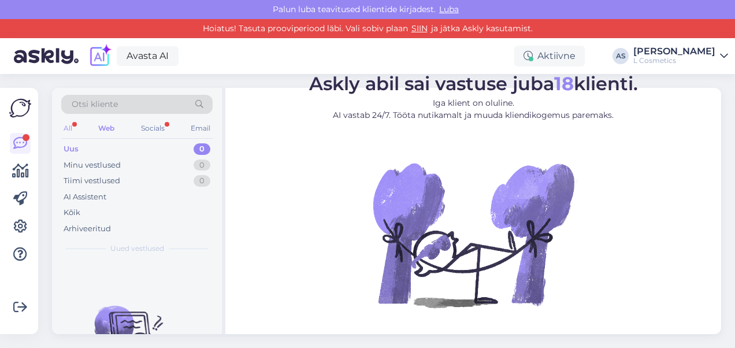
click at [74, 131] on div "All" at bounding box center [67, 128] width 13 height 15
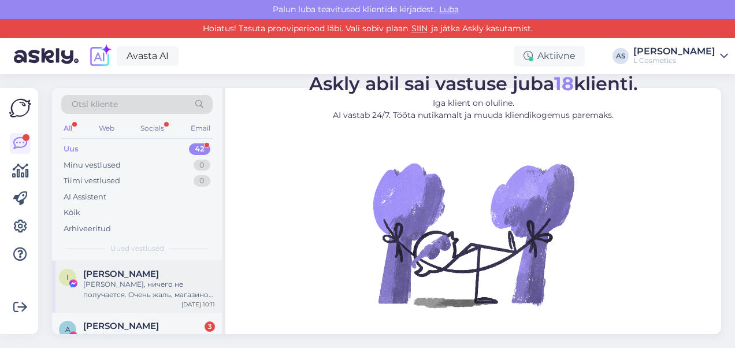
click at [144, 263] on div "I [PERSON_NAME] Нет, ничего не получается. Очень жаль, магазинов ваших у нас не…" at bounding box center [137, 287] width 170 height 52
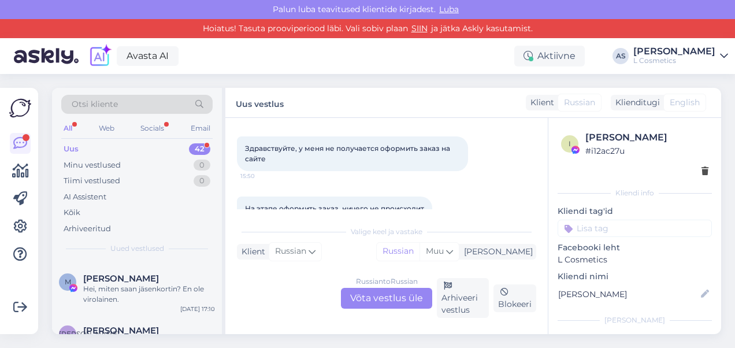
scroll to position [225, 0]
click at [128, 284] on div "Hei, miten saan jäsenkortin? En ole virolainen." at bounding box center [149, 293] width 132 height 21
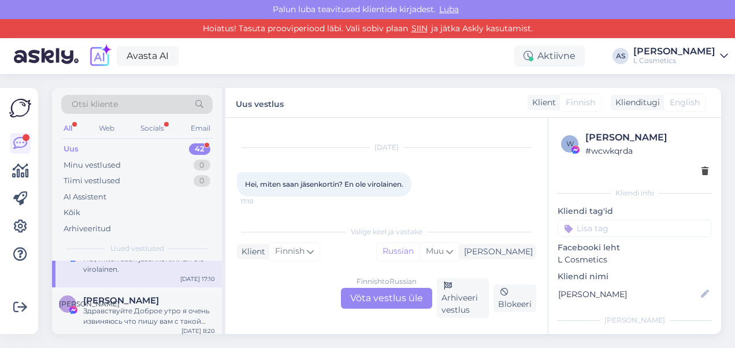
scroll to position [255, 0]
click at [150, 313] on div "Здравствуйте Доброе утро я очень извиняюсь что пишу вам с такой просьбой к вам …" at bounding box center [149, 315] width 132 height 21
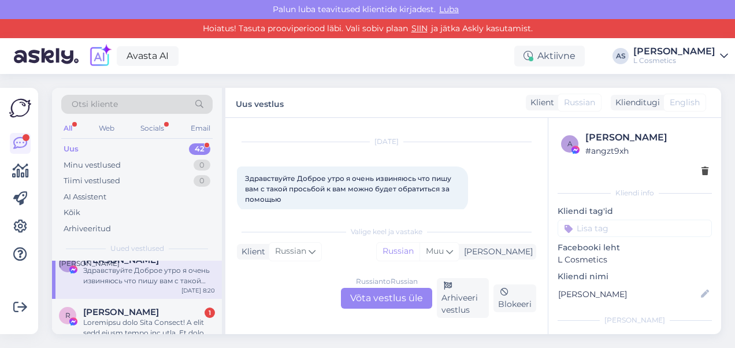
scroll to position [306, 0]
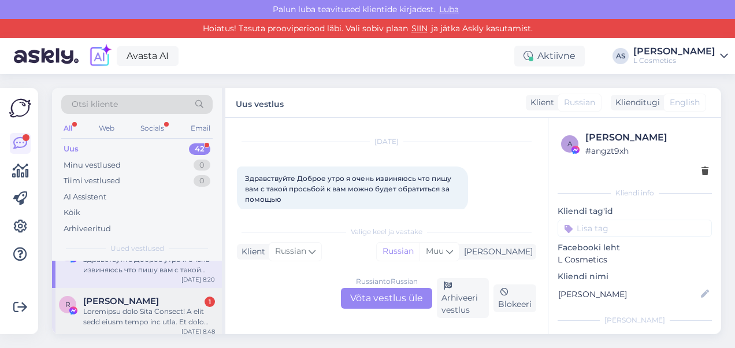
click at [127, 315] on div at bounding box center [149, 316] width 132 height 21
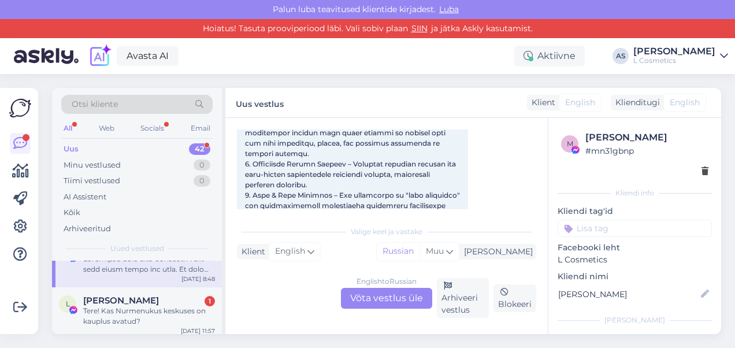
scroll to position [359, 0]
click at [143, 300] on div "[PERSON_NAME] 1" at bounding box center [149, 300] width 132 height 10
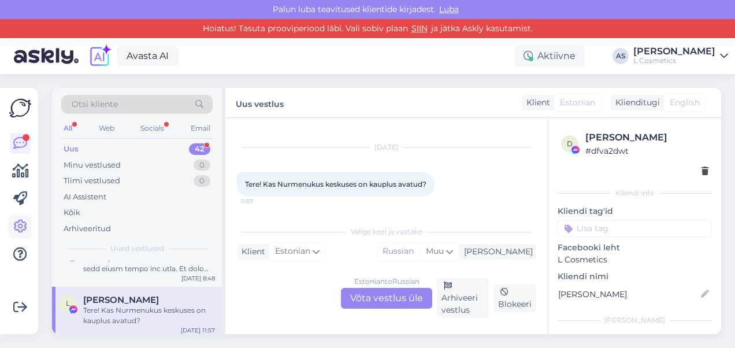
click at [22, 223] on icon at bounding box center [20, 227] width 14 height 14
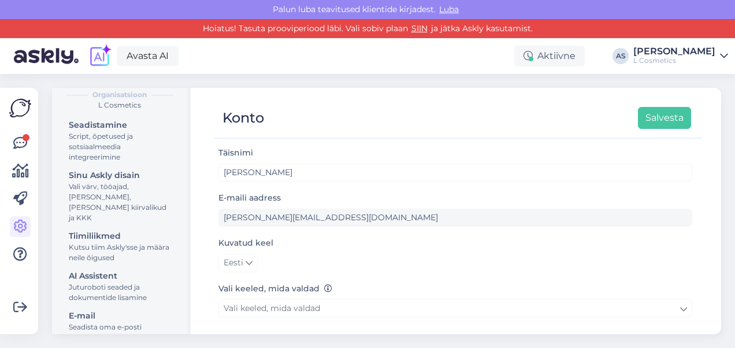
scroll to position [116, 0]
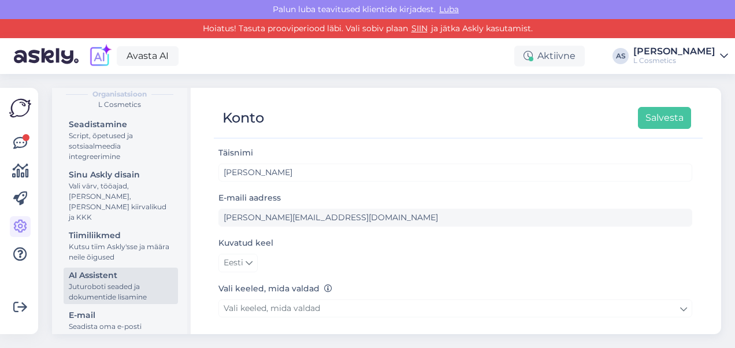
click at [100, 285] on div "Juturoboti seaded ja dokumentide lisamine" at bounding box center [121, 291] width 104 height 21
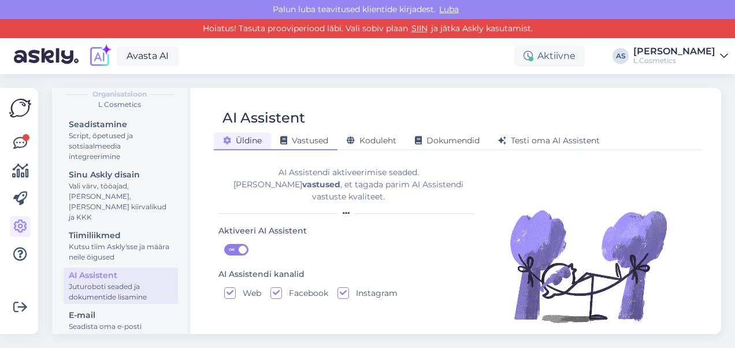
click at [322, 138] on span "Vastused" at bounding box center [304, 140] width 48 height 10
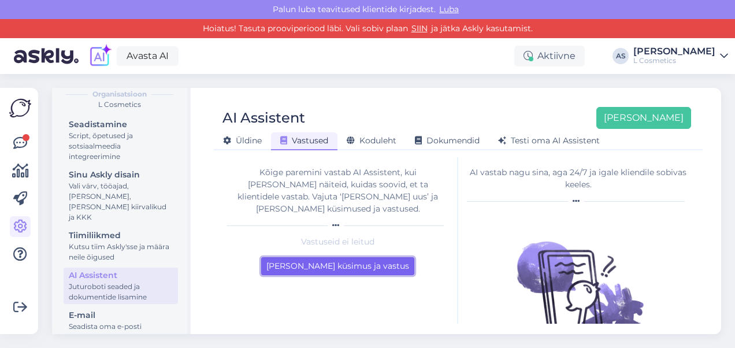
click at [369, 257] on button "[PERSON_NAME] küsimus ja vastus" at bounding box center [337, 266] width 153 height 18
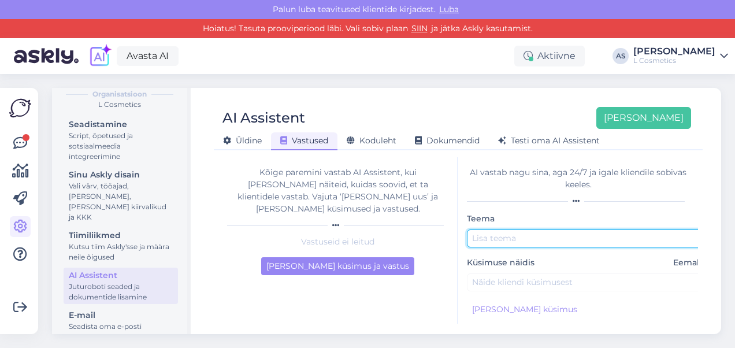
click at [496, 241] on input "text" at bounding box center [588, 238] width 243 height 18
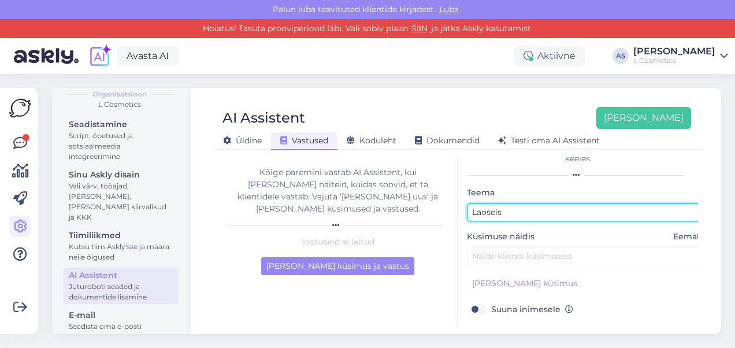
type input "Laoseis"
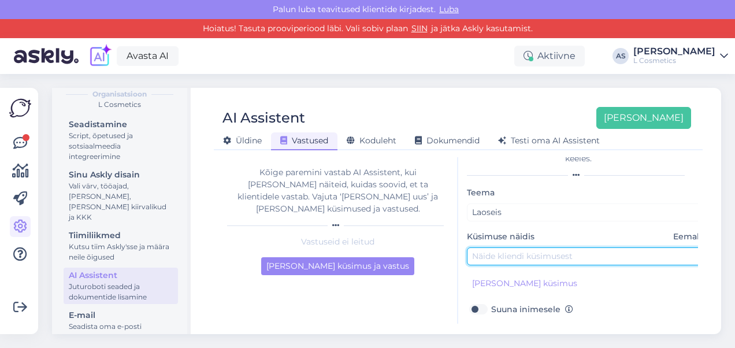
click at [485, 256] on input "text" at bounding box center [588, 256] width 243 height 18
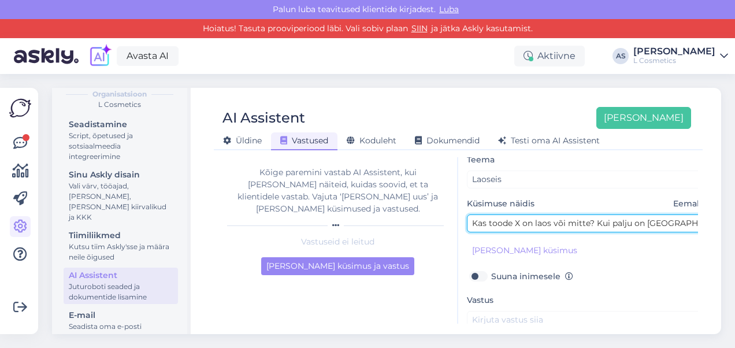
scroll to position [70, 0]
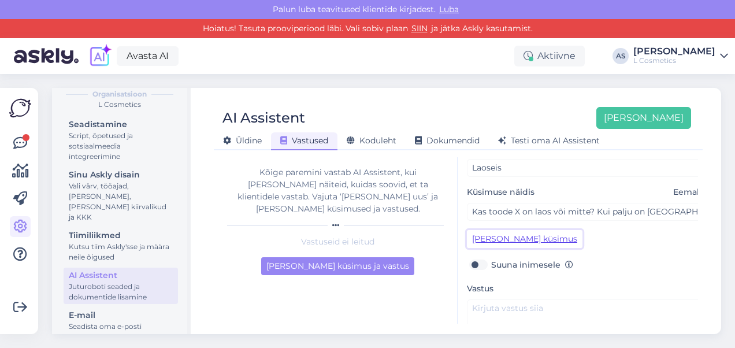
click at [526, 238] on button "[PERSON_NAME] küsimus" at bounding box center [525, 239] width 116 height 18
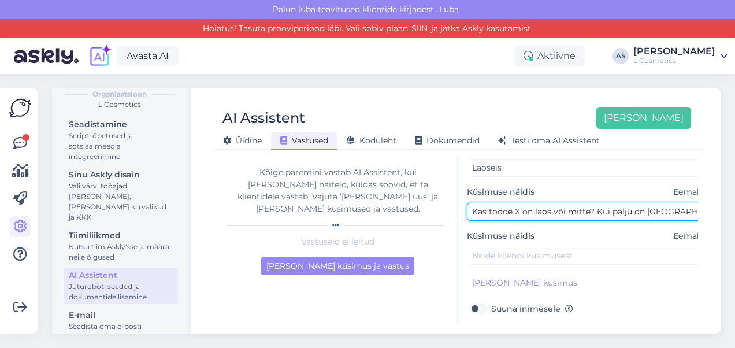
drag, startPoint x: 683, startPoint y: 214, endPoint x: 595, endPoint y: 208, distance: 88.6
click at [595, 208] on input "Kas toode X on laos või mitte? Kui palju on [GEOGRAPHIC_DATA]?" at bounding box center [588, 212] width 243 height 18
type input "Kas toode X on laos või mitte?"
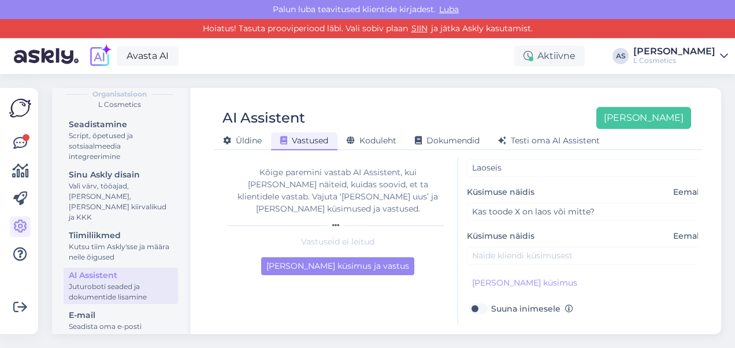
click at [510, 244] on div "Küsimuse näidis Eemalda" at bounding box center [588, 247] width 243 height 35
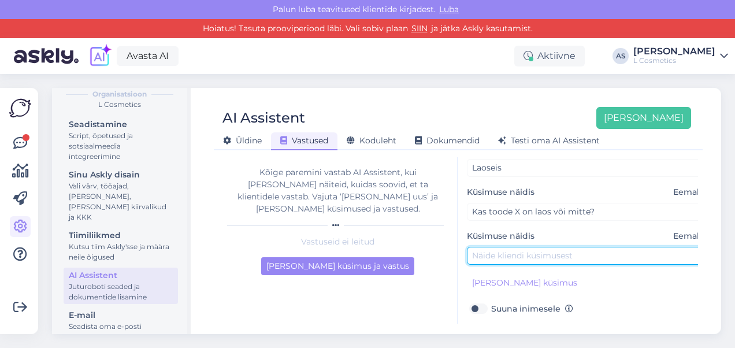
click at [506, 254] on input "text" at bounding box center [588, 256] width 243 height 18
paste input "Kui palju on [GEOGRAPHIC_DATA]?"
type input "Kui palju on [GEOGRAPHIC_DATA]?"
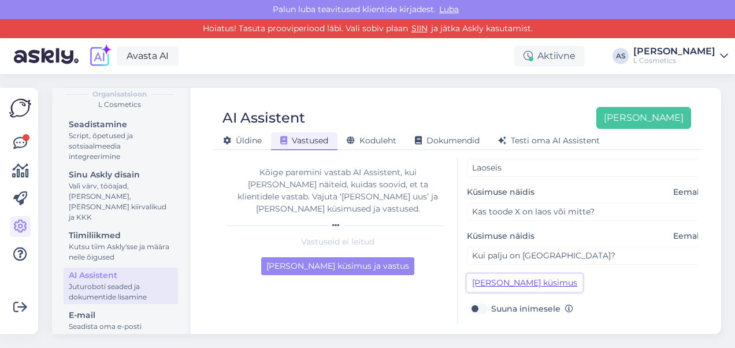
click at [500, 288] on button "[PERSON_NAME] küsimus" at bounding box center [525, 283] width 116 height 18
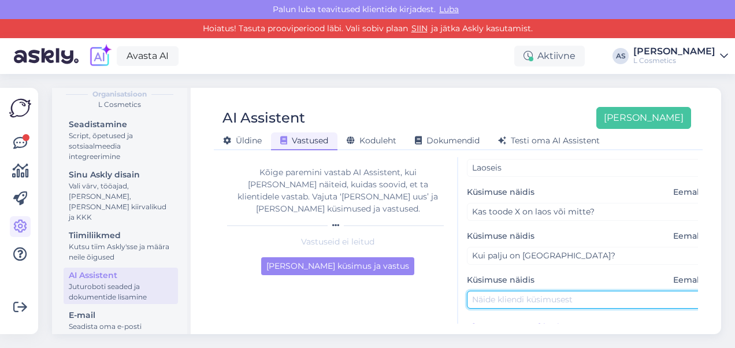
click at [496, 299] on input "text" at bounding box center [588, 300] width 243 height 18
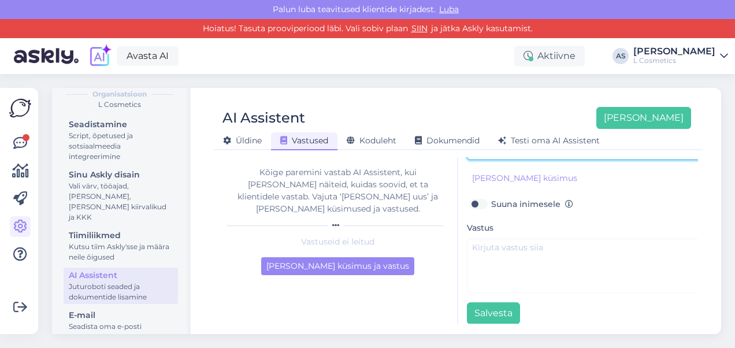
scroll to position [220, 0]
type input "Kas toode X on poes olemas?"
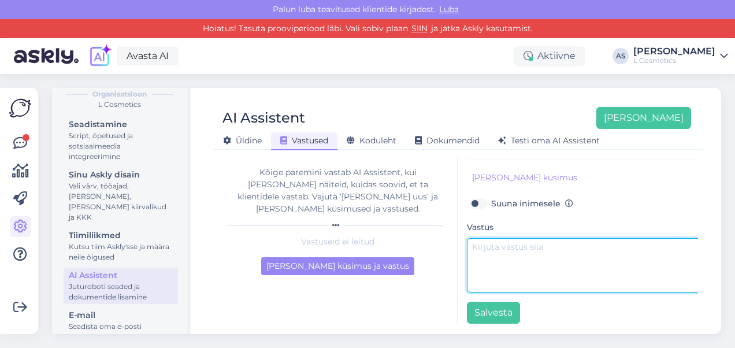
click at [496, 248] on textarea at bounding box center [588, 265] width 243 height 54
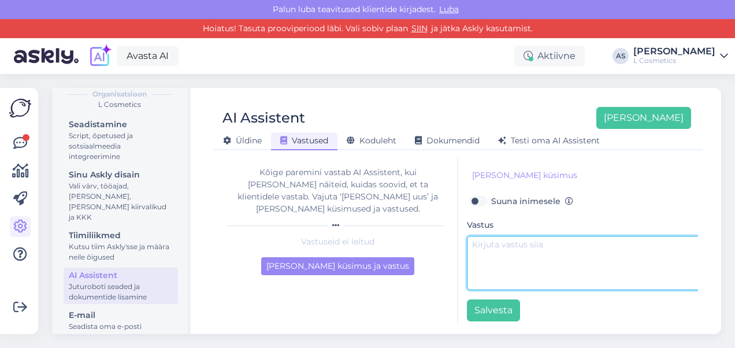
scroll to position [221, 0]
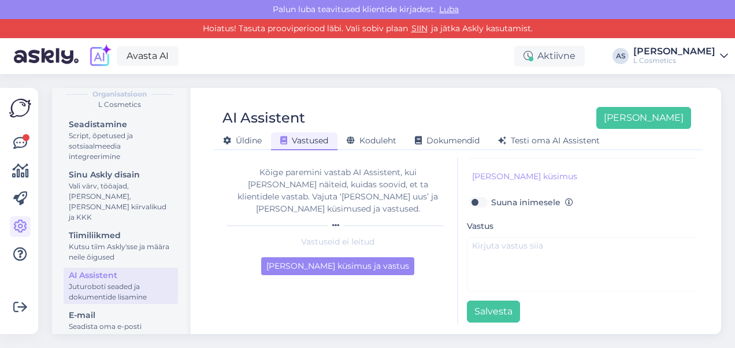
click at [491, 202] on label "Suuna inimesele" at bounding box center [532, 202] width 82 height 15
click at [481, 202] on input "Suuna inimesele" at bounding box center [478, 202] width 22 height 15
checkbox input "true"
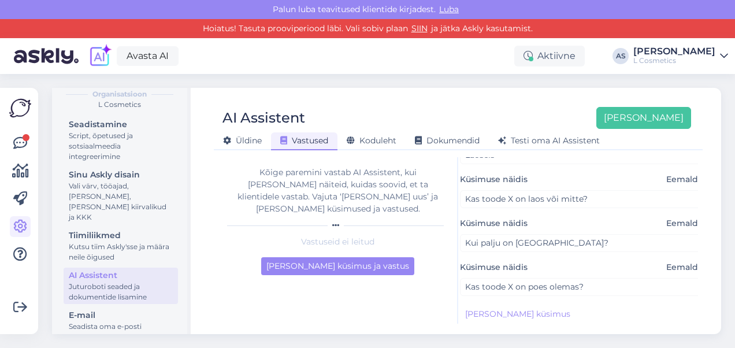
scroll to position [235, 7]
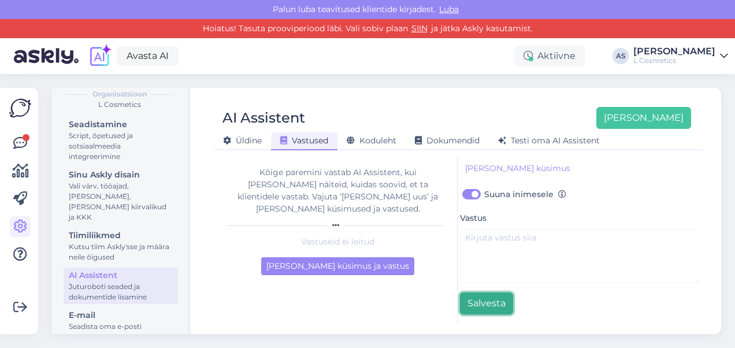
click at [495, 293] on button "Salvesta" at bounding box center [486, 303] width 53 height 22
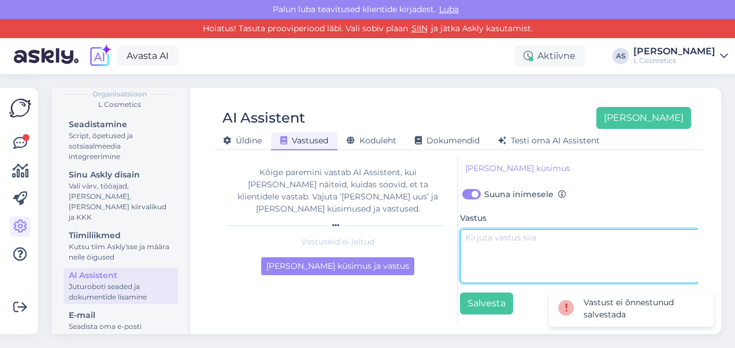
click at [499, 229] on textarea at bounding box center [581, 256] width 243 height 54
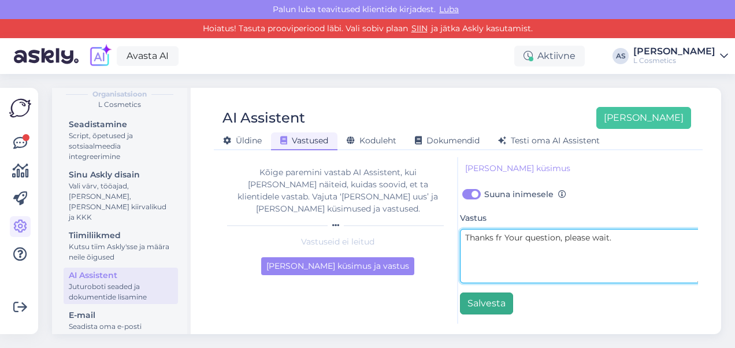
type textarea "Thanks fr Your question, please wait."
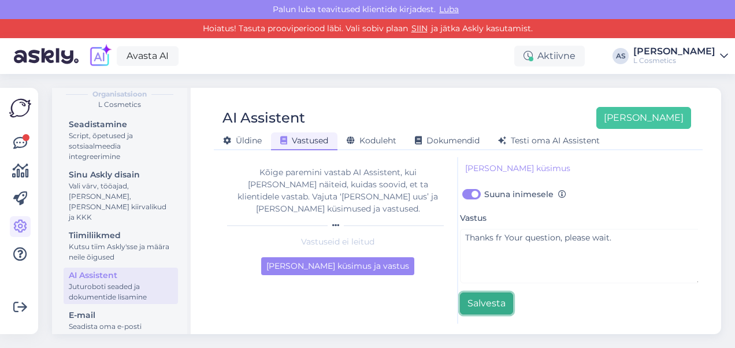
click at [481, 294] on button "Salvesta" at bounding box center [486, 303] width 53 height 22
click at [477, 302] on button "Salvesta" at bounding box center [486, 303] width 53 height 22
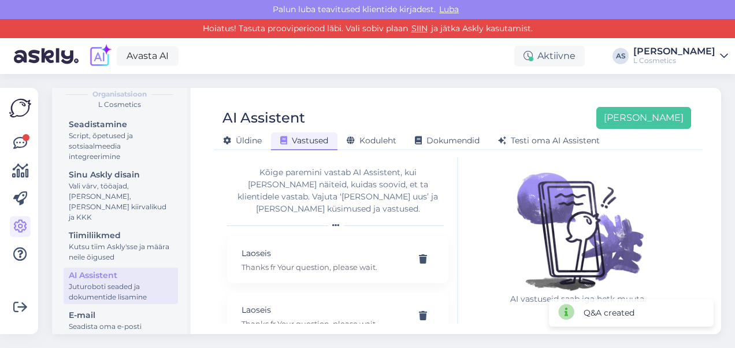
scroll to position [13, 0]
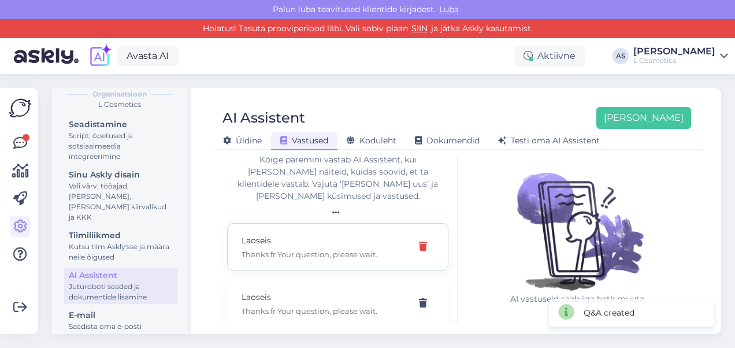
click at [419, 242] on icon at bounding box center [423, 246] width 8 height 9
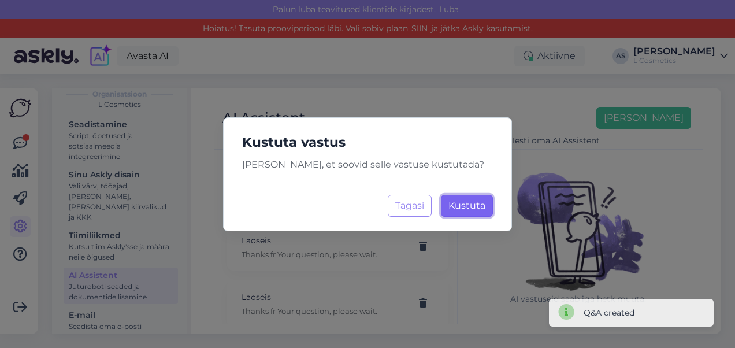
click at [467, 200] on span "Kustuta" at bounding box center [466, 205] width 37 height 11
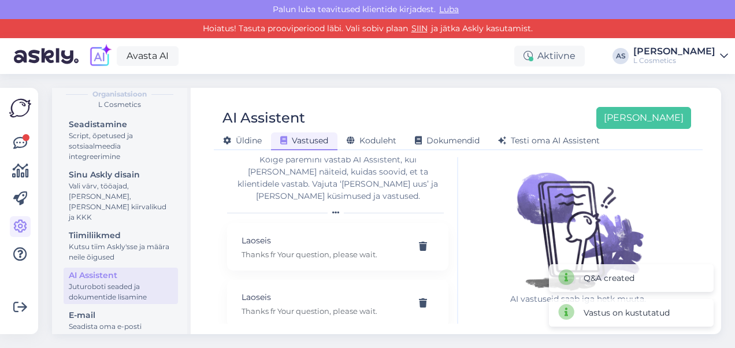
scroll to position [0, 0]
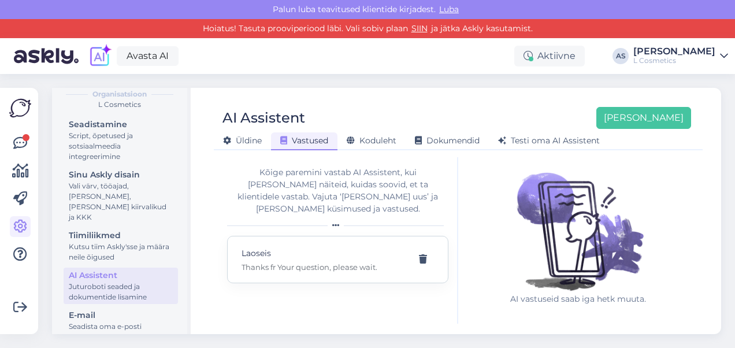
click at [276, 262] on p "Thanks fr Your question, please wait." at bounding box center [323, 267] width 165 height 10
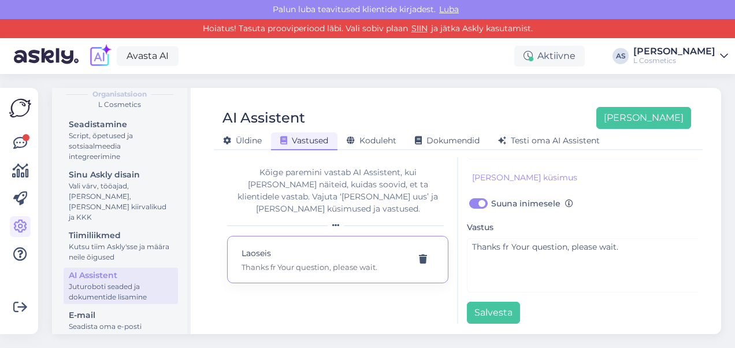
scroll to position [235, 0]
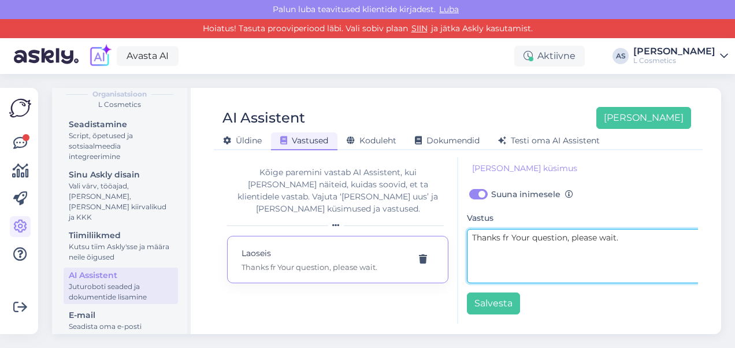
click at [508, 229] on textarea "Thanks fr Your question, please wait." at bounding box center [588, 256] width 243 height 54
type textarea "Thanks for Your question, please wait."
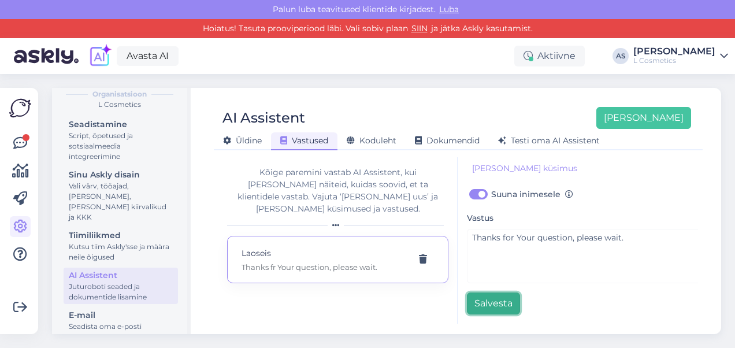
click at [498, 297] on button "Salvesta" at bounding box center [493, 303] width 53 height 22
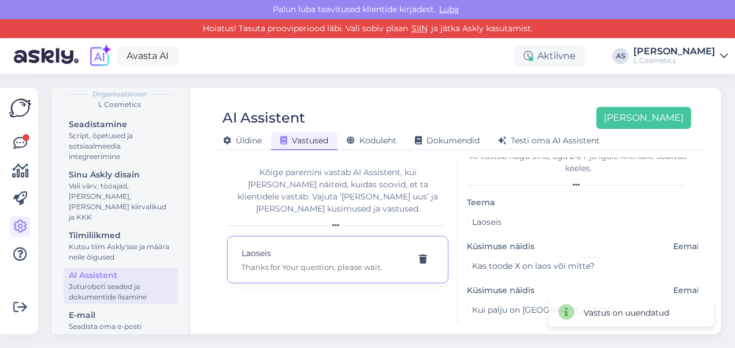
scroll to position [0, 0]
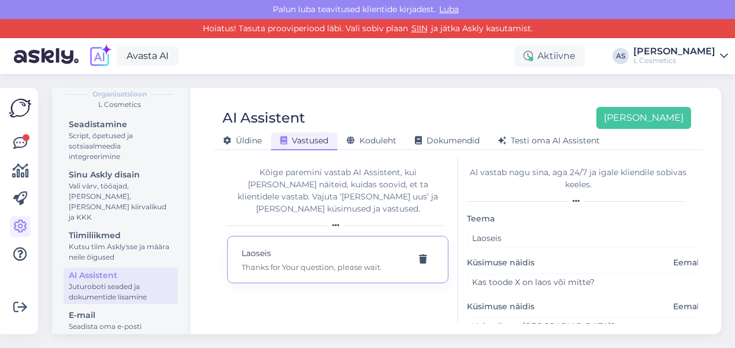
click at [280, 304] on div "Kõige paremini vastab AI Assistent, kui [PERSON_NAME] näiteid, kuidas soovid, e…" at bounding box center [338, 240] width 240 height 166
click at [441, 141] on span "Dokumendid" at bounding box center [447, 140] width 65 height 10
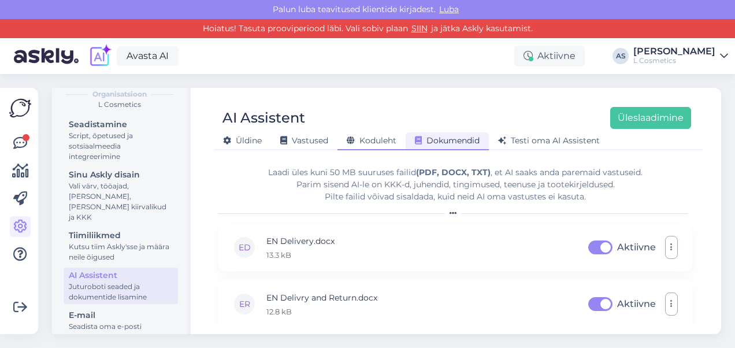
click at [397, 139] on div "Koduleht" at bounding box center [371, 141] width 68 height 18
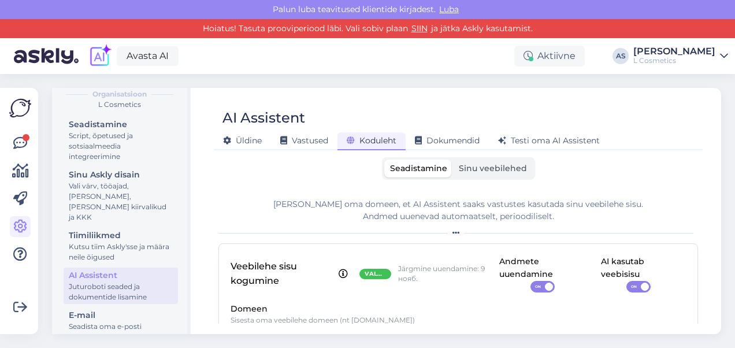
click at [465, 170] on span "Sinu veebilehed" at bounding box center [493, 168] width 68 height 10
click at [453, 159] on input "Sinu veebilehed" at bounding box center [453, 159] width 0 height 0
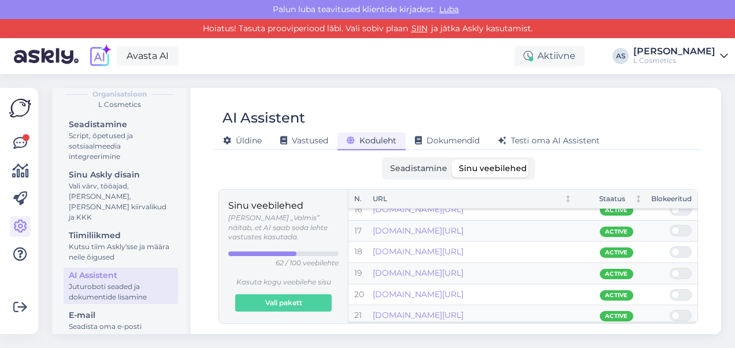
scroll to position [327, 0]
click at [683, 231] on span at bounding box center [686, 231] width 14 height 10
click at [670, 225] on input "checkbox" at bounding box center [670, 225] width 0 height 0
click at [682, 250] on span at bounding box center [686, 252] width 14 height 10
click at [670, 247] on input "checkbox" at bounding box center [670, 247] width 0 height 0
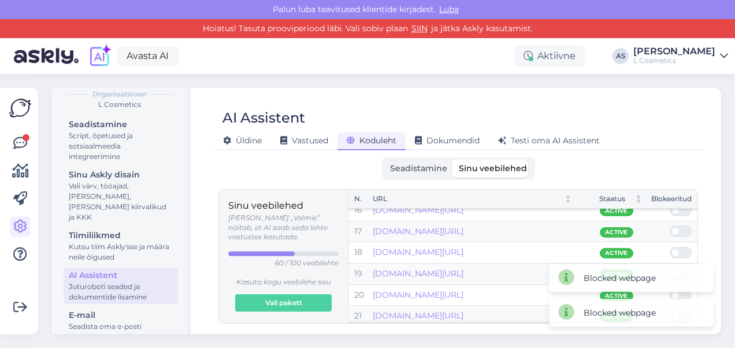
click at [682, 250] on span at bounding box center [686, 252] width 14 height 10
click at [670, 247] on input "checkbox" at bounding box center [670, 247] width 0 height 0
click at [682, 228] on span at bounding box center [686, 231] width 14 height 10
click at [670, 225] on input "checkbox" at bounding box center [670, 225] width 0 height 0
click at [682, 228] on span at bounding box center [686, 231] width 14 height 10
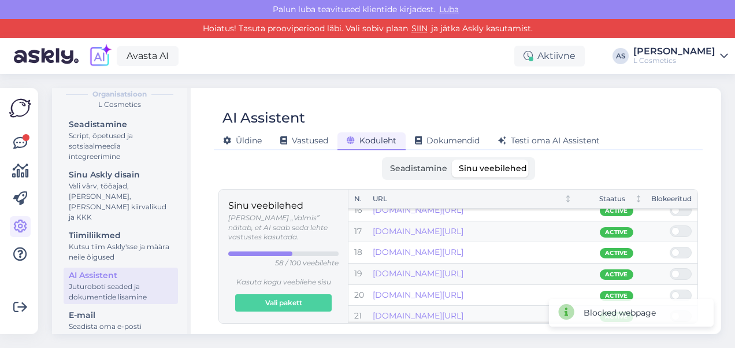
click at [670, 225] on input "checkbox" at bounding box center [670, 225] width 0 height 0
click at [682, 228] on span at bounding box center [686, 231] width 14 height 10
click at [670, 225] on input "checkbox" at bounding box center [670, 225] width 0 height 0
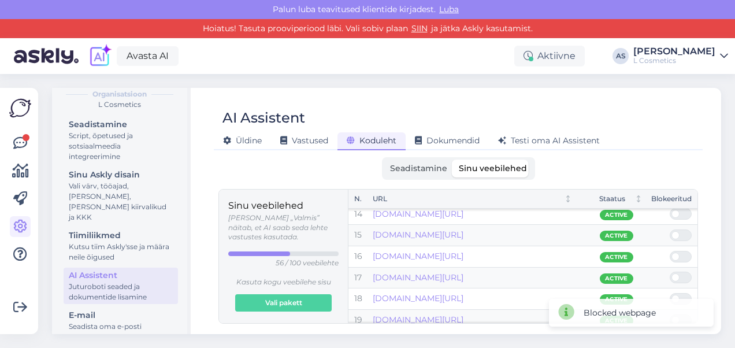
click at [679, 225] on td at bounding box center [672, 235] width 49 height 21
click at [679, 213] on span at bounding box center [686, 214] width 14 height 10
click at [670, 208] on input "checkbox" at bounding box center [670, 208] width 0 height 0
click at [679, 213] on span at bounding box center [686, 214] width 14 height 10
click at [670, 208] on input "checkbox" at bounding box center [670, 208] width 0 height 0
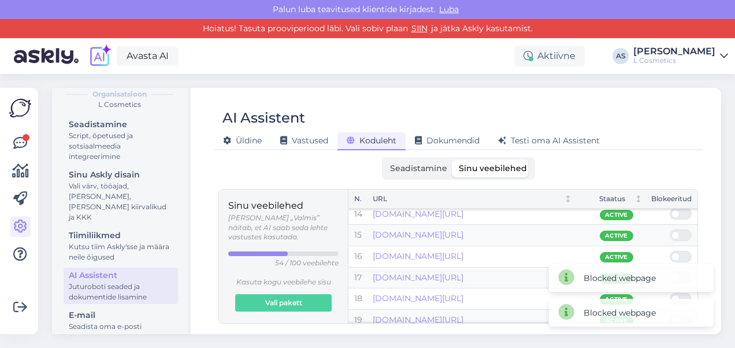
click at [679, 213] on span at bounding box center [686, 214] width 14 height 10
click at [670, 208] on input "checkbox" at bounding box center [670, 208] width 0 height 0
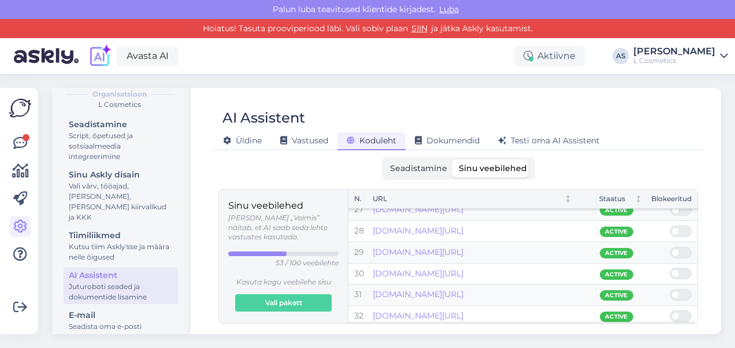
scroll to position [571, 0]
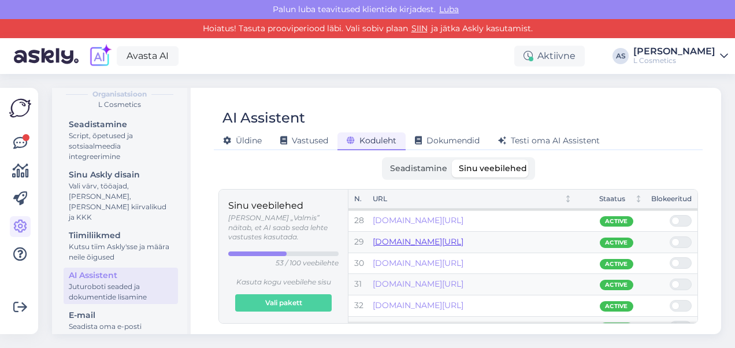
click at [463, 236] on link "[DOMAIN_NAME][URL]" at bounding box center [418, 241] width 91 height 10
click at [684, 217] on span at bounding box center [686, 220] width 14 height 10
click at [670, 215] on input "checkbox" at bounding box center [670, 215] width 0 height 0
click at [684, 217] on span at bounding box center [686, 220] width 14 height 10
click at [670, 215] on input "checkbox" at bounding box center [670, 215] width 0 height 0
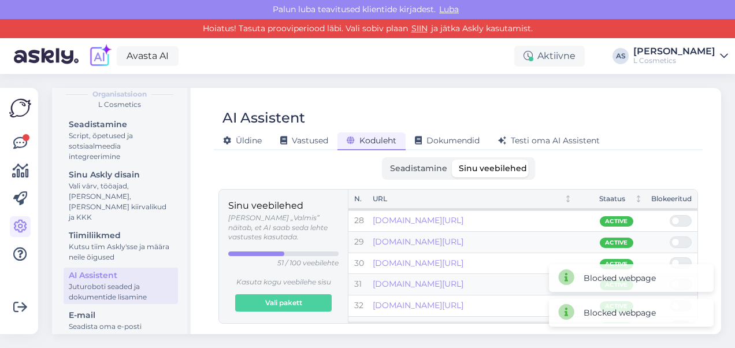
click at [684, 217] on span at bounding box center [686, 220] width 14 height 10
click at [670, 215] on input "checkbox" at bounding box center [670, 215] width 0 height 0
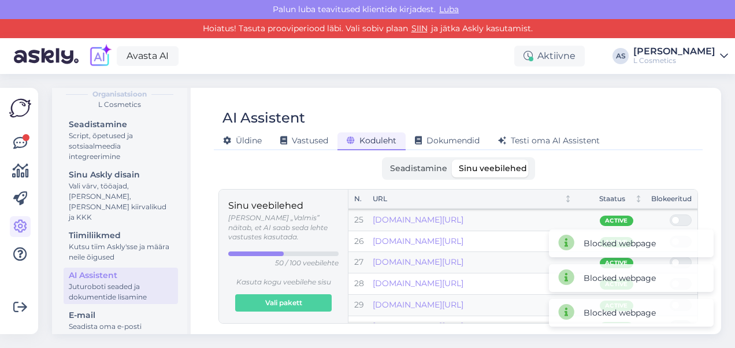
scroll to position [506, 0]
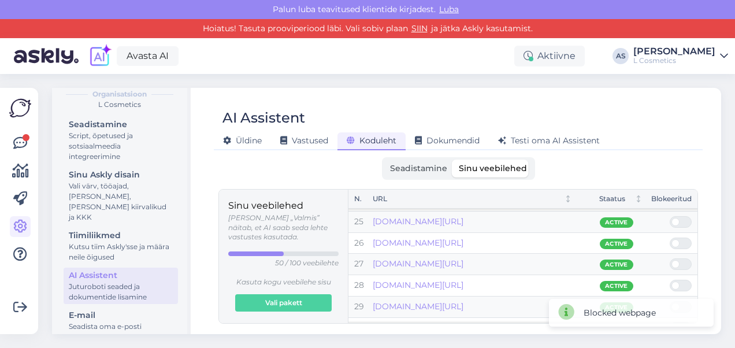
click at [680, 239] on span at bounding box center [686, 243] width 14 height 10
click at [670, 237] on input "checkbox" at bounding box center [670, 237] width 0 height 0
click at [680, 239] on span at bounding box center [686, 243] width 14 height 10
click at [670, 237] on input "checkbox" at bounding box center [670, 237] width 0 height 0
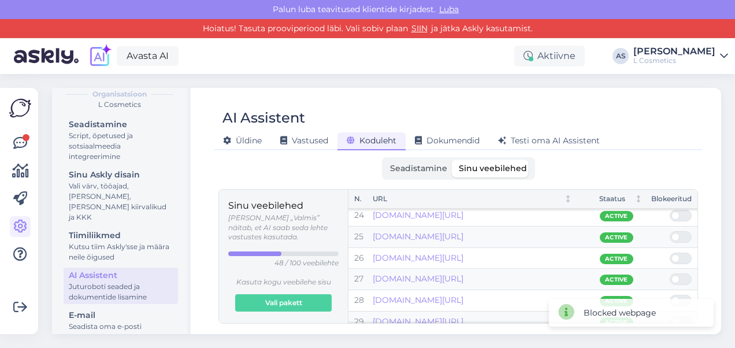
scroll to position [587, 0]
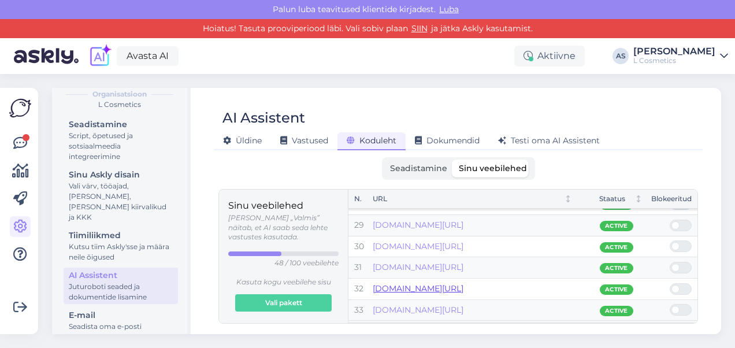
click at [445, 284] on link "[DOMAIN_NAME][URL]" at bounding box center [418, 288] width 91 height 10
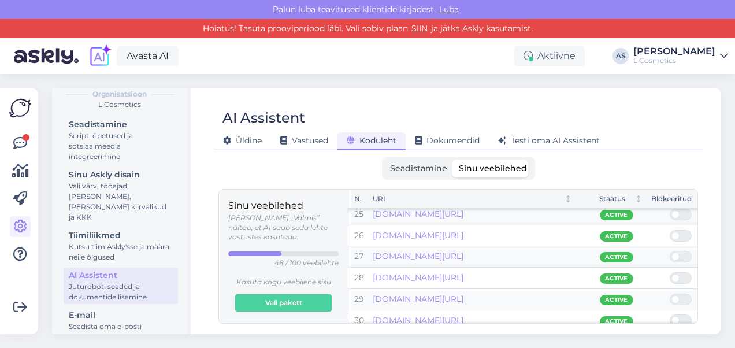
scroll to position [512, 0]
click at [463, 273] on link "[DOMAIN_NAME][URL]" at bounding box center [418, 278] width 91 height 10
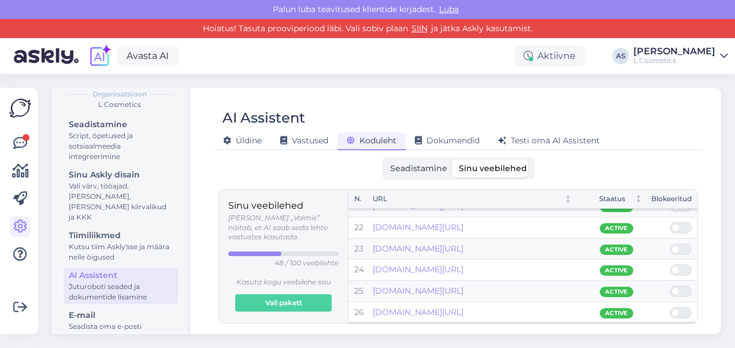
scroll to position [433, 0]
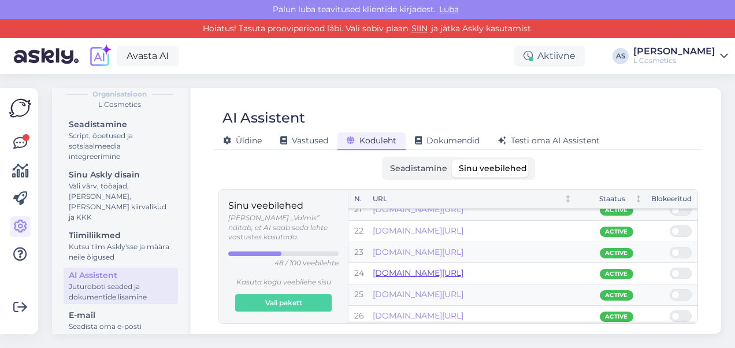
click at [463, 267] on link "[DOMAIN_NAME][URL]" at bounding box center [418, 272] width 91 height 10
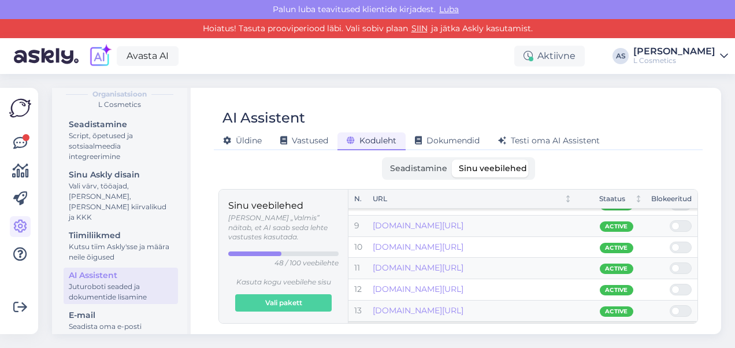
scroll to position [162, 0]
click at [463, 265] on link "[DOMAIN_NAME][URL]" at bounding box center [418, 268] width 91 height 10
click at [463, 247] on link "[DOMAIN_NAME][URL]" at bounding box center [418, 247] width 91 height 10
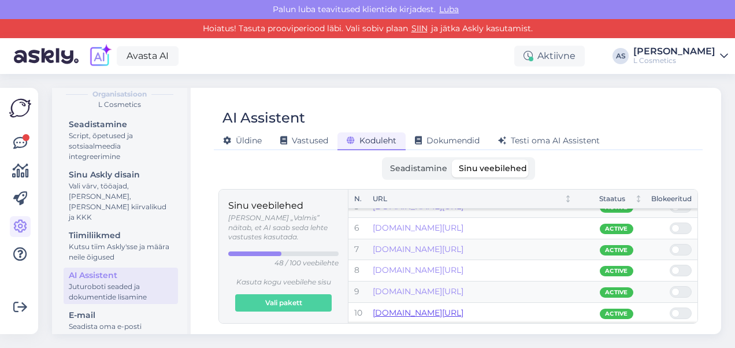
scroll to position [94, 0]
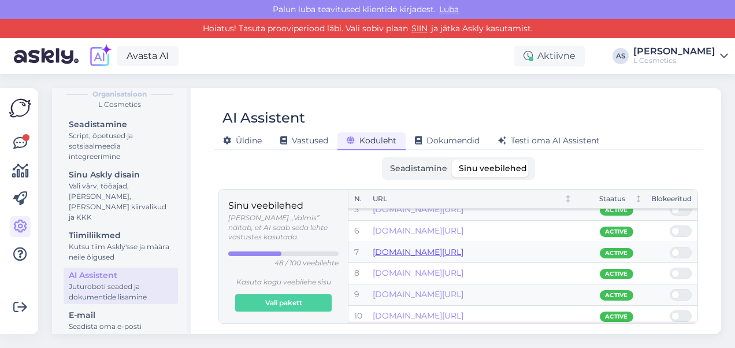
click at [436, 247] on link "[DOMAIN_NAME][URL]" at bounding box center [418, 252] width 91 height 10
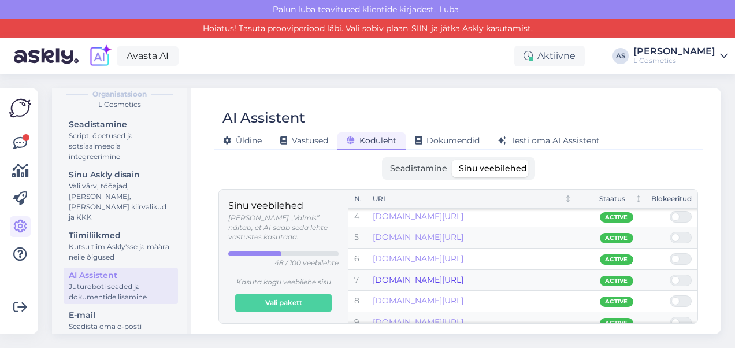
scroll to position [65, 0]
click at [463, 298] on link "[DOMAIN_NAME][URL]" at bounding box center [418, 301] width 91 height 10
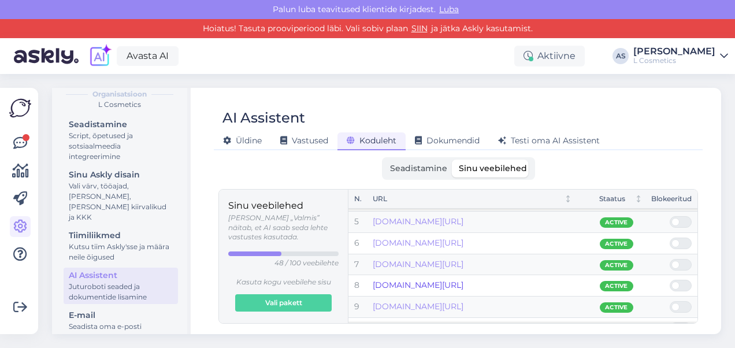
scroll to position [0, 0]
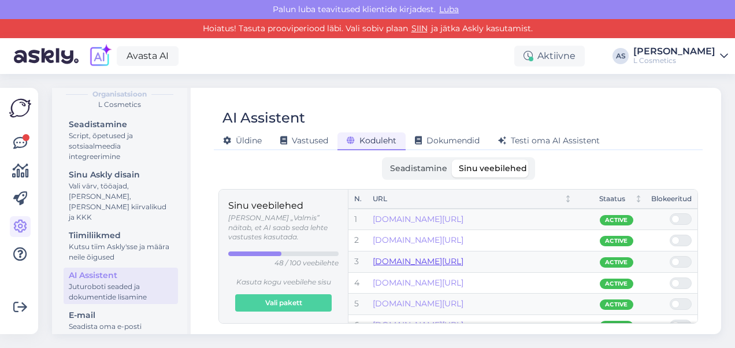
click at [463, 260] on link "[DOMAIN_NAME][URL]" at bounding box center [418, 261] width 91 height 10
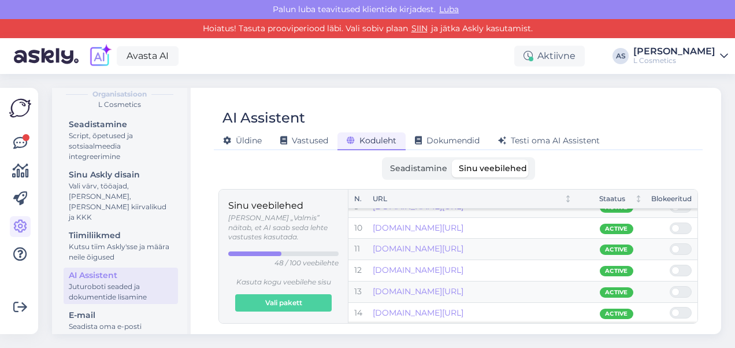
scroll to position [181, 0]
click at [683, 269] on span at bounding box center [686, 271] width 14 height 10
click at [670, 265] on input "checkbox" at bounding box center [670, 265] width 0 height 0
click at [684, 248] on span at bounding box center [686, 249] width 14 height 10
click at [670, 244] on input "checkbox" at bounding box center [670, 244] width 0 height 0
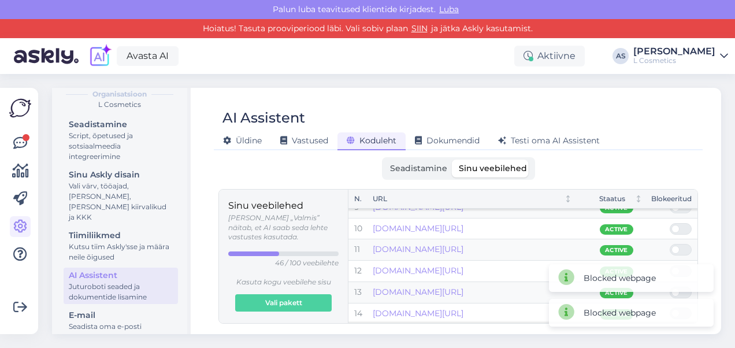
click at [680, 226] on span at bounding box center [686, 229] width 14 height 10
click at [670, 223] on input "checkbox" at bounding box center [670, 223] width 0 height 0
click at [677, 225] on span at bounding box center [675, 229] width 8 height 8
click at [670, 223] on input "checkbox" at bounding box center [670, 223] width 0 height 0
